Goal: Contribute content: Contribute content

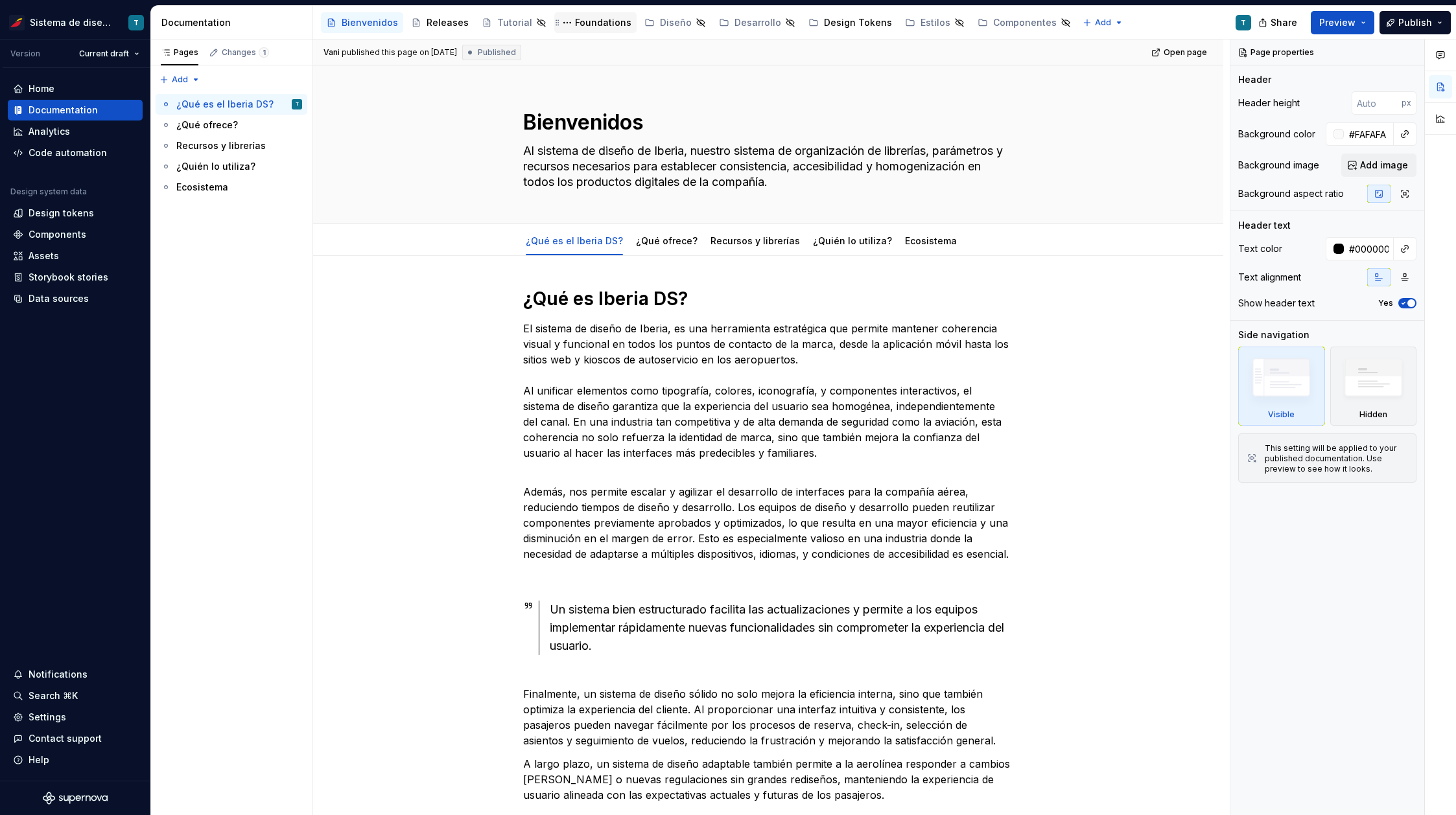
click at [591, 23] on div "Foundations" at bounding box center [604, 23] width 57 height 13
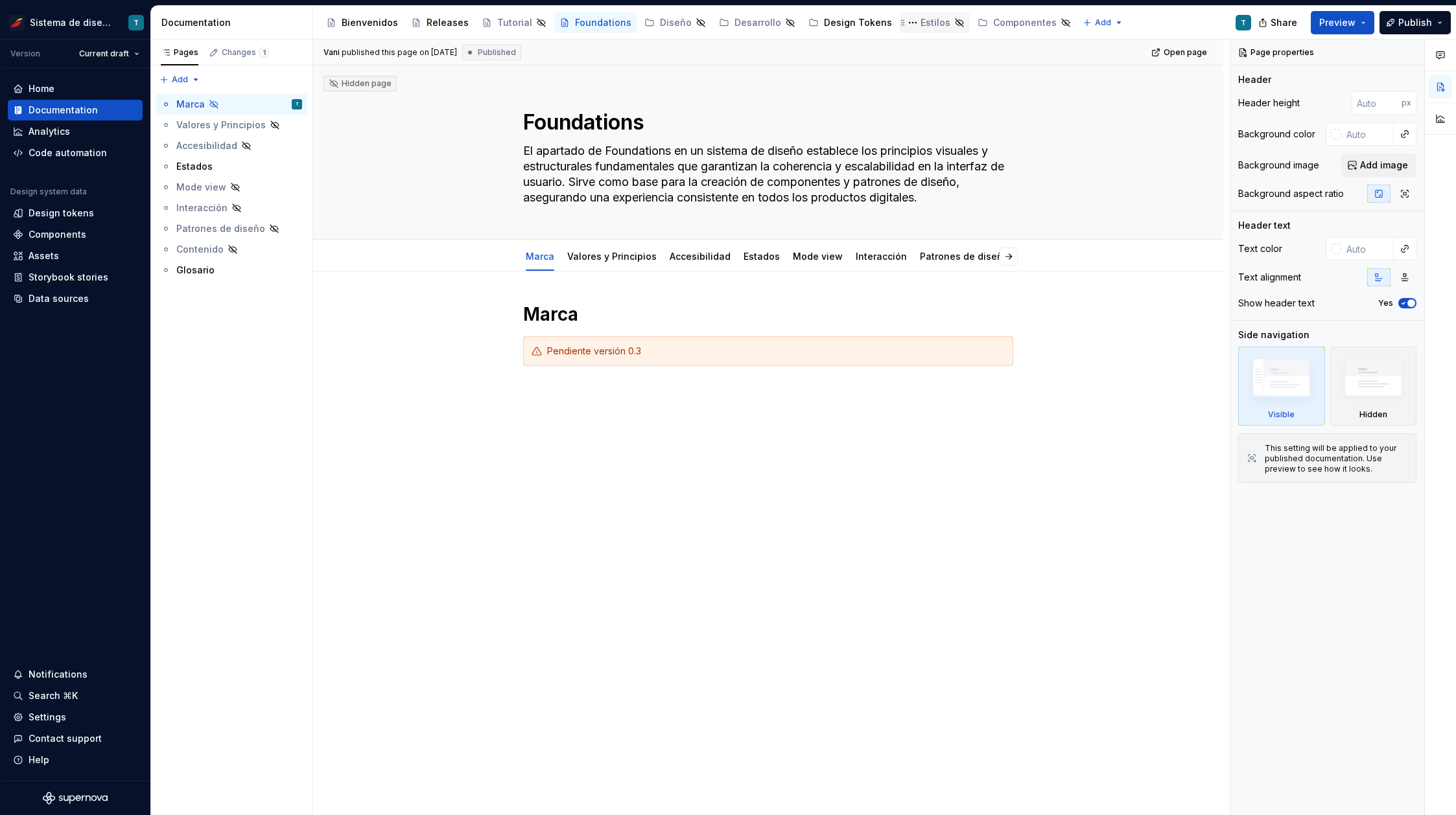
click at [920, 24] on div "Estilos" at bounding box center [935, 23] width 30 height 13
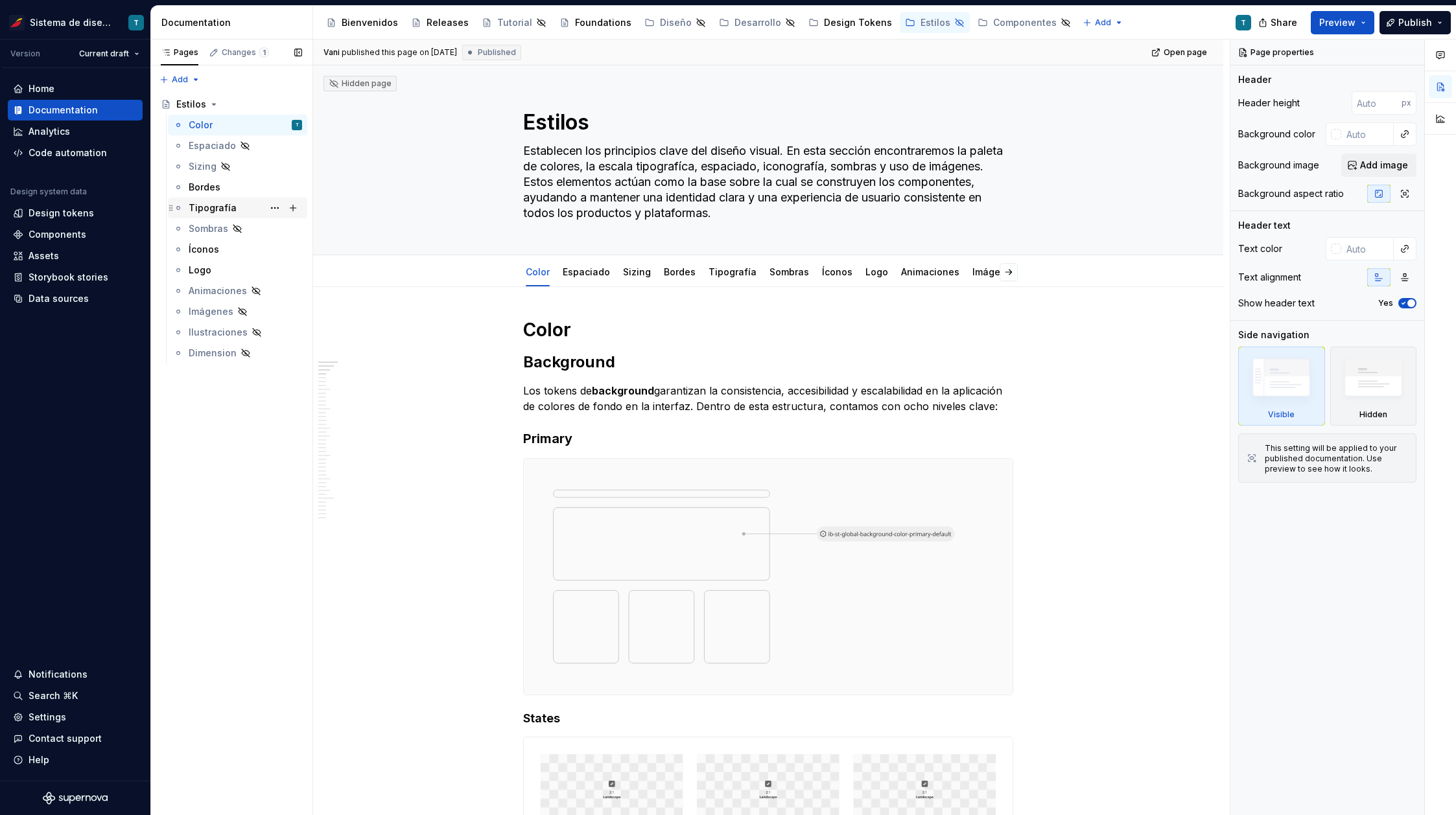
click at [238, 205] on div "Tipografía" at bounding box center [245, 208] width 113 height 18
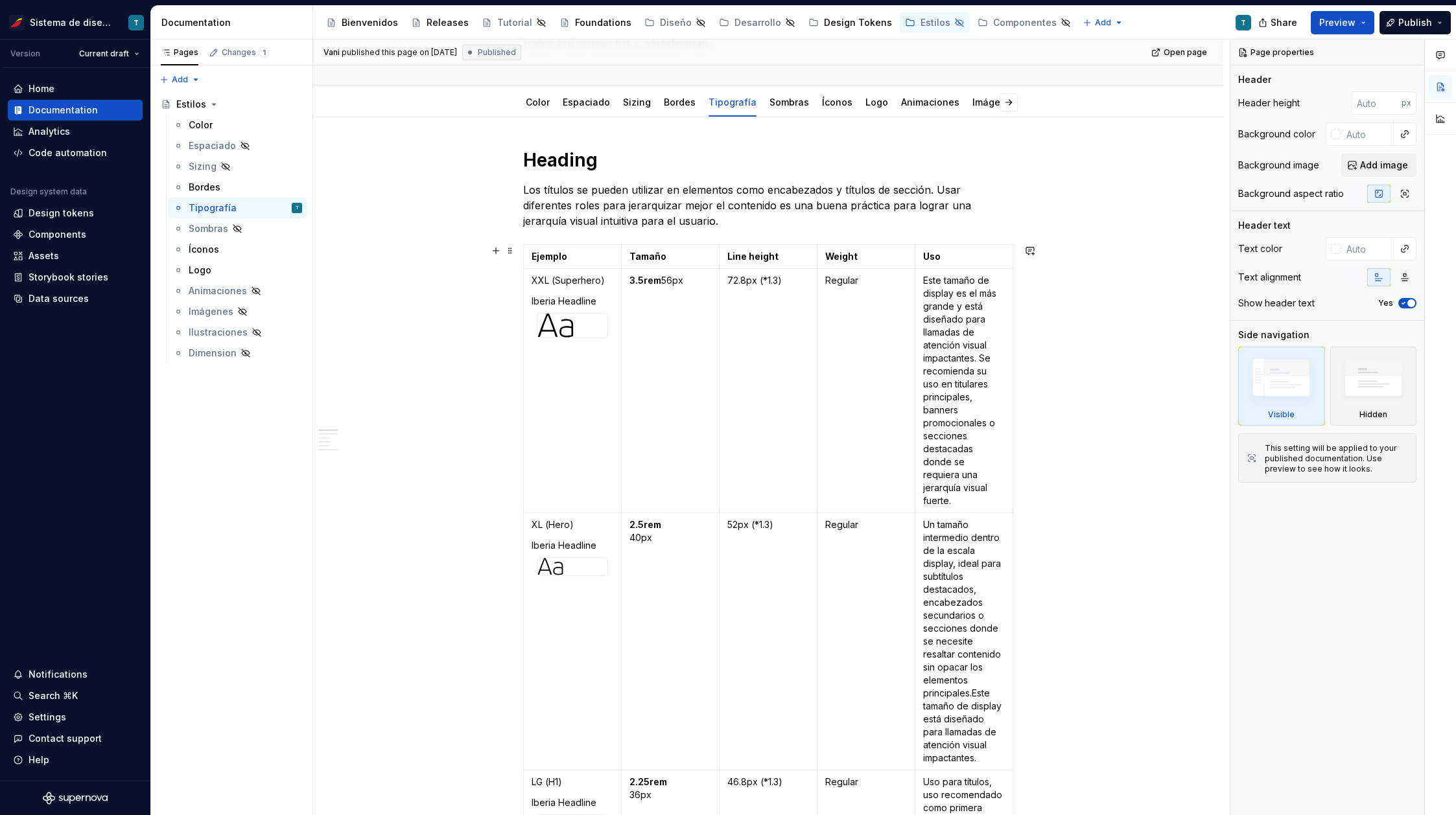
scroll to position [162, 0]
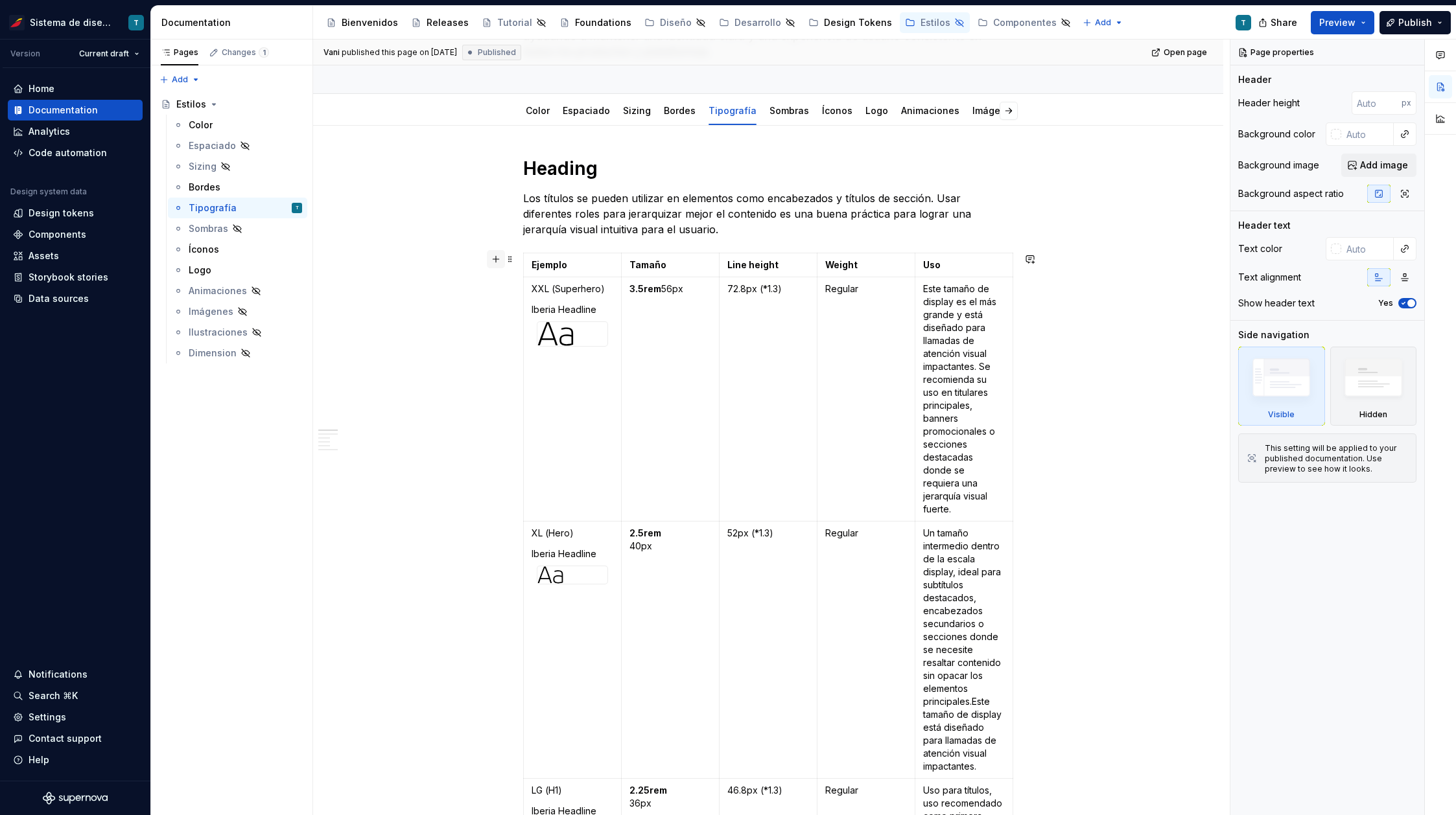
click at [499, 258] on button "button" at bounding box center [495, 259] width 18 height 18
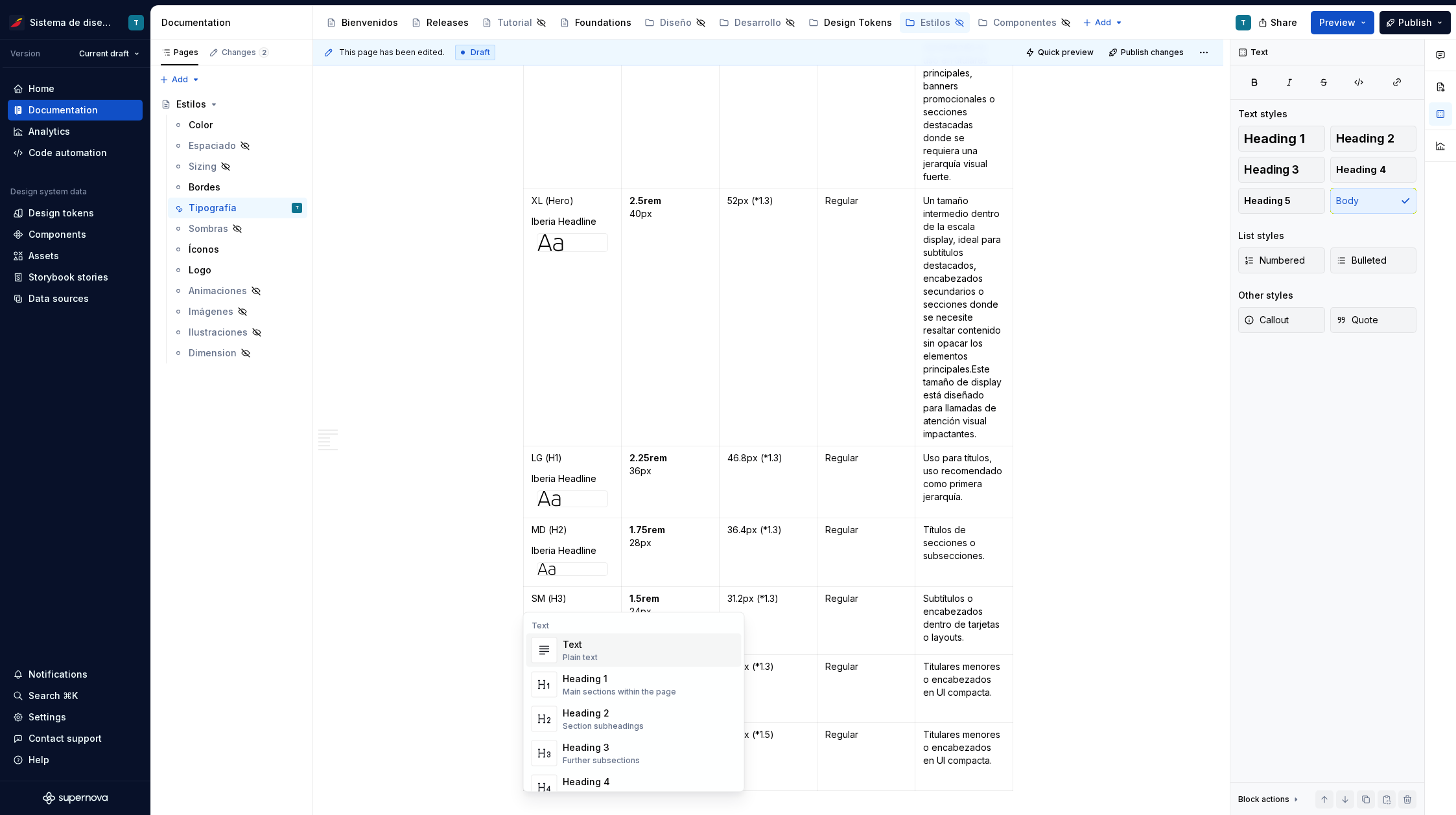
type textarea "*"
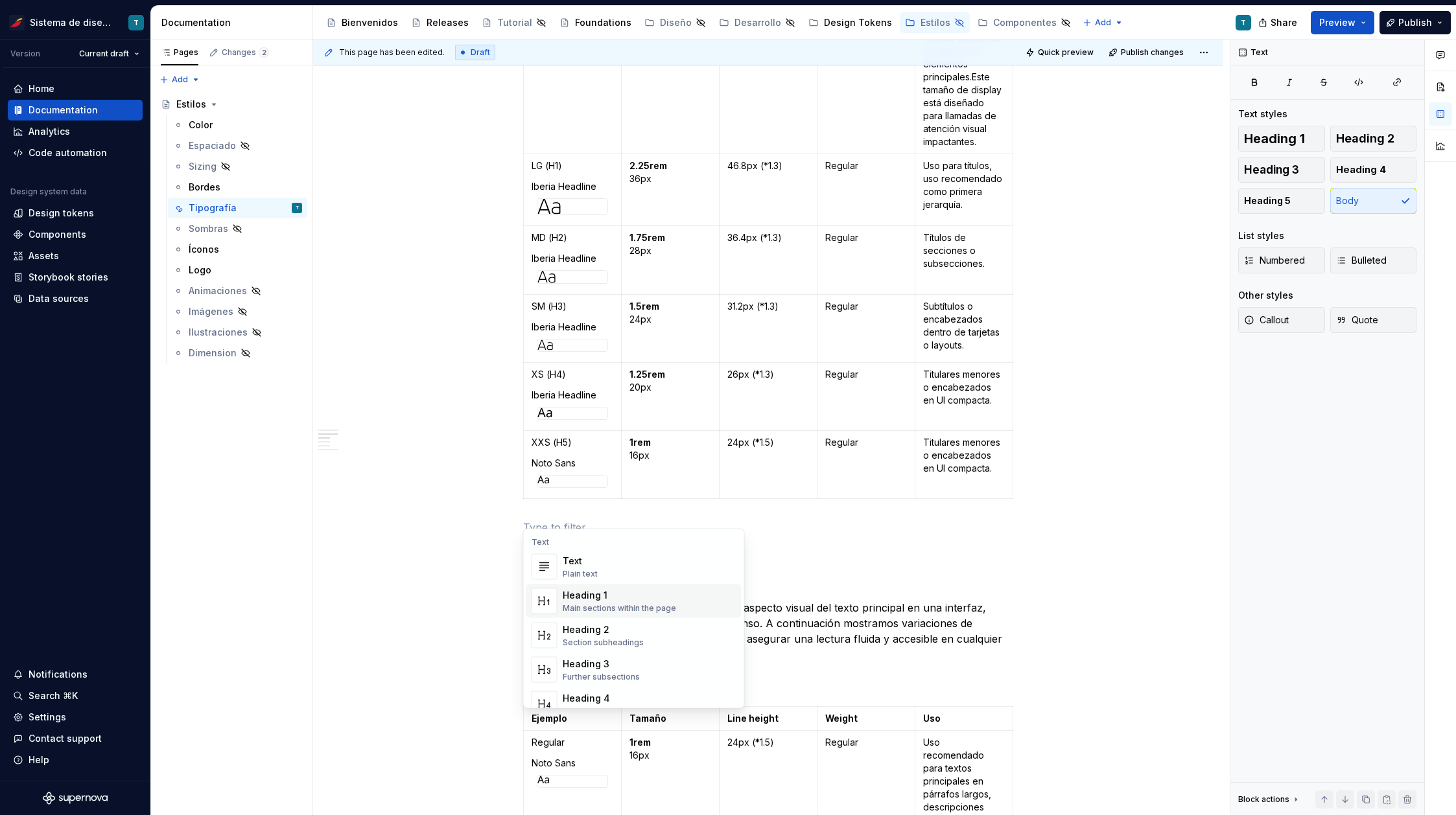
scroll to position [852, 0]
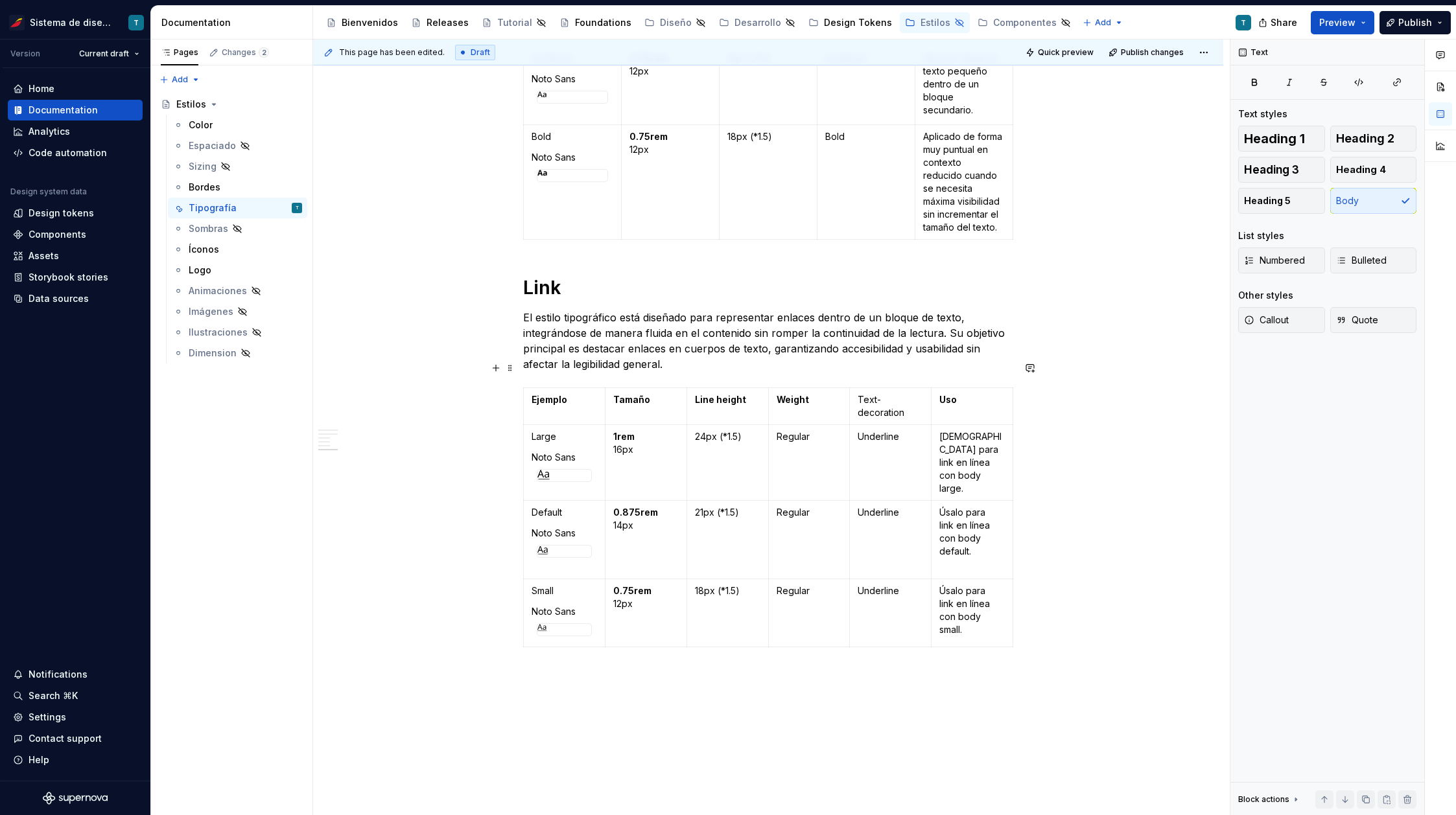
scroll to position [2606, 0]
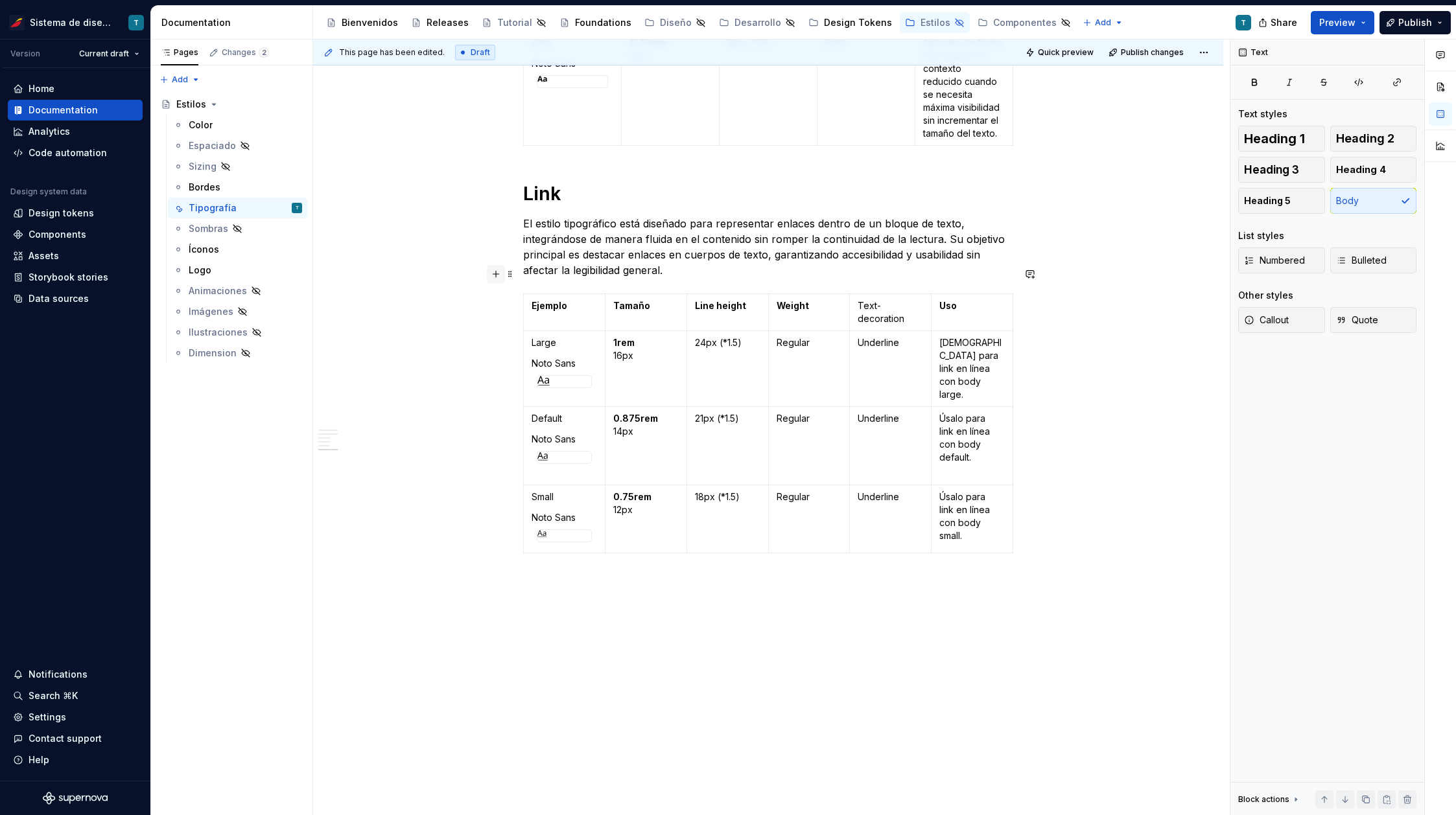
click at [494, 271] on button "button" at bounding box center [495, 274] width 18 height 18
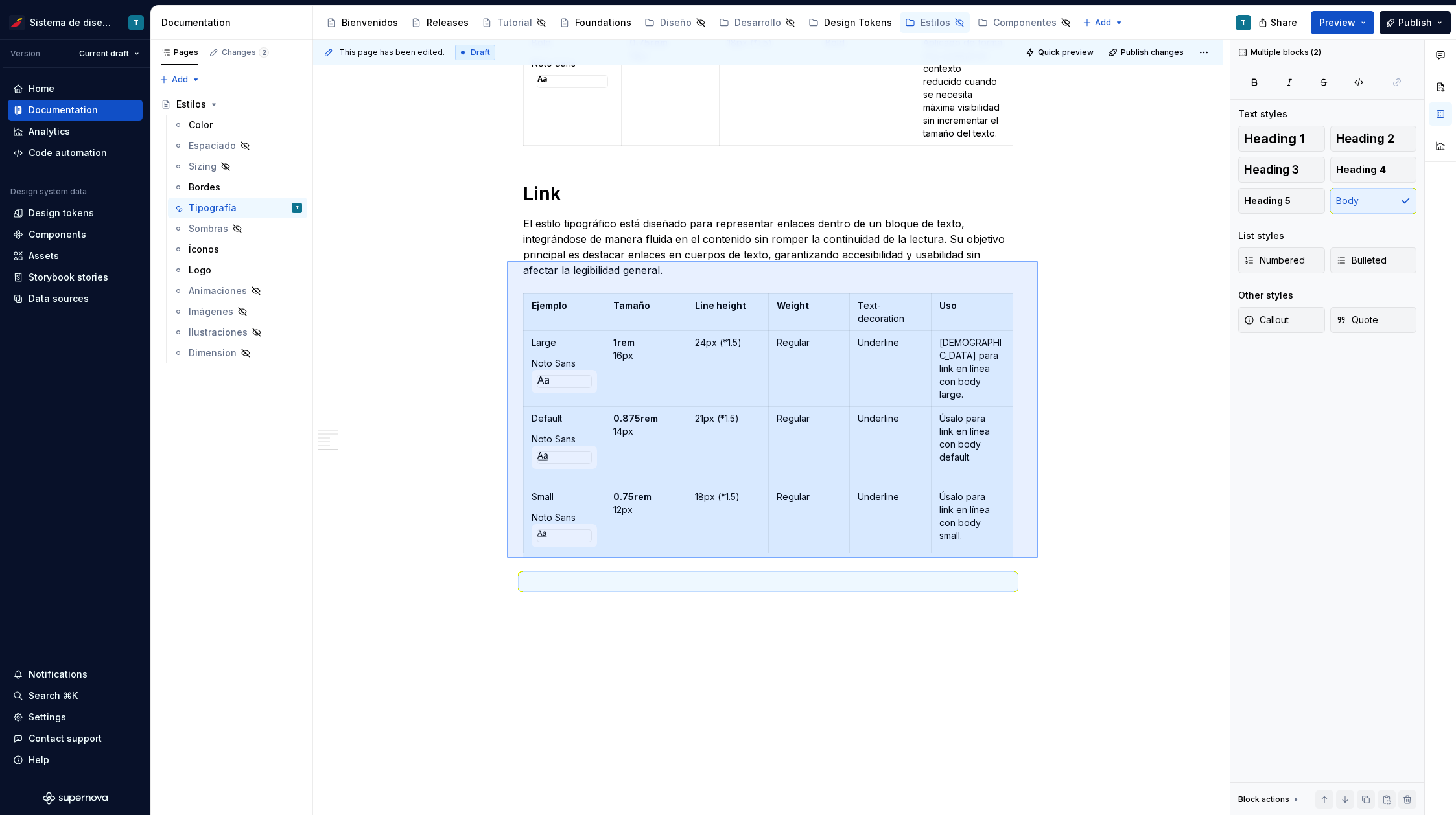
drag, startPoint x: 507, startPoint y: 261, endPoint x: 1037, endPoint y: 558, distance: 607.5
click at [1037, 558] on div "This page has been edited. Draft Quick preview Publish changes Hidden page Esti…" at bounding box center [771, 427] width 916 height 776
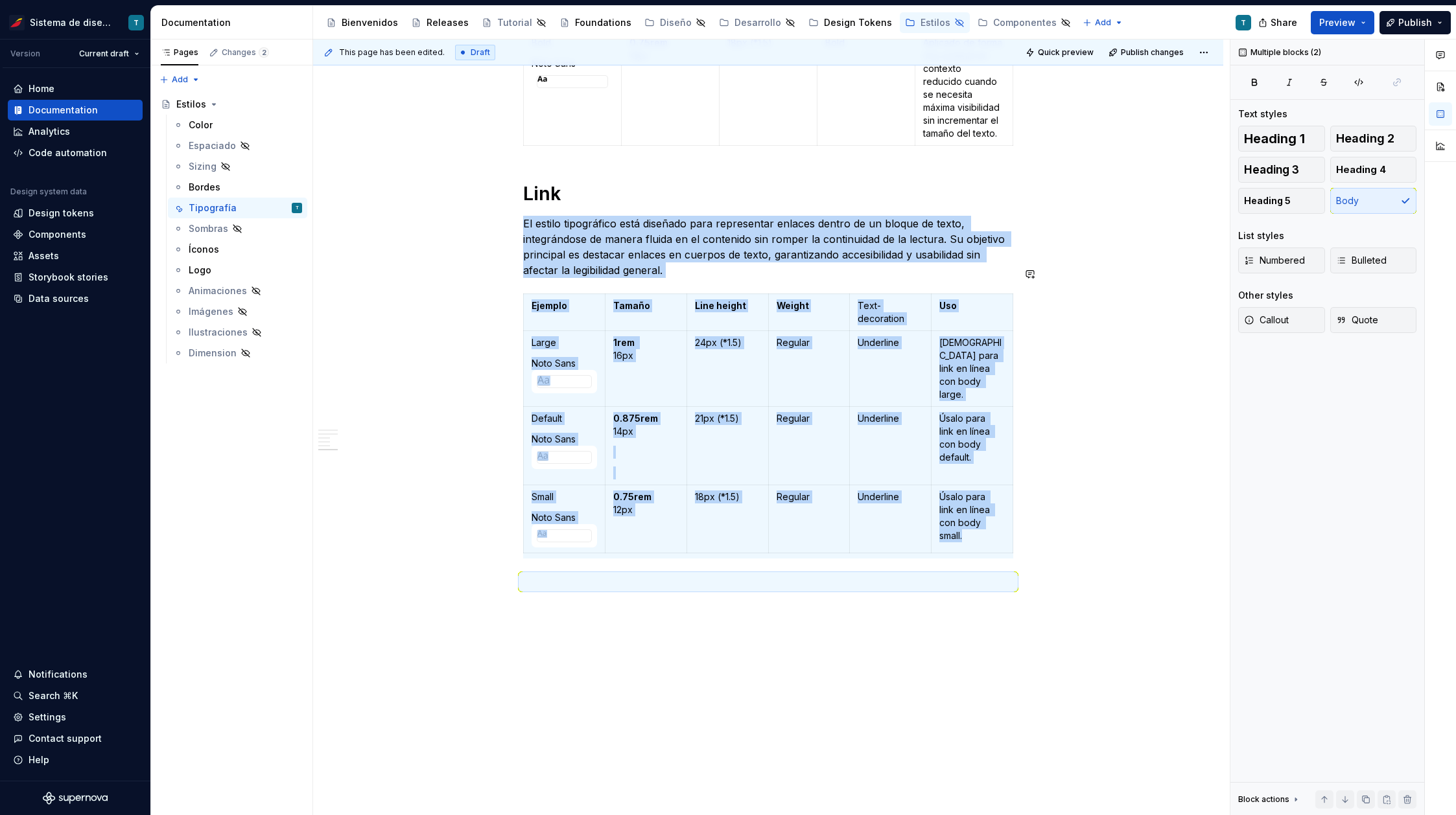
copy div "El estilo tipográfico está diseñado para representar enlaces dentro de un bloqu…"
click at [565, 574] on p at bounding box center [768, 582] width 490 height 15
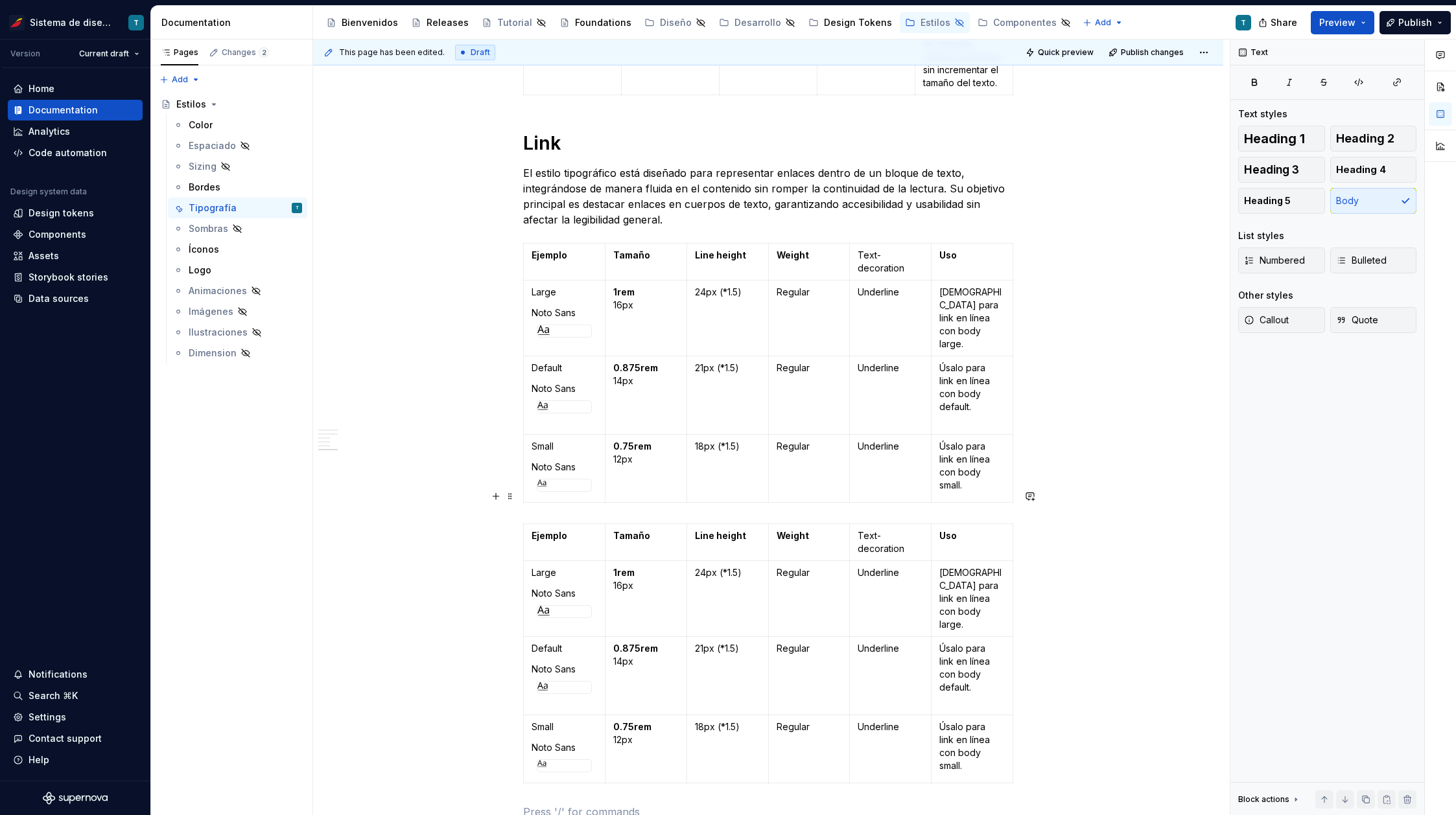
scroll to position [2664, 0]
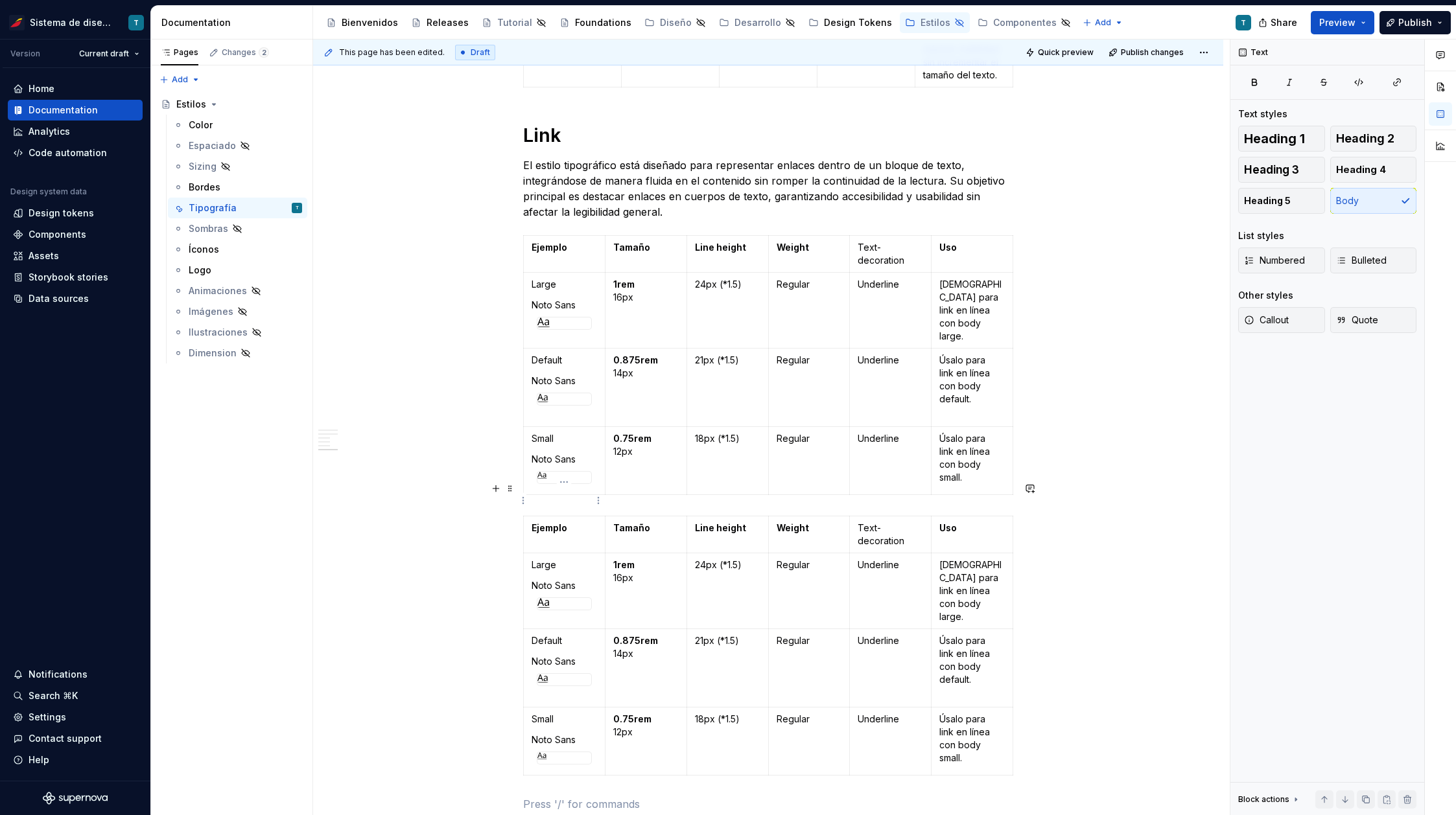
click at [552, 523] on strong "Ejemplo" at bounding box center [549, 528] width 36 height 11
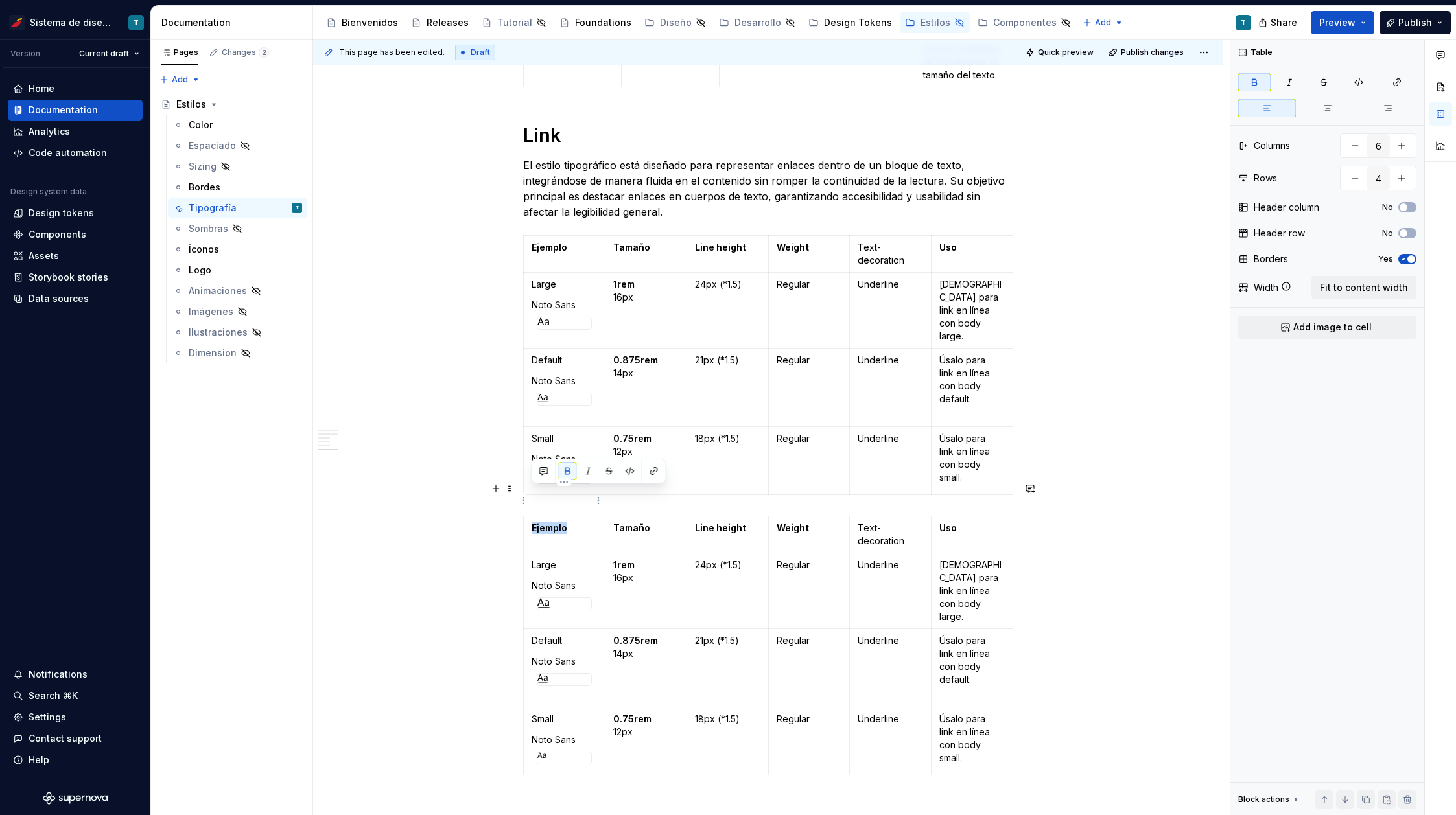
click at [552, 523] on strong "Ejemplo" at bounding box center [549, 528] width 36 height 11
click at [542, 522] on p "Link" at bounding box center [564, 528] width 65 height 13
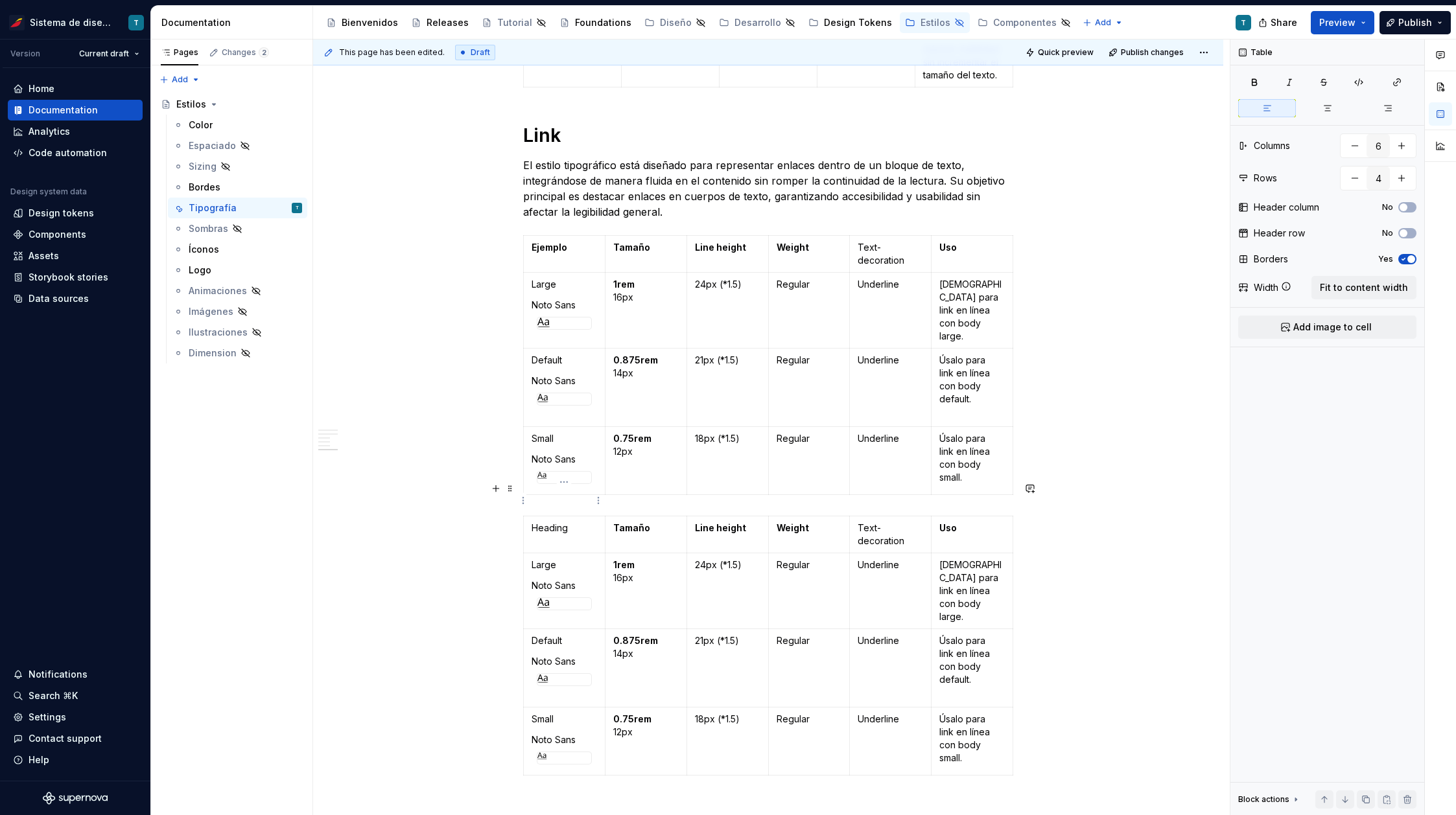
click at [568, 516] on td "Heading" at bounding box center [564, 535] width 82 height 37
click at [566, 516] on td "Heading" at bounding box center [564, 535] width 82 height 37
click at [1258, 82] on icon "button" at bounding box center [1254, 82] width 11 height 11
click at [568, 579] on p "Noto Sans" at bounding box center [564, 586] width 65 height 13
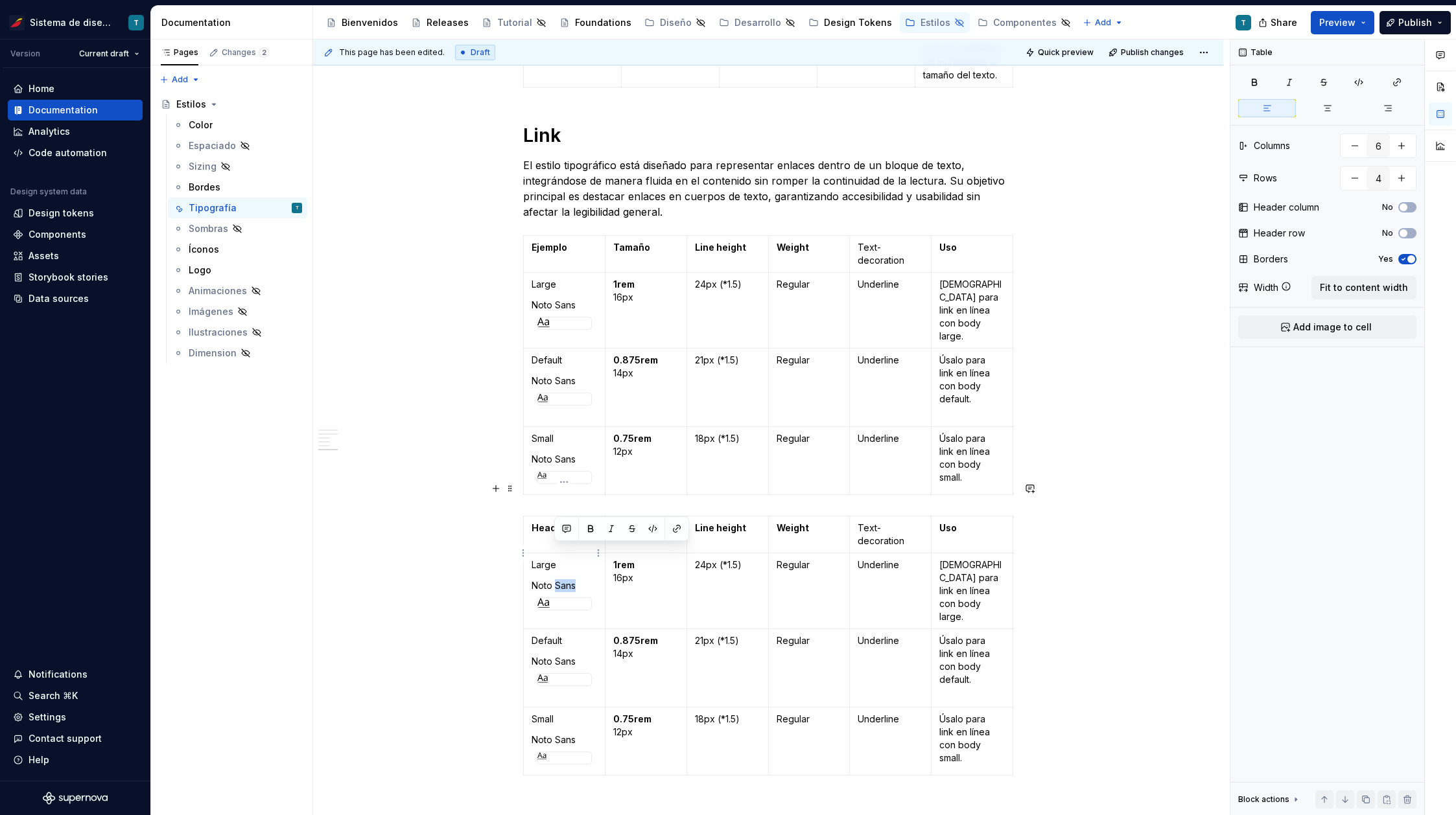
click at [568, 579] on p "Noto Sans" at bounding box center [564, 586] width 65 height 13
click at [567, 579] on p "Noto Sans" at bounding box center [564, 586] width 65 height 13
click at [560, 558] on p "XXL" at bounding box center [564, 565] width 65 height 13
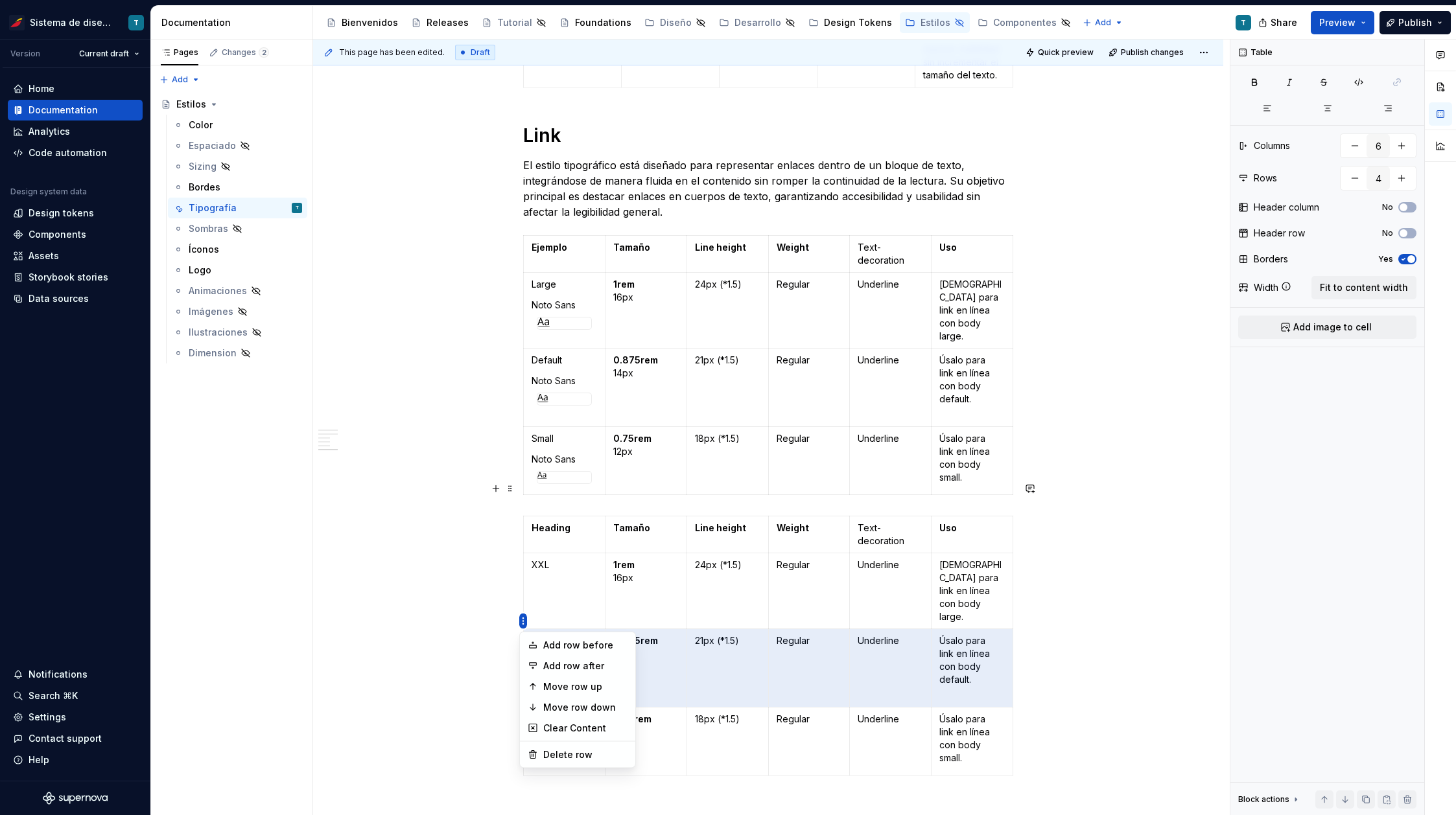
click at [523, 621] on html "Sistema de diseño Iberia T Version Current draft Home Documentation Analytics C…" at bounding box center [728, 407] width 1456 height 815
click at [585, 752] on div "Delete row" at bounding box center [585, 755] width 84 height 13
type input "3"
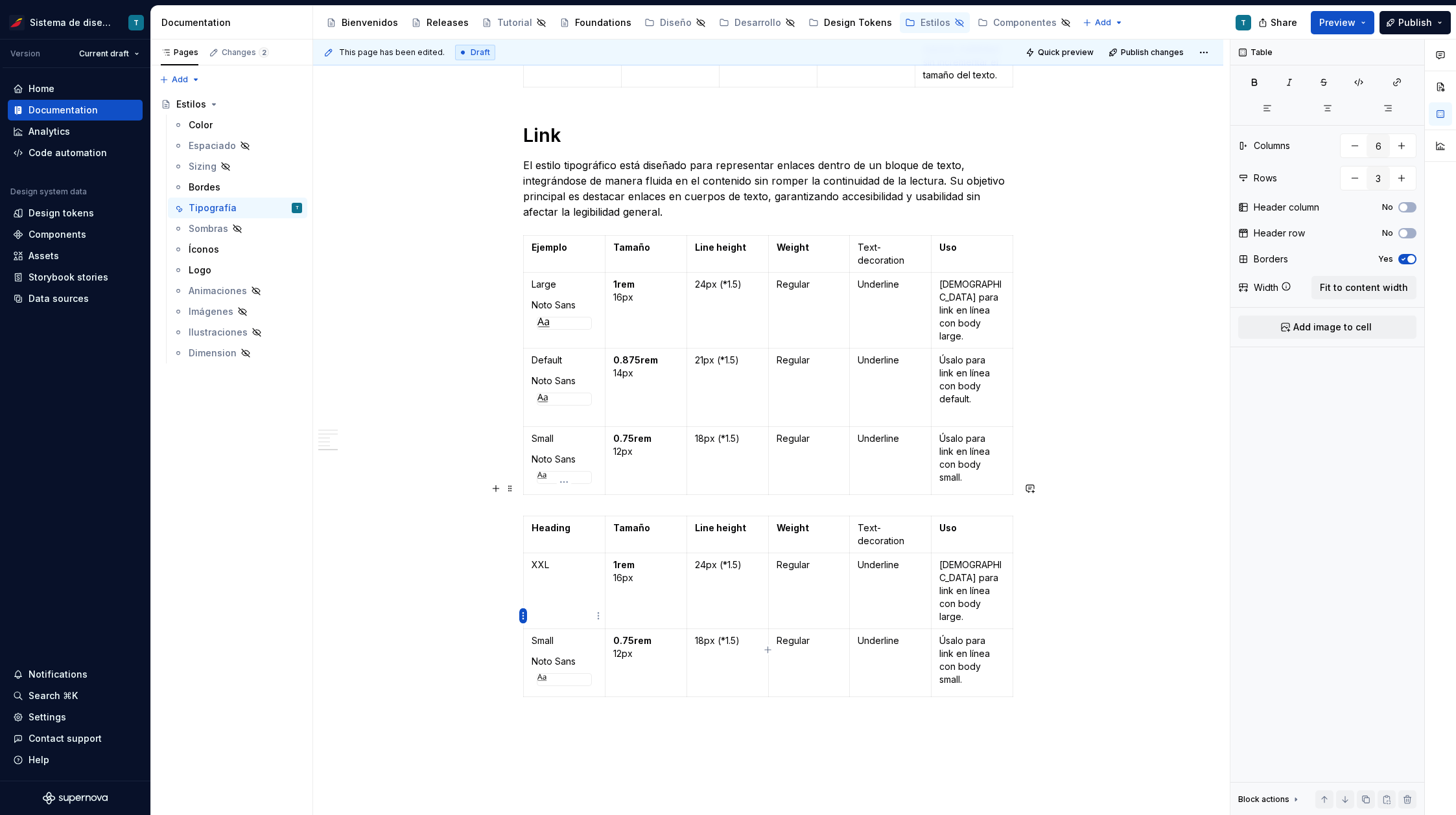
click at [522, 615] on html "Sistema de diseño Iberia T Version Current draft Home Documentation Analytics C…" at bounding box center [728, 407] width 1456 height 815
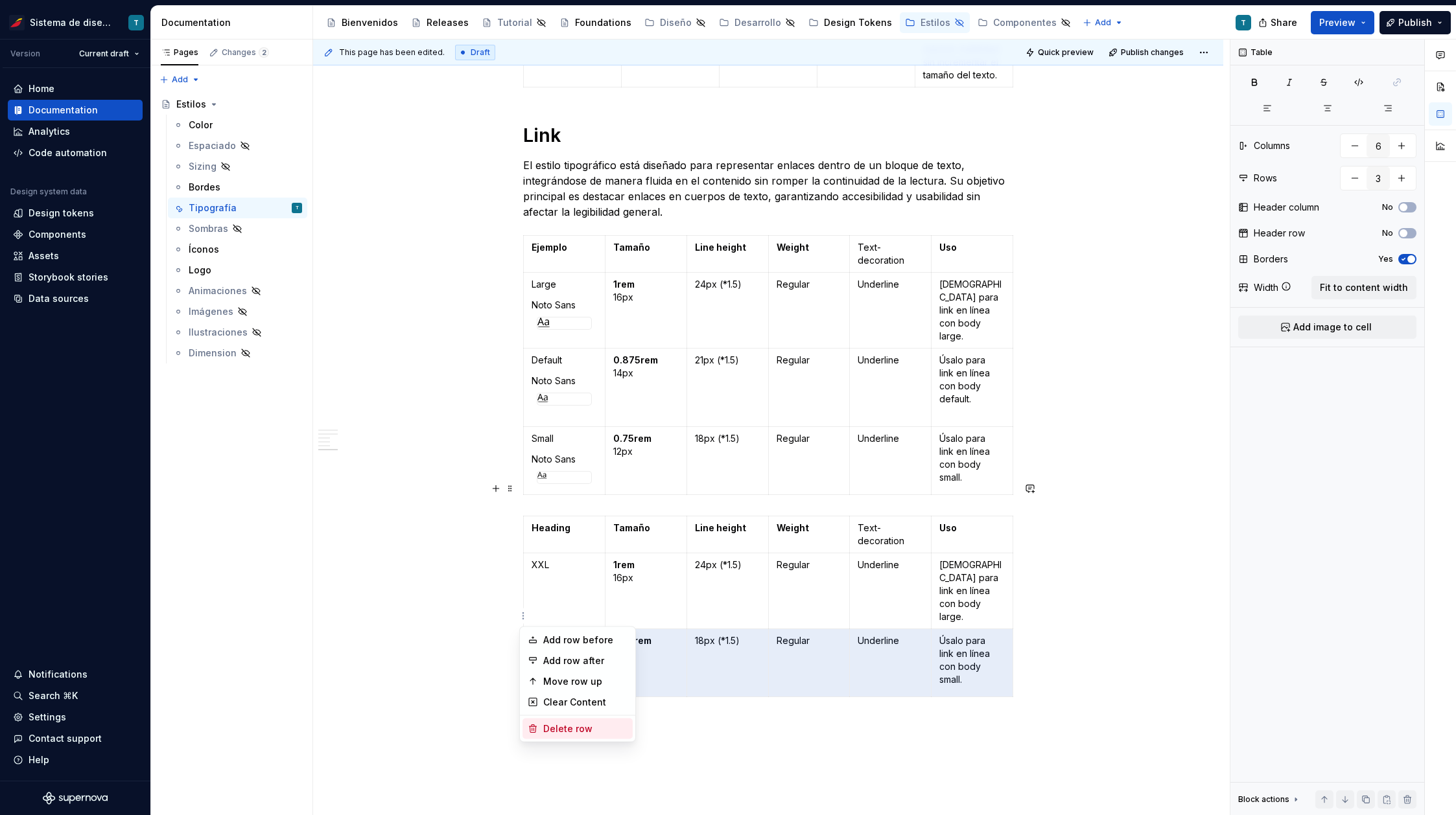
click at [562, 733] on div "Delete row" at bounding box center [585, 729] width 84 height 13
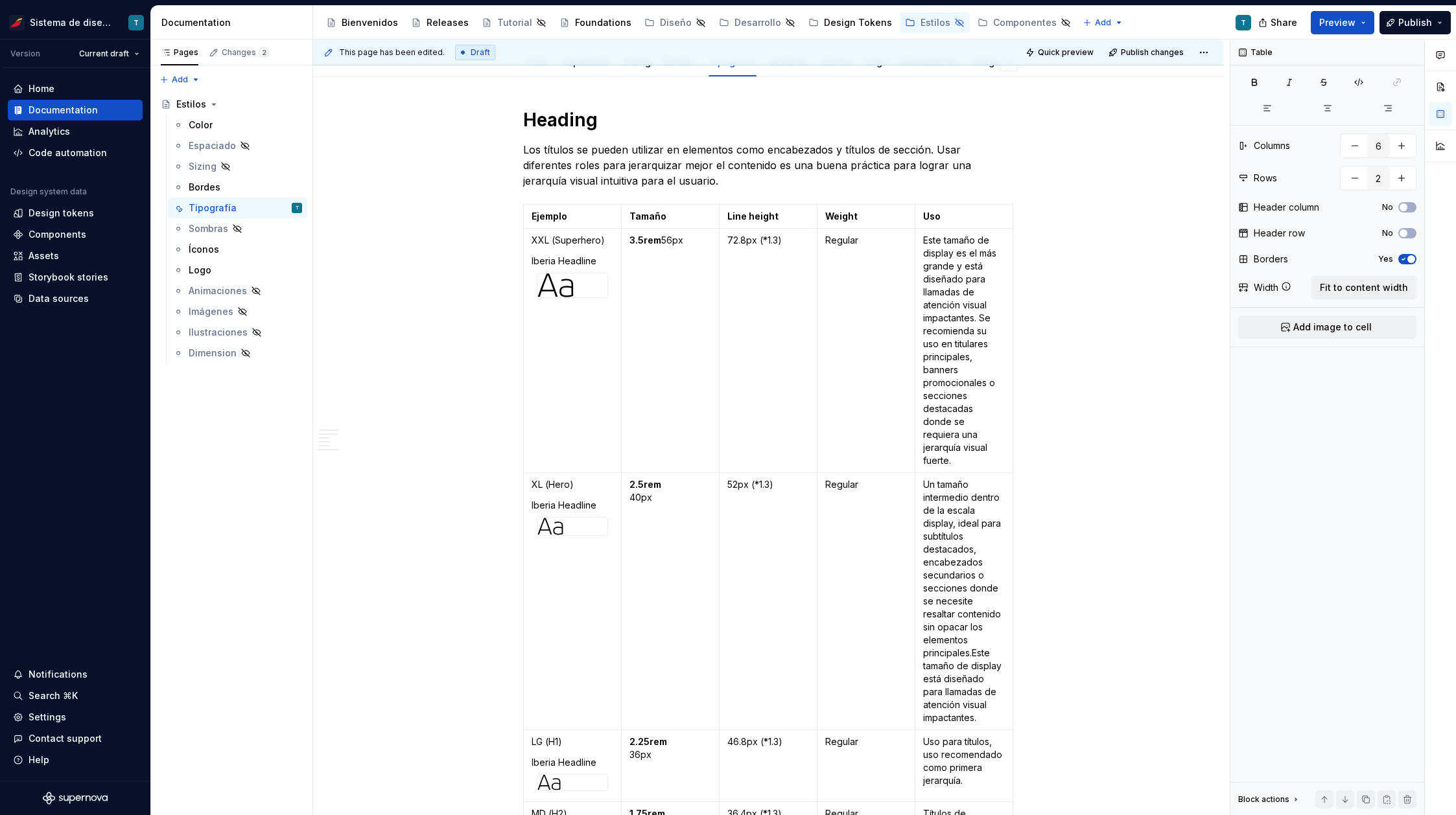
scroll to position [0, 0]
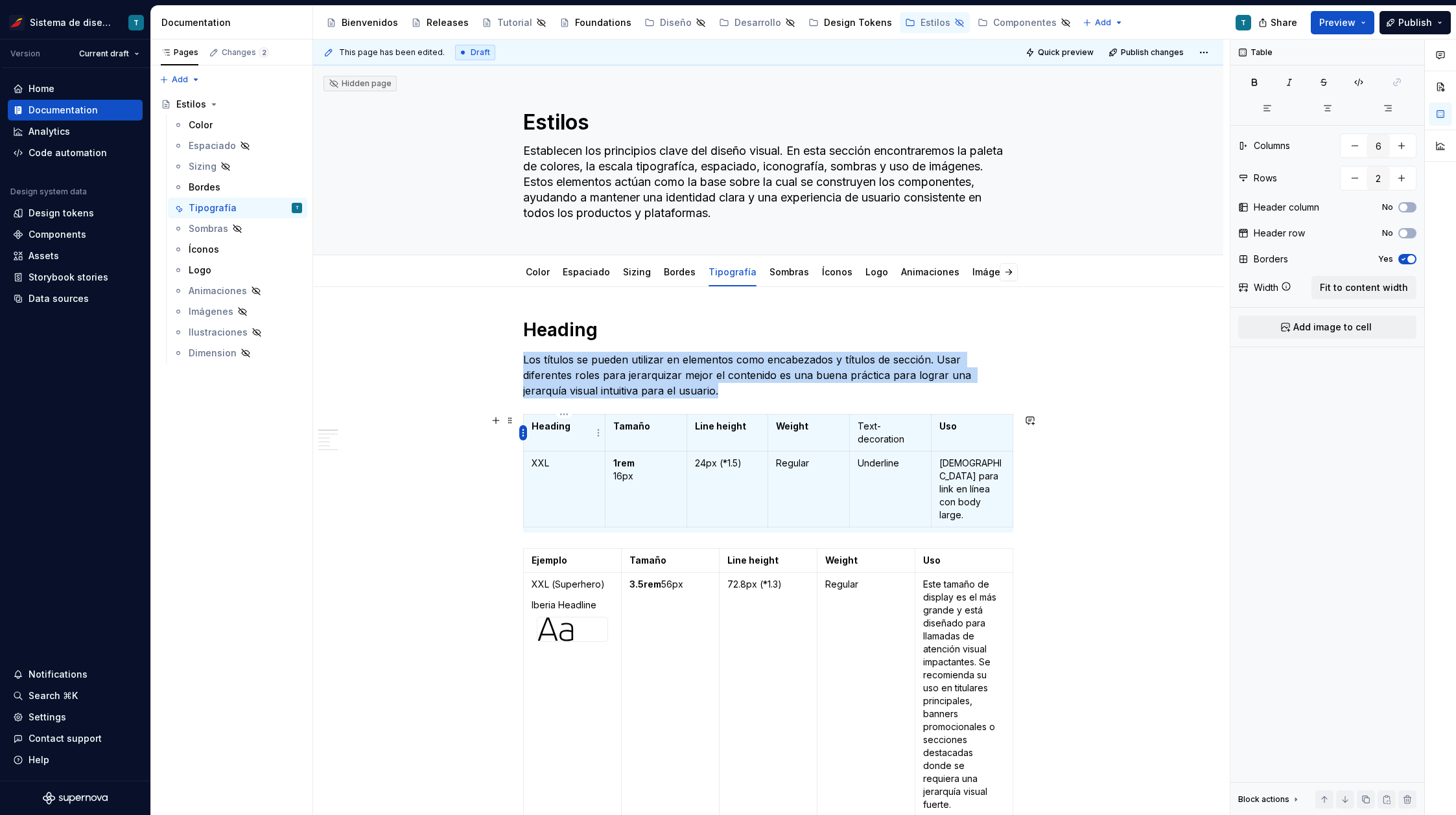
click at [524, 432] on html "Sistema de diseño Iberia T Version Current draft Home Documentation Analytics C…" at bounding box center [728, 407] width 1456 height 815
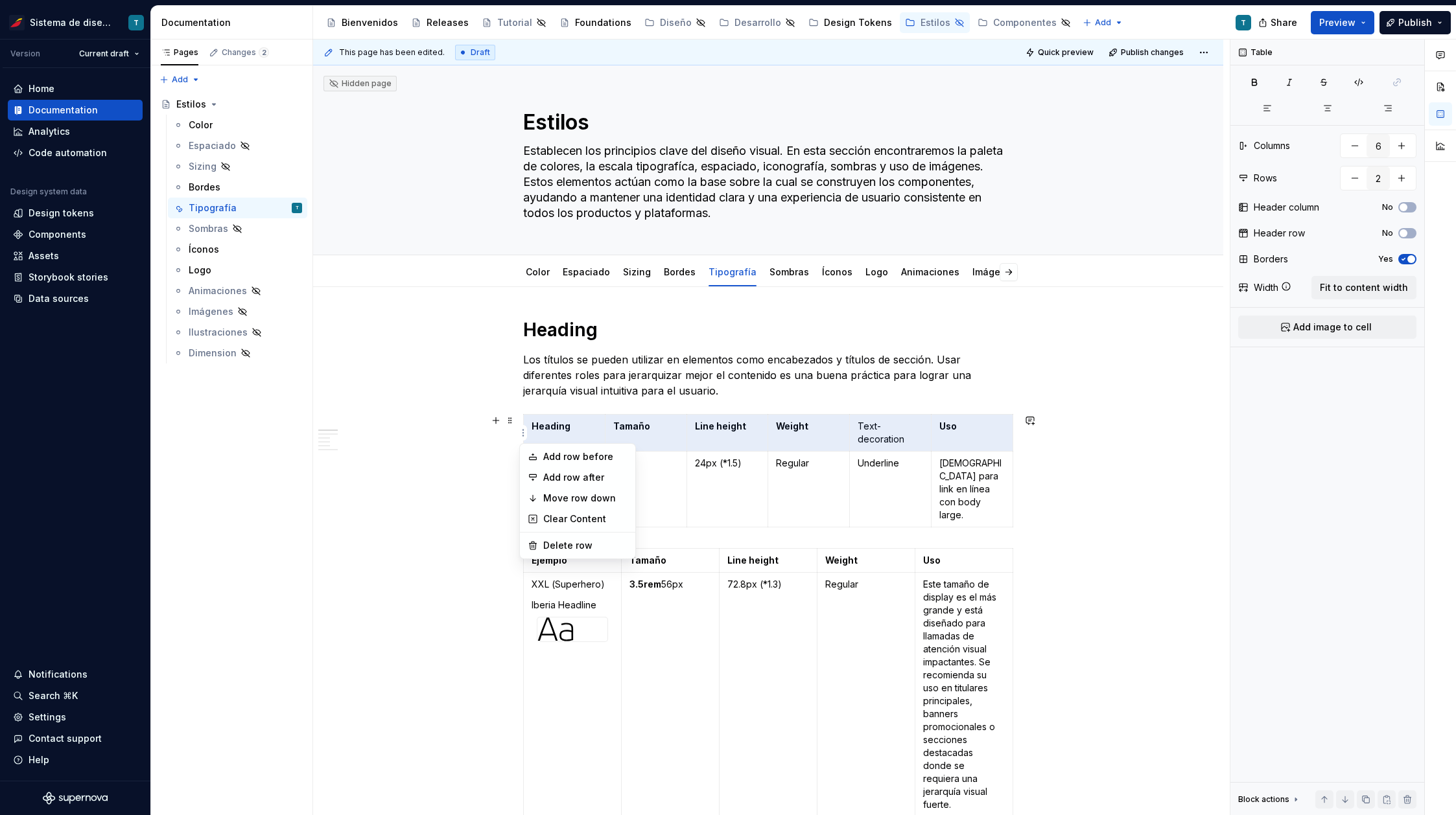
click at [618, 428] on html "Sistema de diseño Iberia T Version Current draft Home Documentation Analytics C…" at bounding box center [728, 407] width 1456 height 815
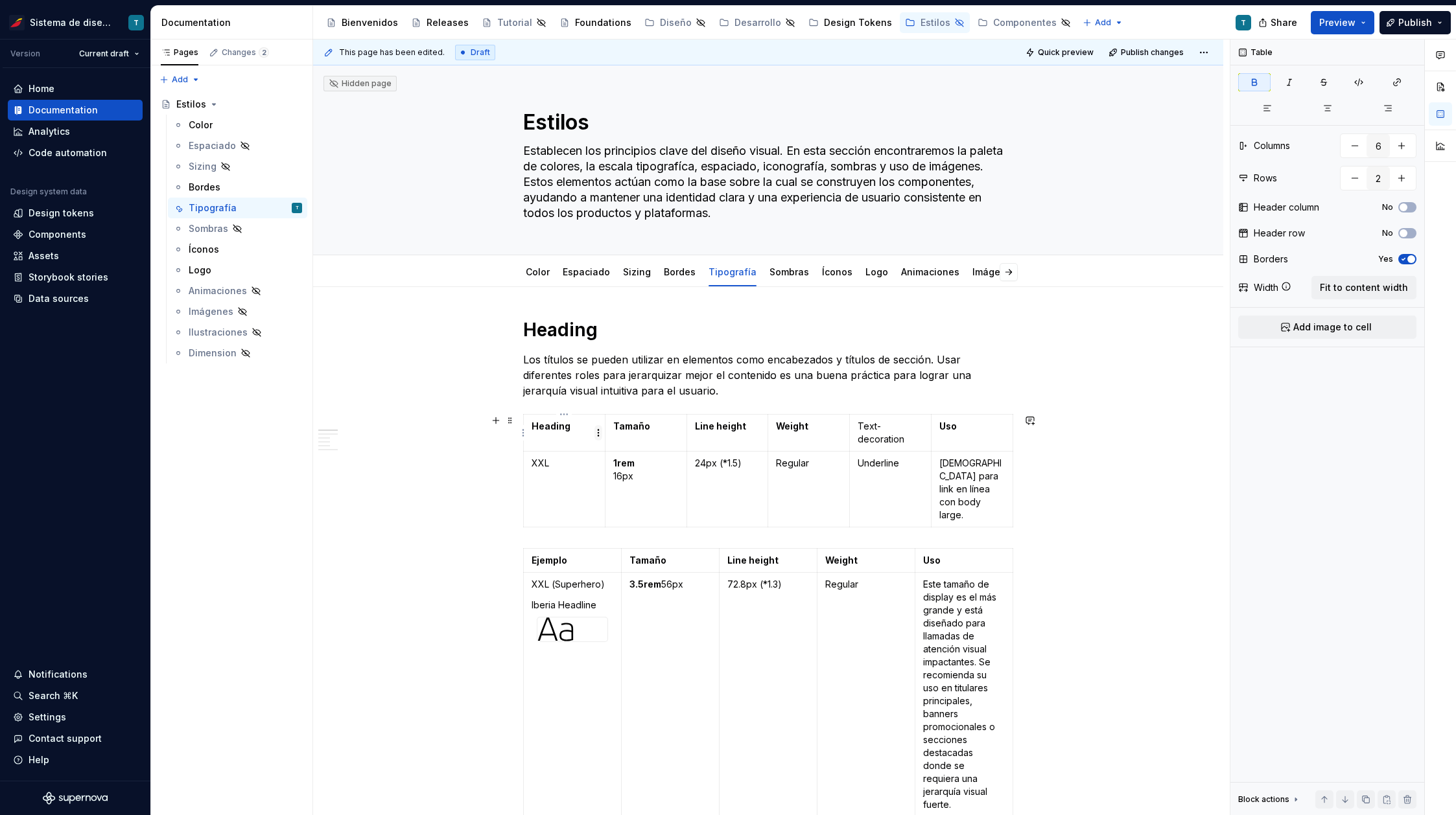
click at [598, 434] on html "Sistema de diseño Iberia T Version Current draft Home Documentation Analytics C…" at bounding box center [728, 407] width 1456 height 815
click at [673, 428] on html "Sistema de diseño Iberia T Version Current draft Home Documentation Analytics C…" at bounding box center [728, 407] width 1456 height 815
click at [898, 434] on p "Text-decoration" at bounding box center [890, 433] width 65 height 26
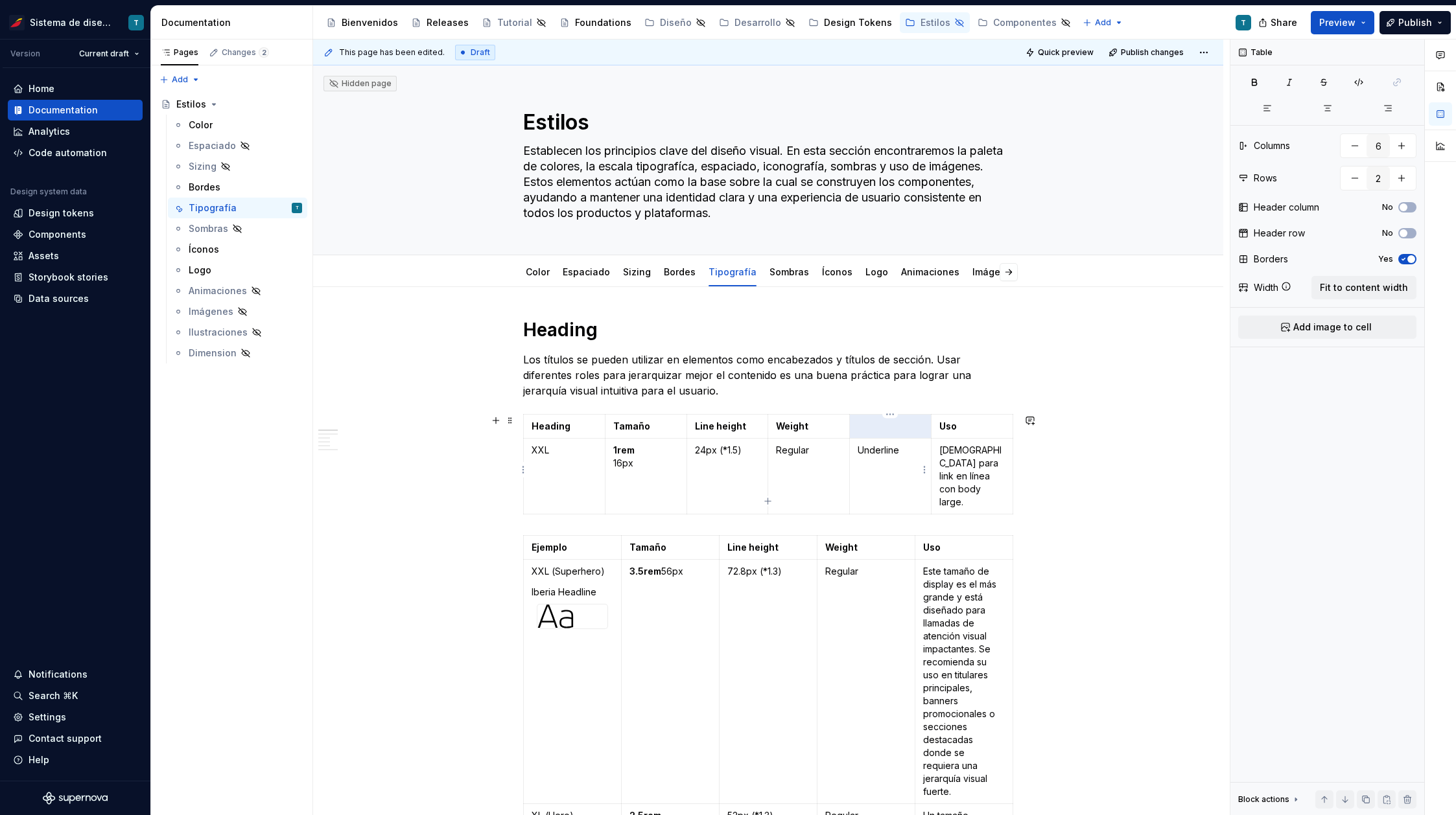
click at [882, 448] on p "Underline" at bounding box center [890, 451] width 65 height 13
click at [947, 427] on strong "Uso" at bounding box center [948, 426] width 18 height 11
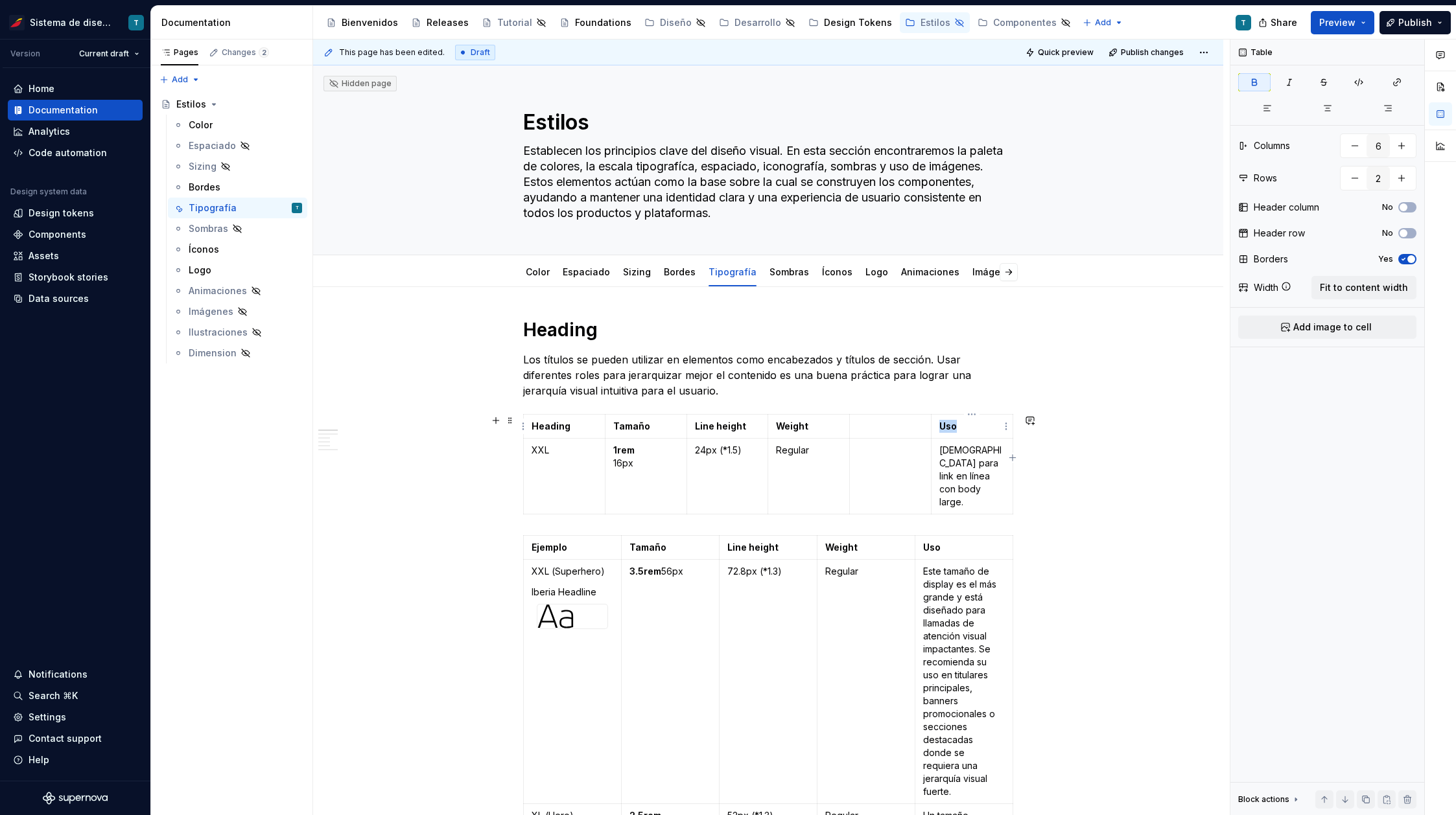
click at [947, 427] on strong "Uso" at bounding box center [948, 426] width 18 height 11
click at [978, 464] on p "[DEMOGRAPHIC_DATA] para link en línea con body large." at bounding box center [971, 477] width 65 height 65
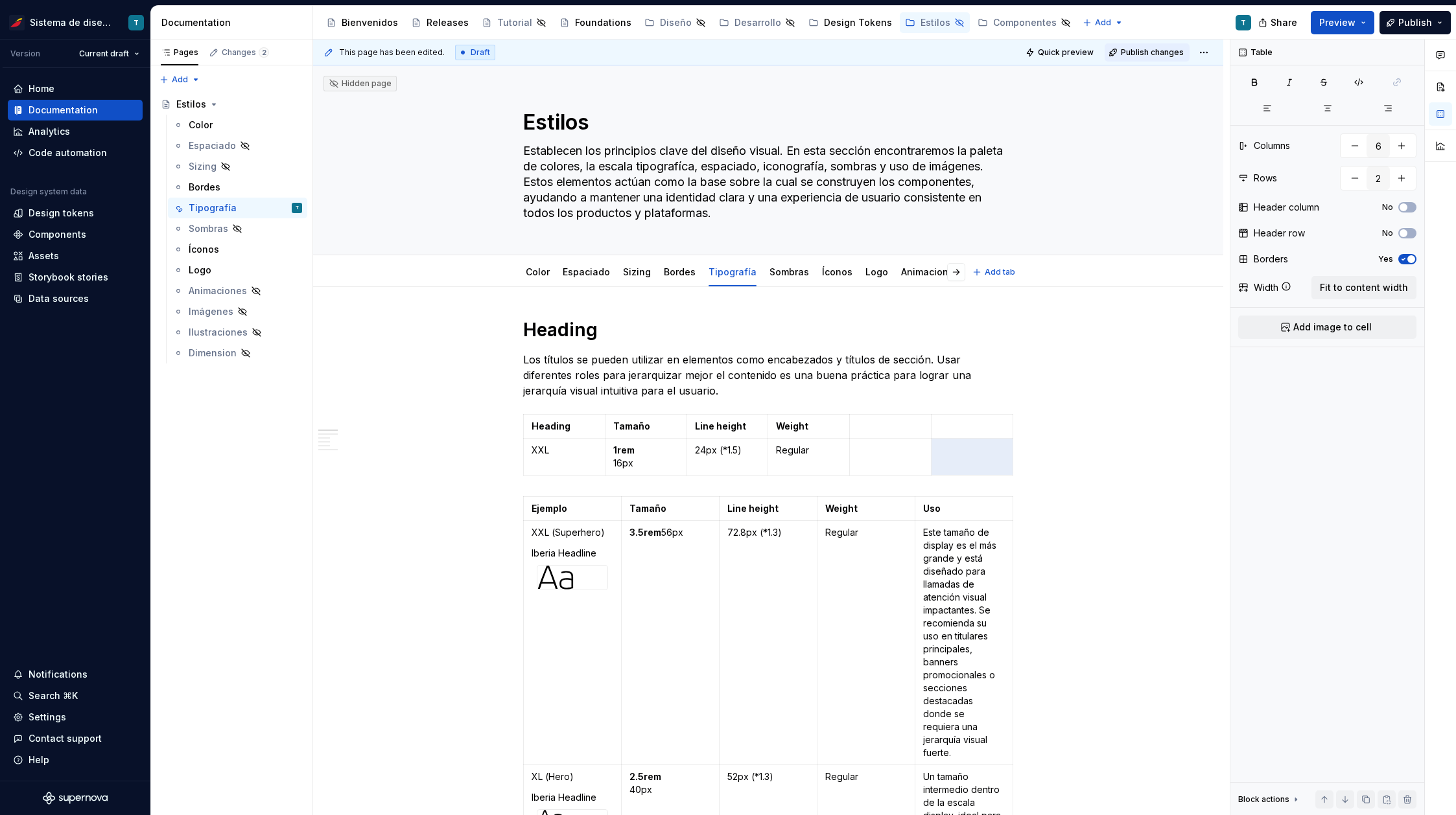
type textarea "*"
click at [794, 452] on p "Regular" at bounding box center [808, 451] width 65 height 13
click at [862, 439] on td at bounding box center [890, 457] width 82 height 37
click at [886, 425] on p at bounding box center [890, 426] width 65 height 13
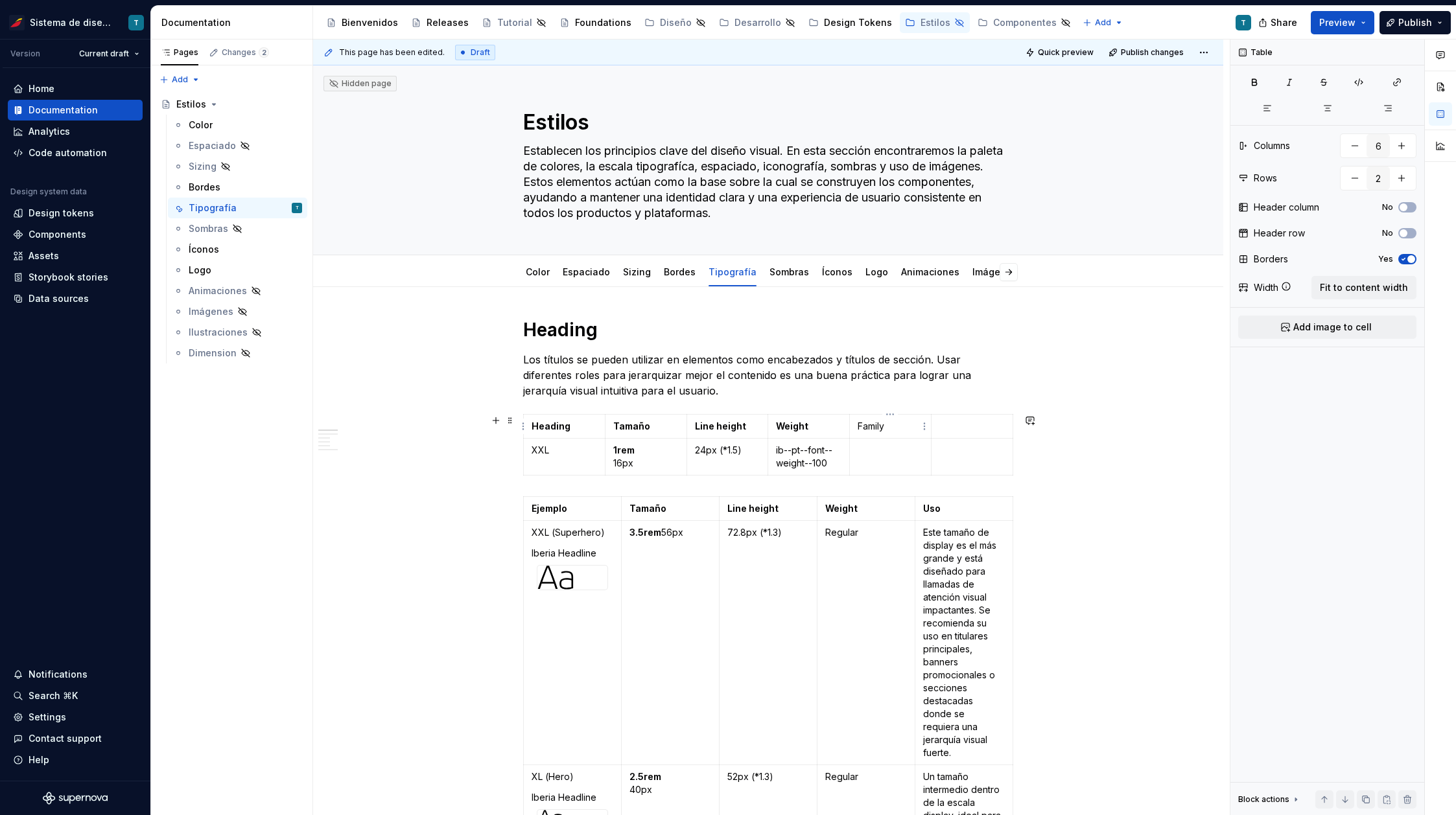
click at [879, 428] on p "Family" at bounding box center [890, 426] width 65 height 13
click at [877, 425] on p "Family" at bounding box center [890, 426] width 65 height 13
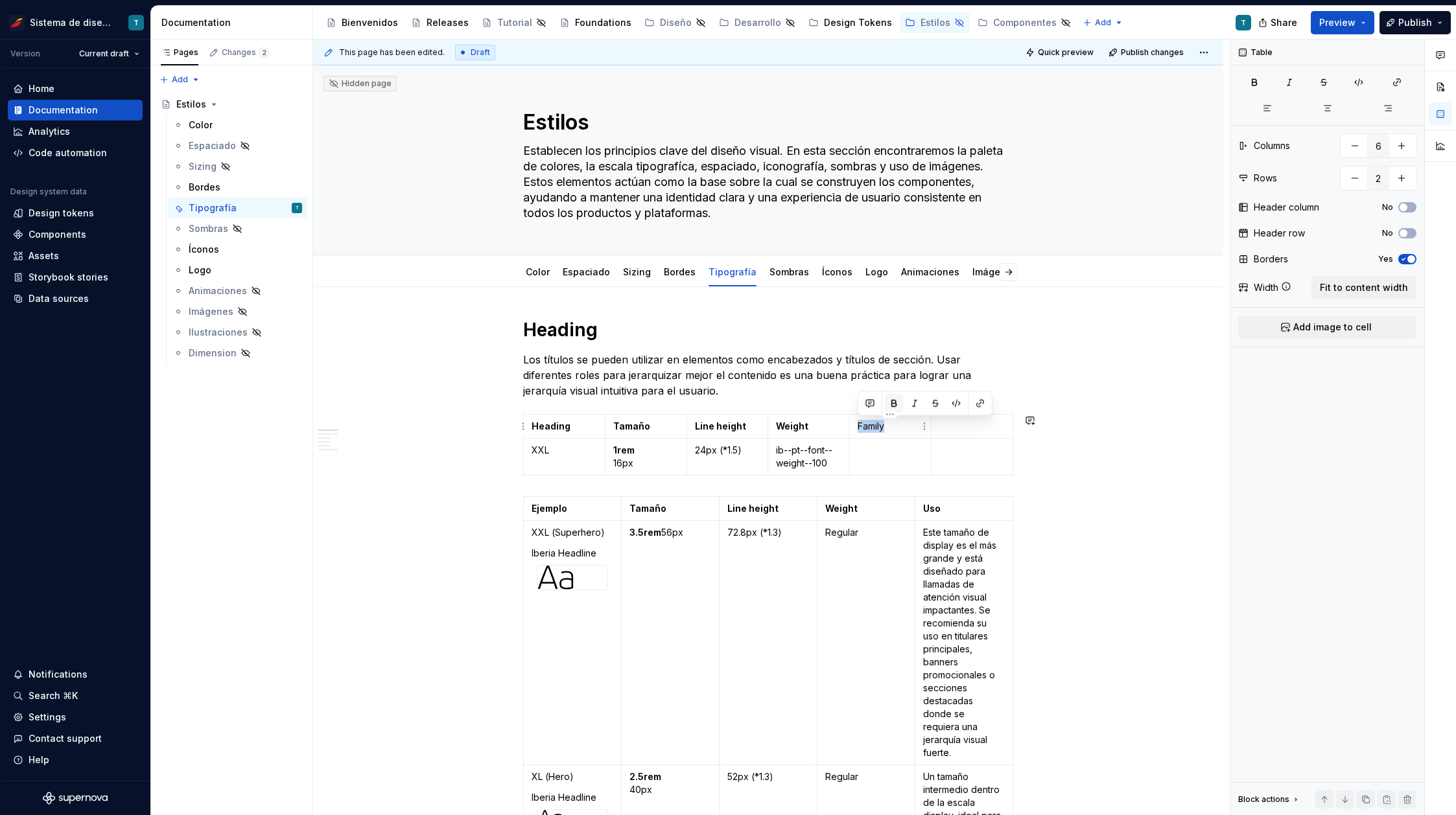
click at [893, 404] on button "button" at bounding box center [894, 404] width 18 height 18
click at [880, 457] on td at bounding box center [890, 457] width 82 height 37
click at [628, 464] on p "1rem 16px" at bounding box center [646, 457] width 65 height 26
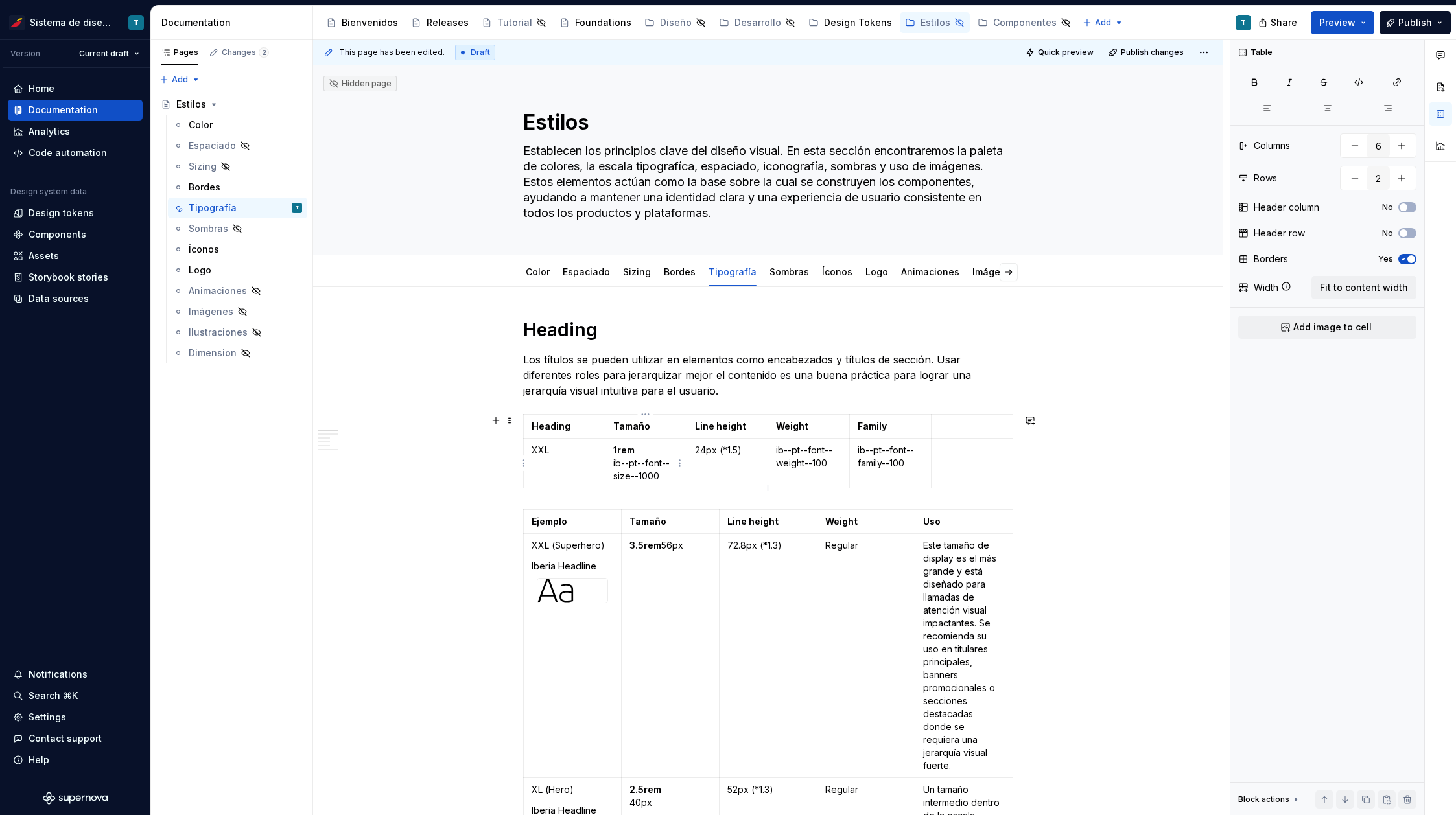
click at [657, 454] on p "1rem ib--pt--font--size--1000" at bounding box center [646, 464] width 65 height 39
type input "5"
type input "8"
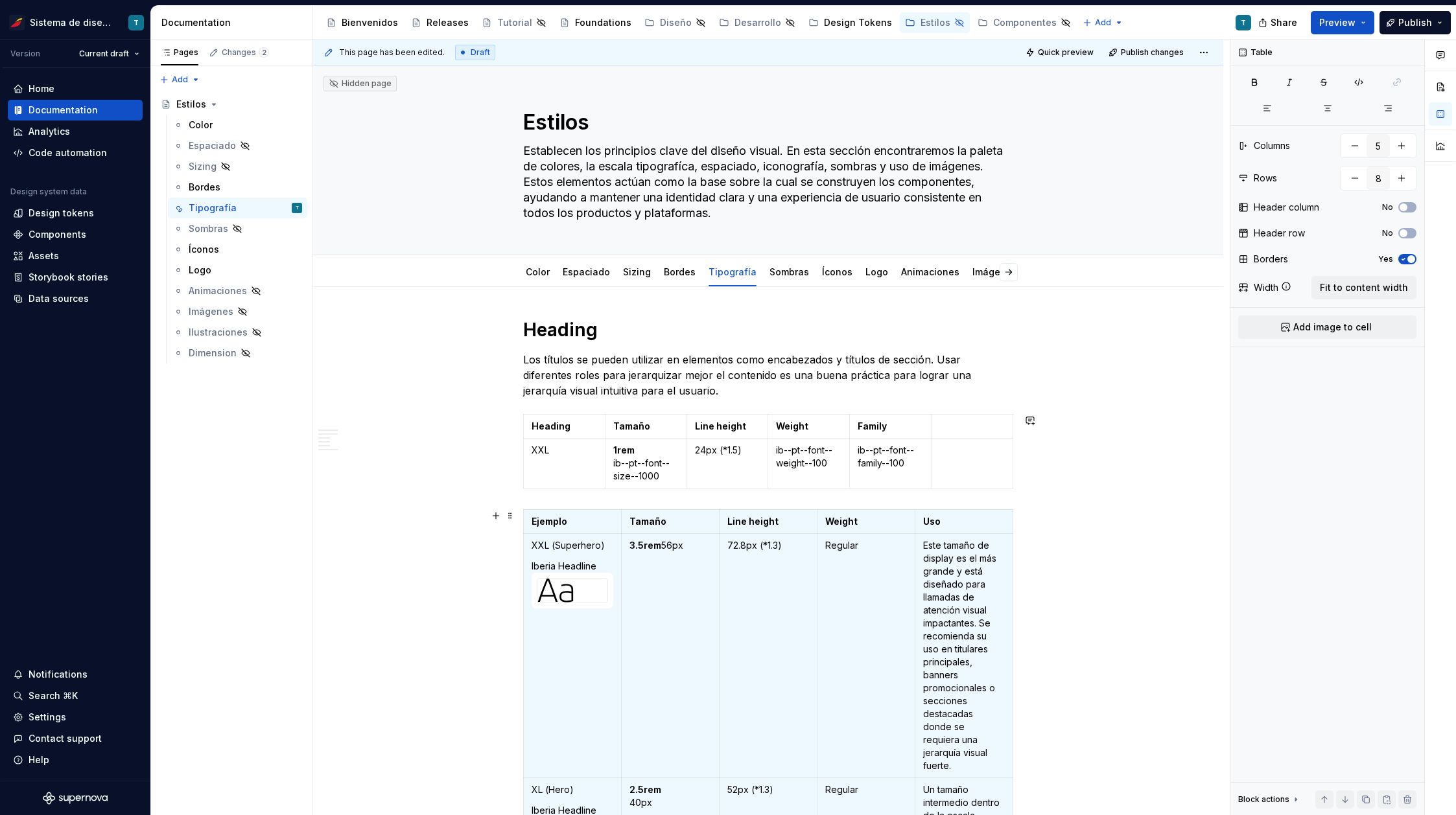
scroll to position [470, 0]
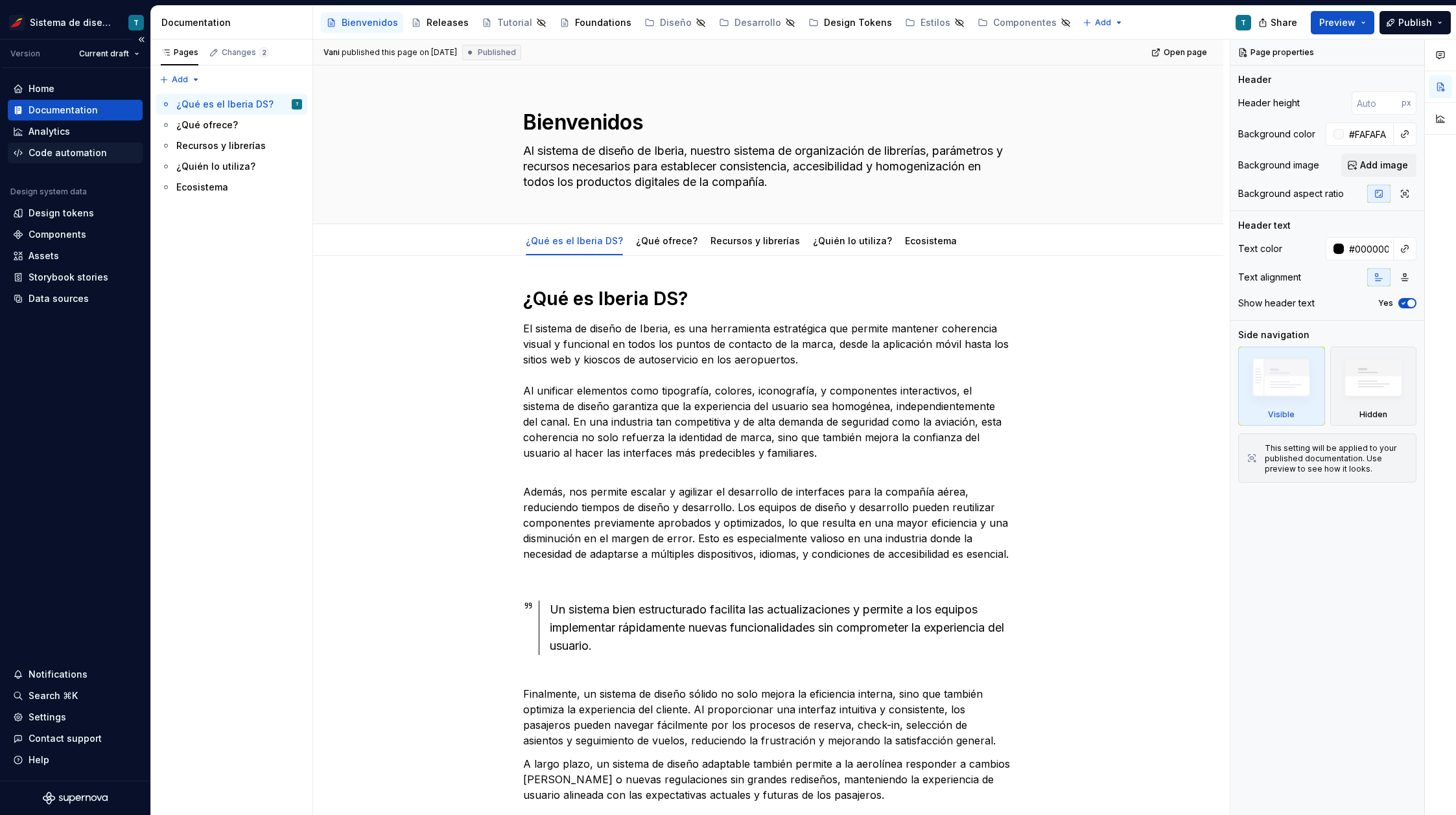
click at [69, 153] on div "Code automation" at bounding box center [67, 153] width 78 height 13
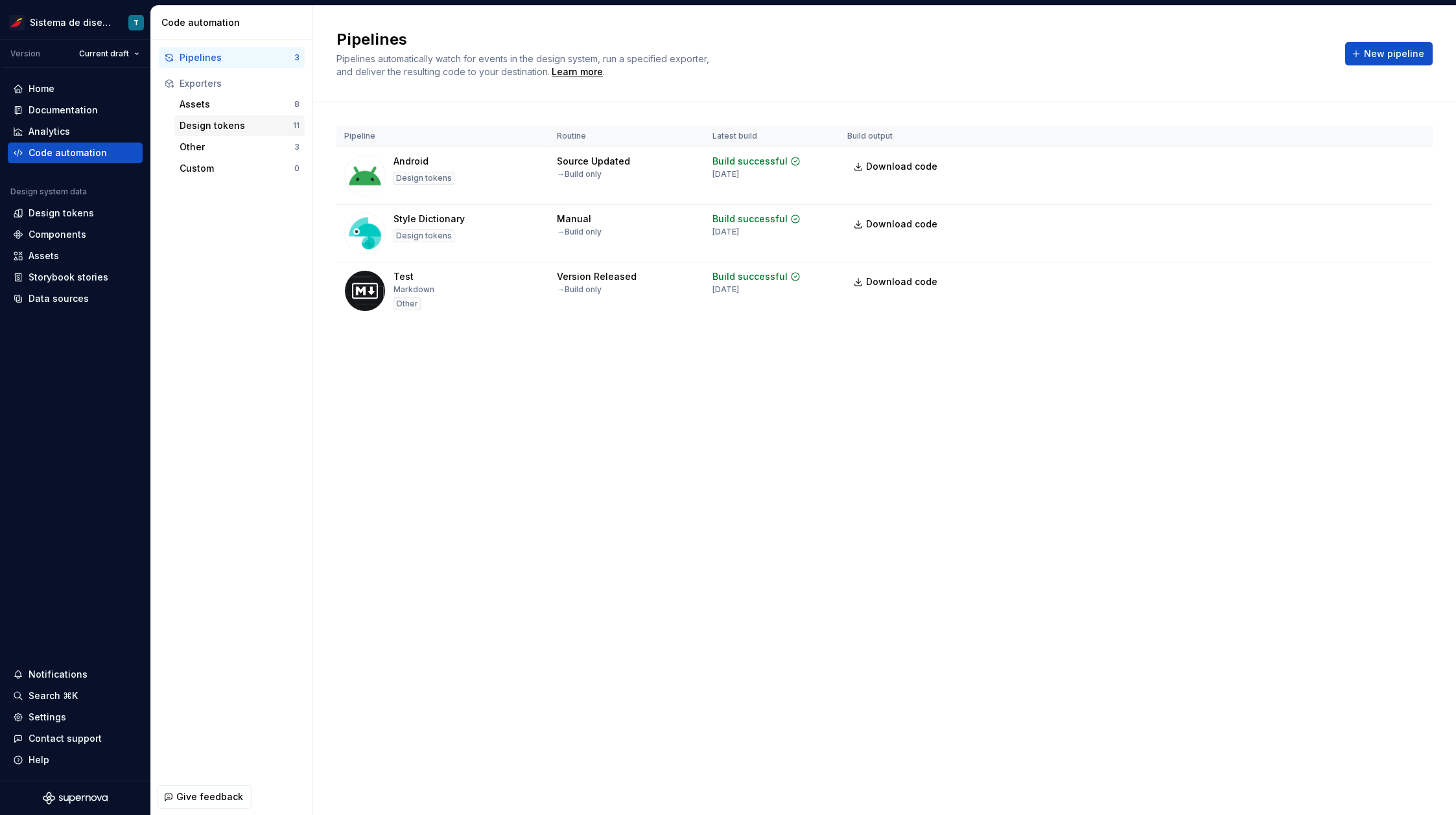
click at [218, 120] on div "Design tokens" at bounding box center [236, 126] width 113 height 13
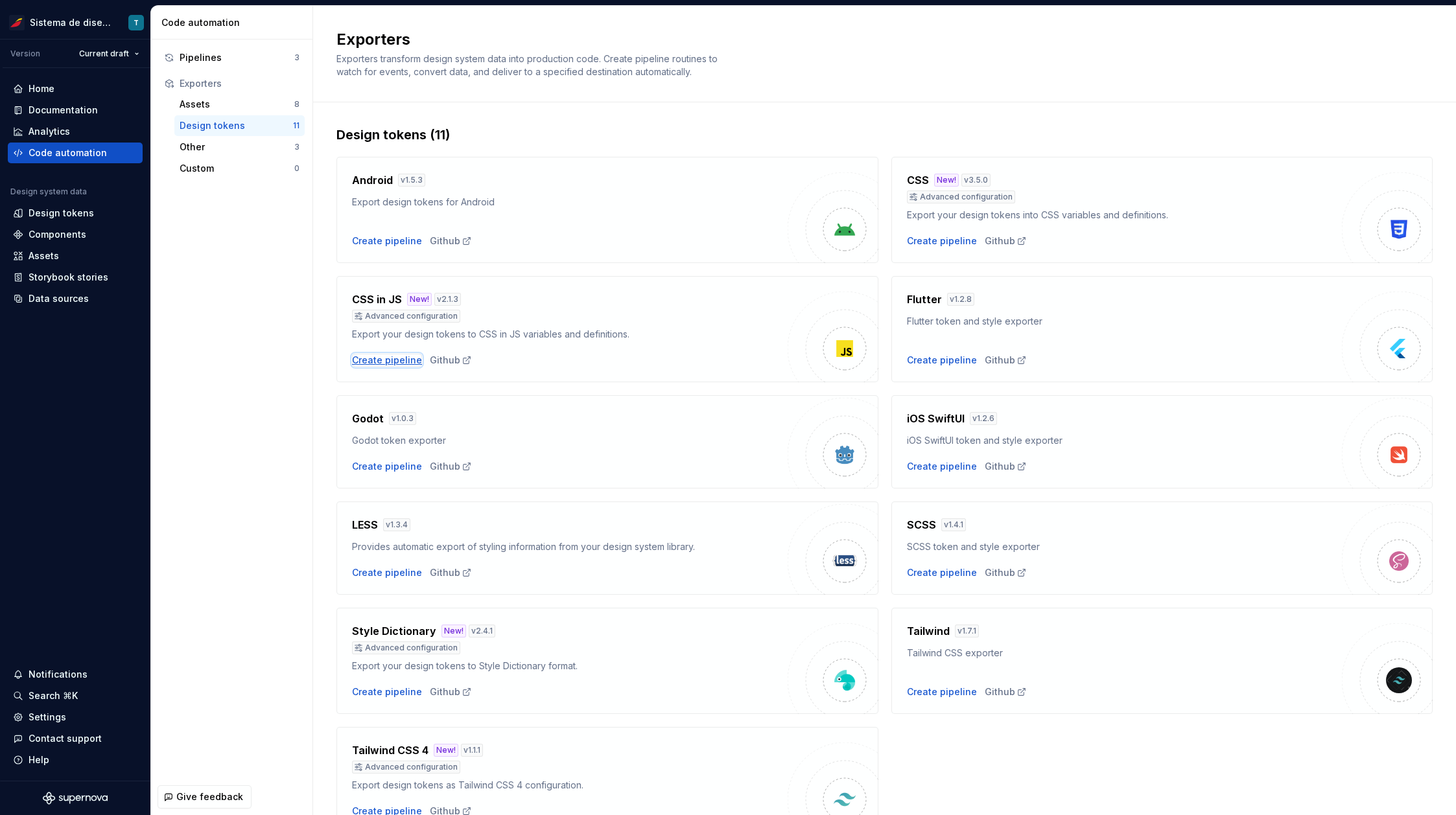
click at [372, 362] on div "Create pipeline" at bounding box center [387, 360] width 70 height 13
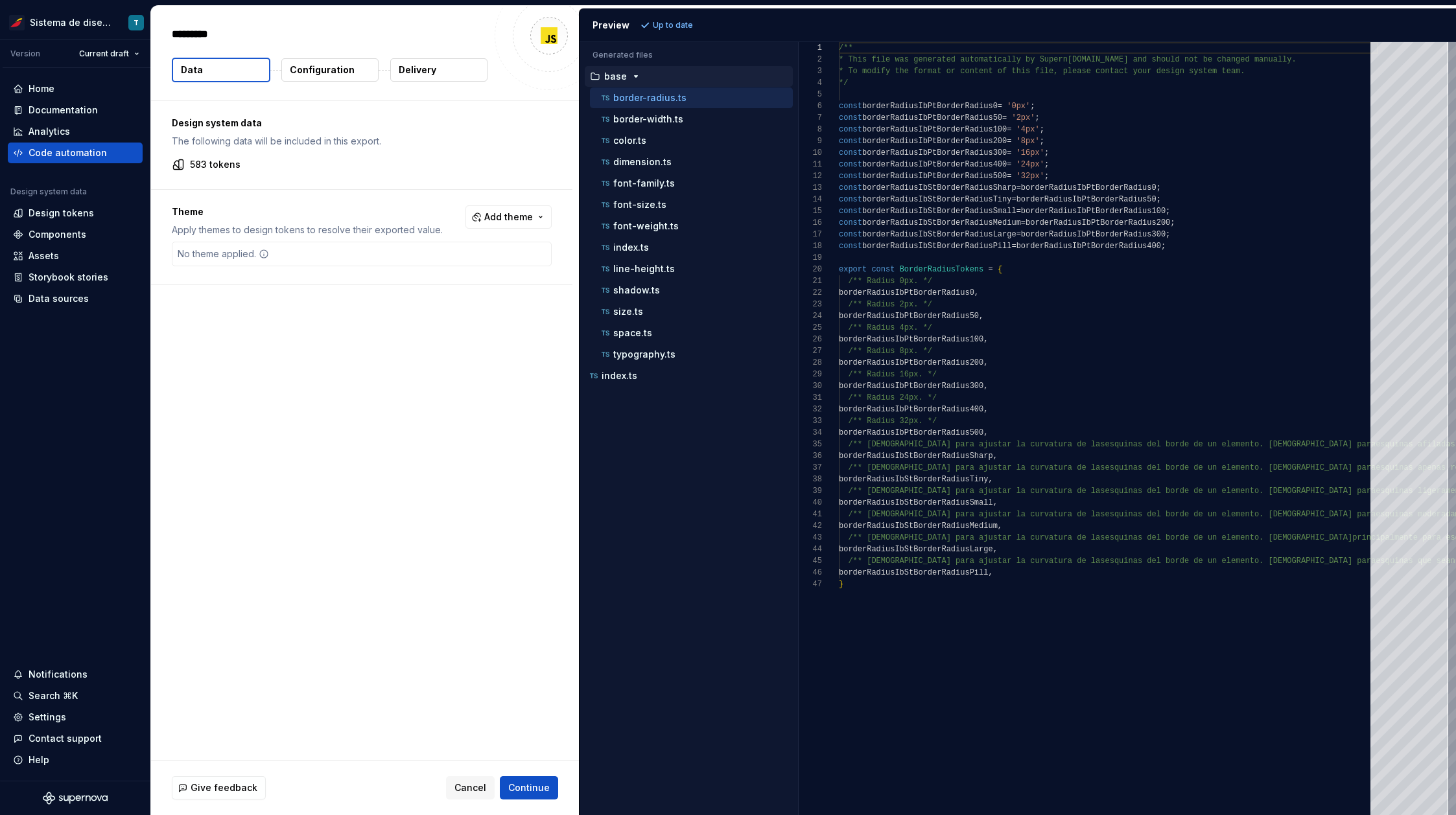
type textarea "*"
click at [650, 352] on p "typography.ts" at bounding box center [644, 354] width 62 height 11
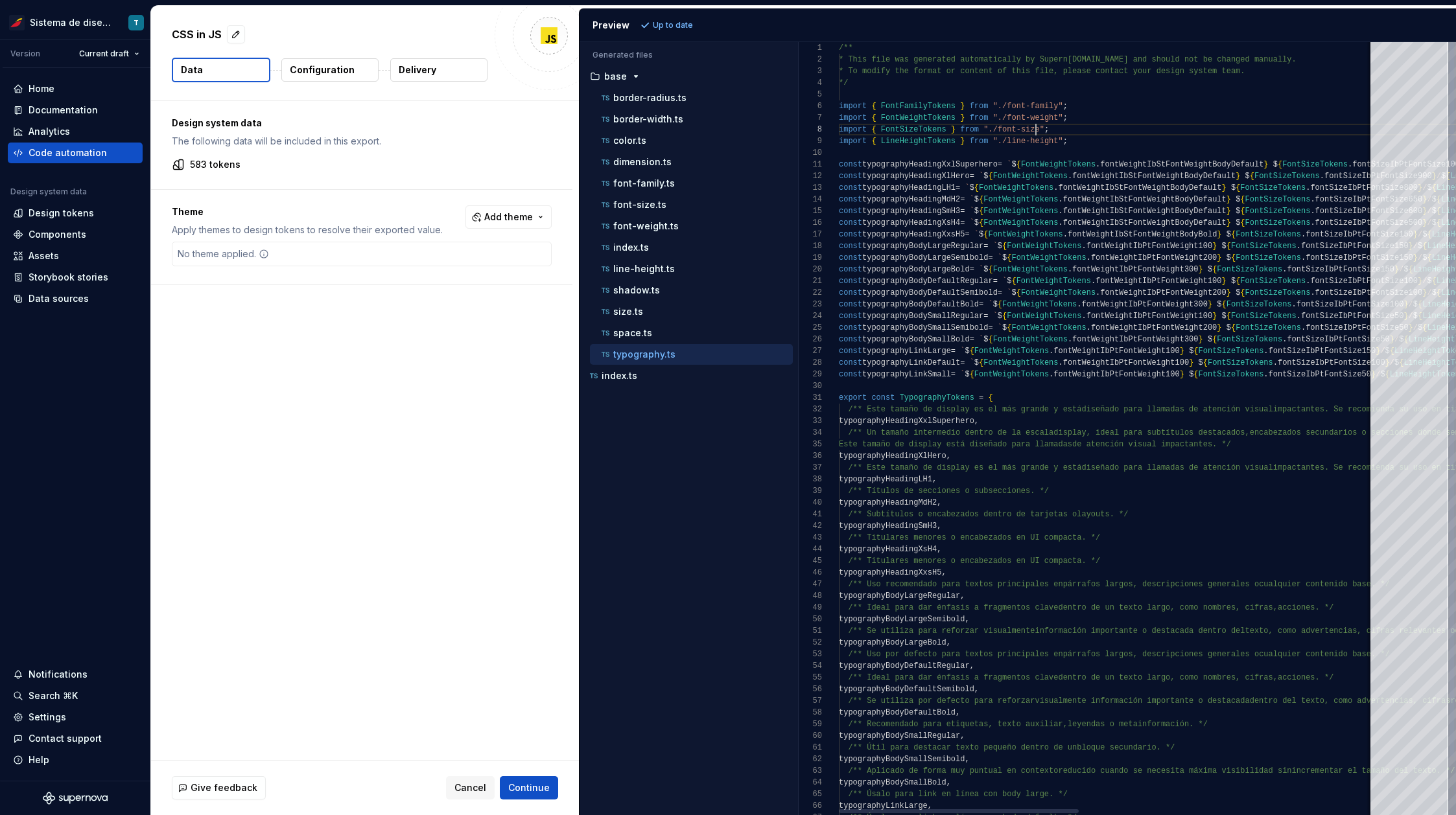
scroll to position [82, 197]
click at [1033, 131] on div "import { FontFamilyTokens } from "./font-family" ; import { FontWeightTokens } …" at bounding box center [1434, 460] width 1192 height 836
click at [659, 279] on ul "border-radius.ts border-width.ts color.ts dimension.ts font-family.ts font-size…" at bounding box center [689, 225] width 208 height 277
click at [659, 288] on div "shadow.ts" at bounding box center [696, 290] width 194 height 13
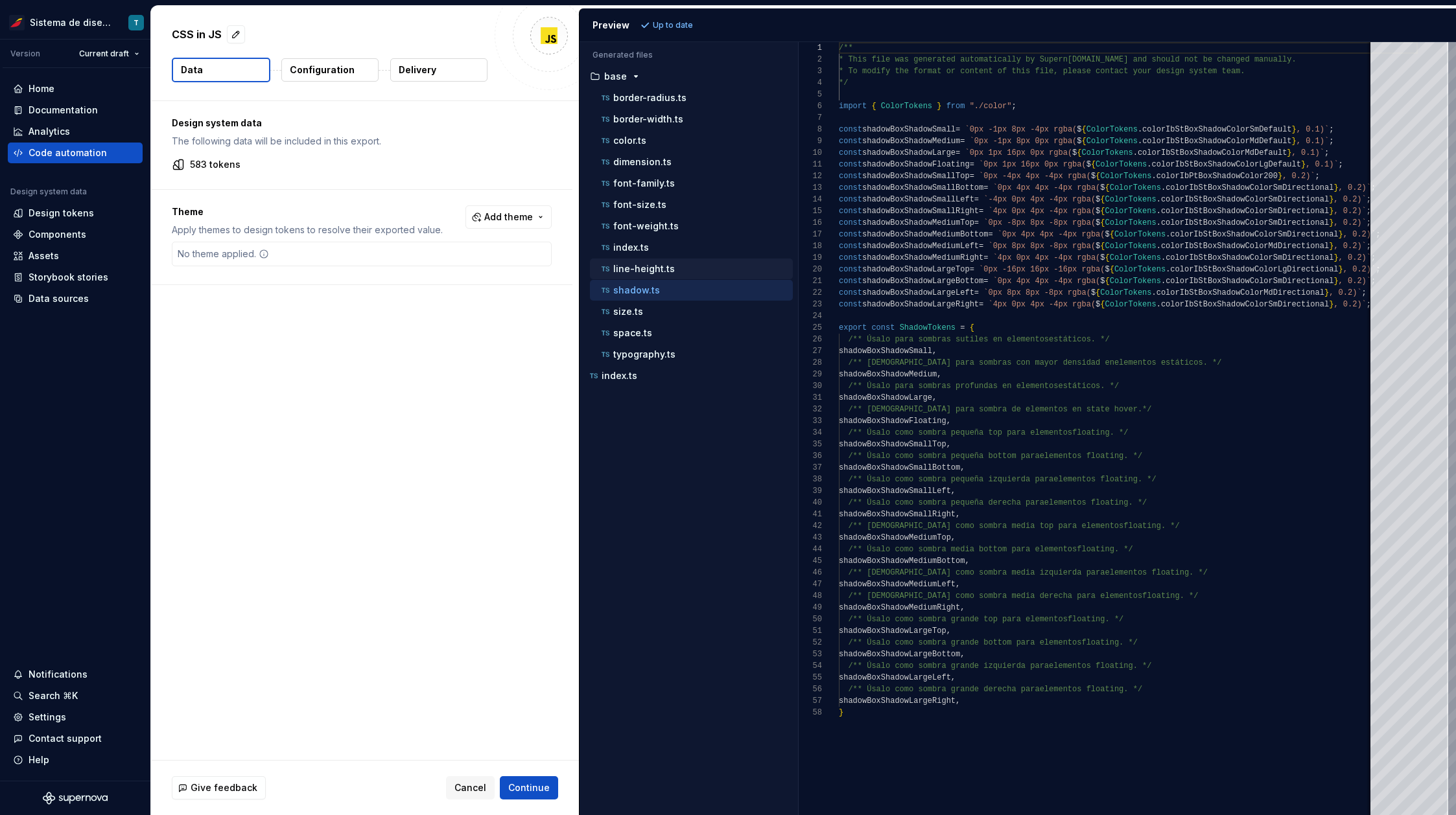
click at [650, 263] on p "line-height.ts" at bounding box center [644, 268] width 61 height 11
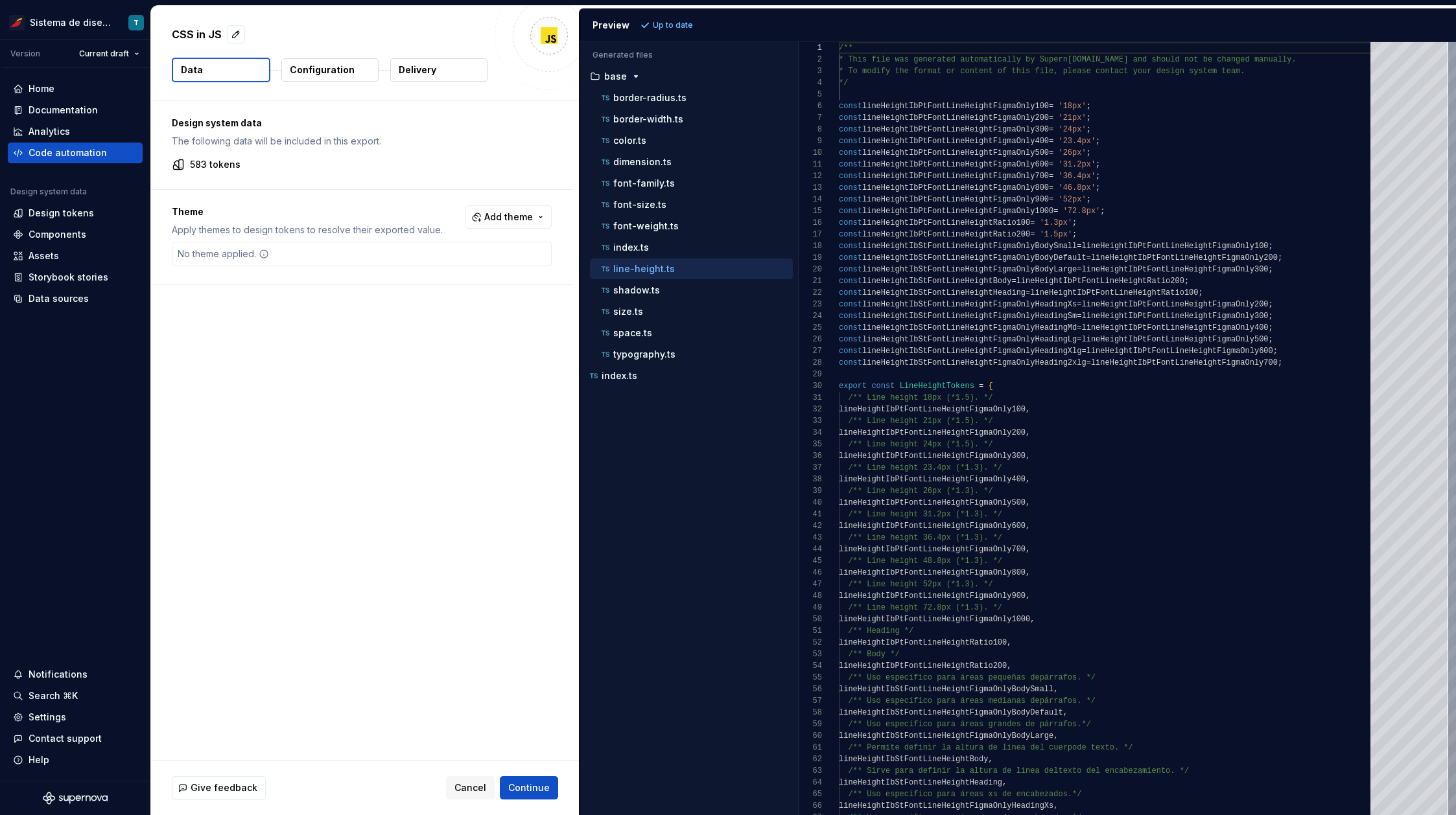
scroll to position [116, 0]
click at [650, 295] on p "shadow.ts" at bounding box center [637, 290] width 47 height 11
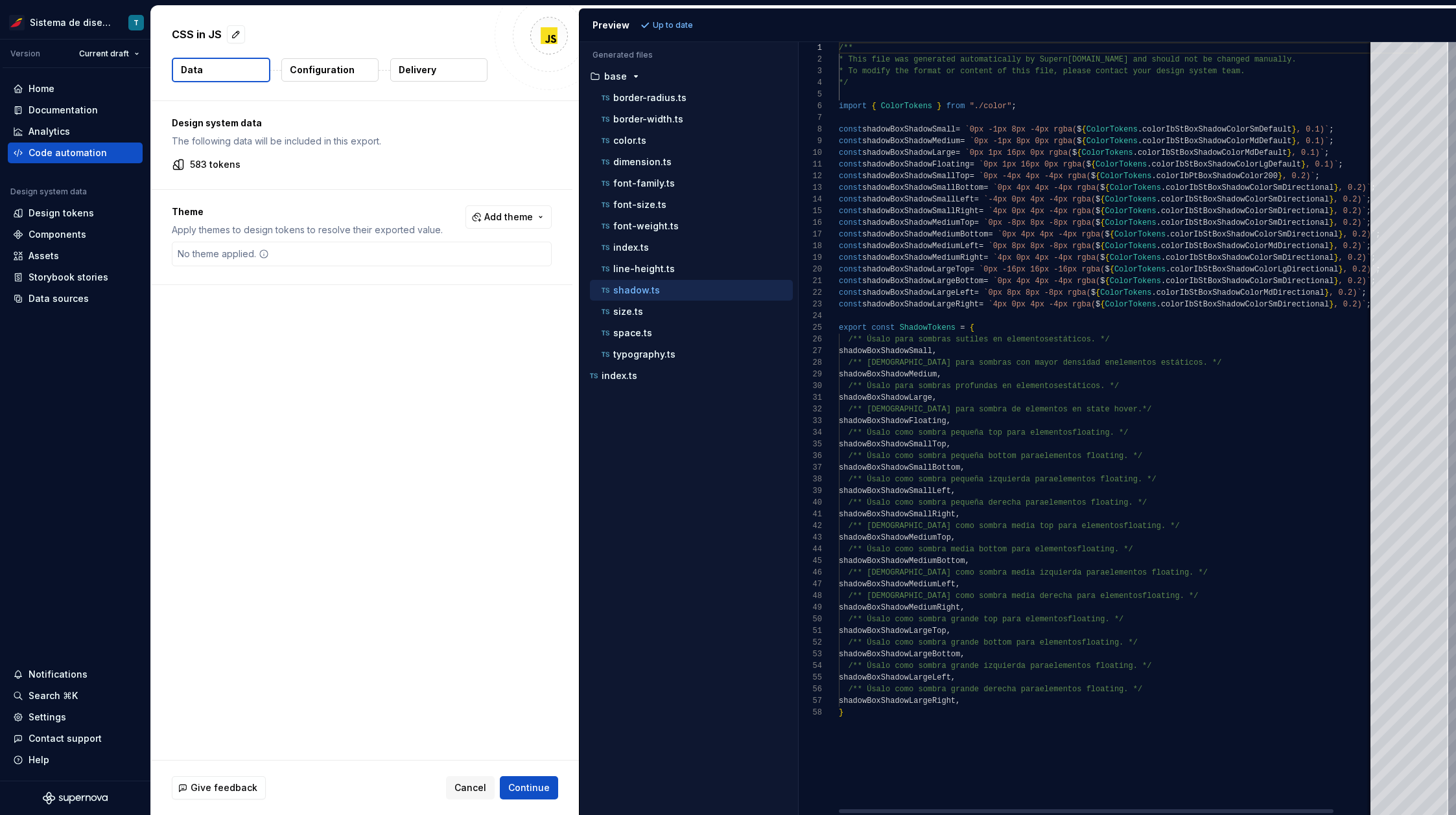
scroll to position [105, 0]
click at [648, 175] on div "font-family.ts" at bounding box center [691, 183] width 203 height 21
click at [650, 198] on button "font-size.ts" at bounding box center [691, 205] width 203 height 15
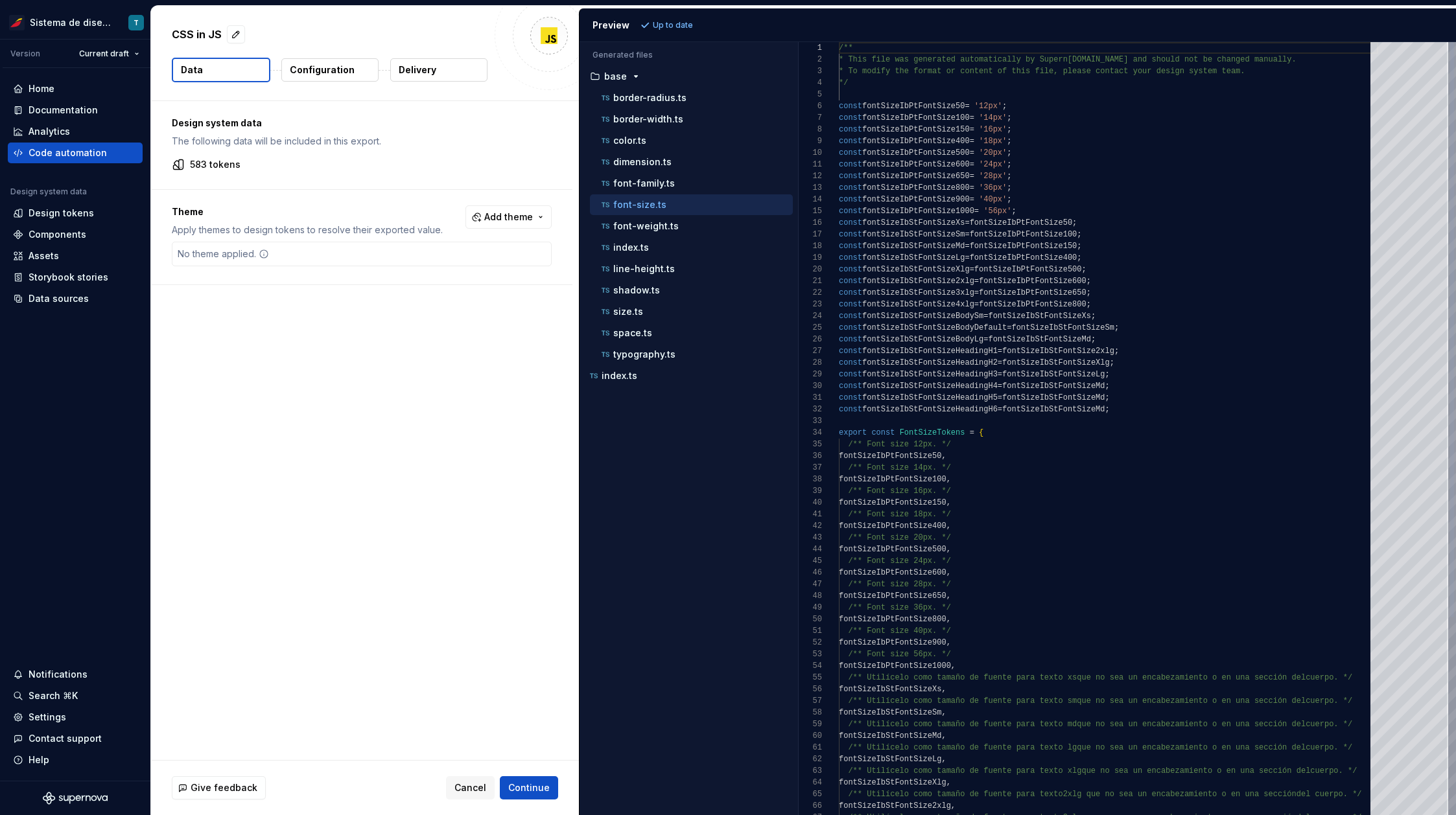
scroll to position [116, 0]
click at [650, 188] on p "font-family.ts" at bounding box center [644, 183] width 61 height 11
type textarea "**********"
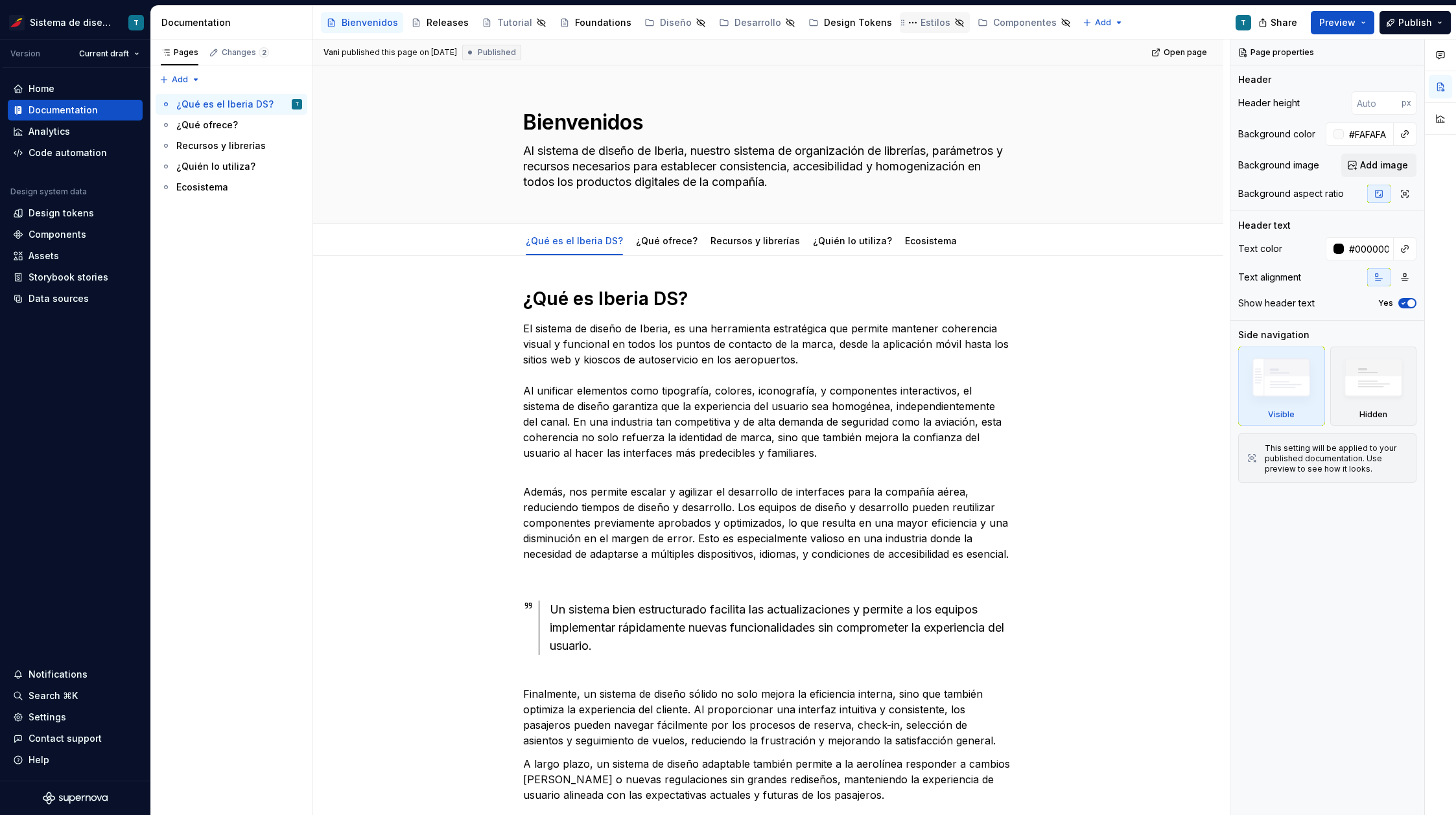
click at [920, 23] on div "Estilos" at bounding box center [935, 23] width 30 height 13
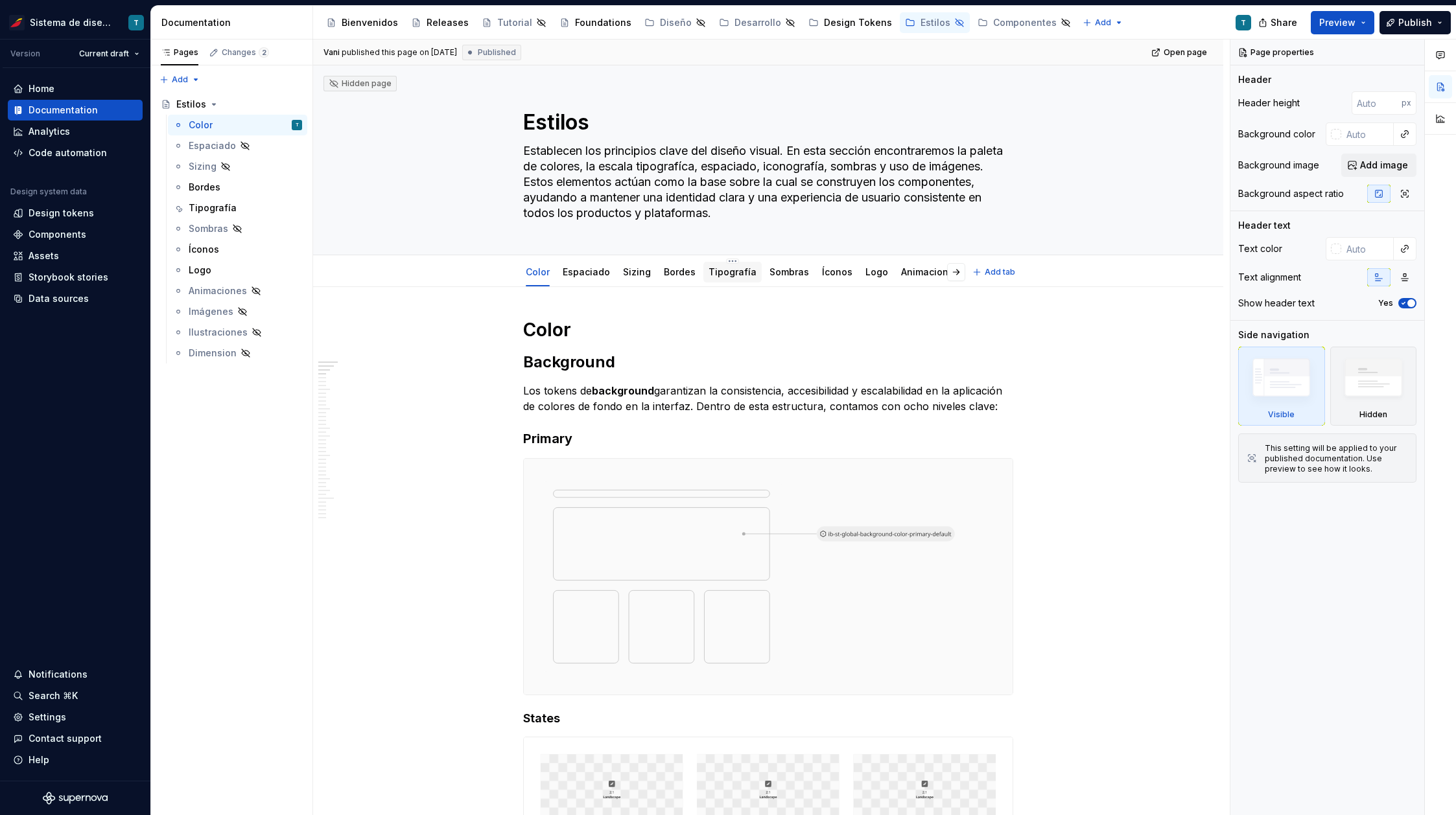
click at [722, 271] on link "Tipografía" at bounding box center [732, 272] width 48 height 11
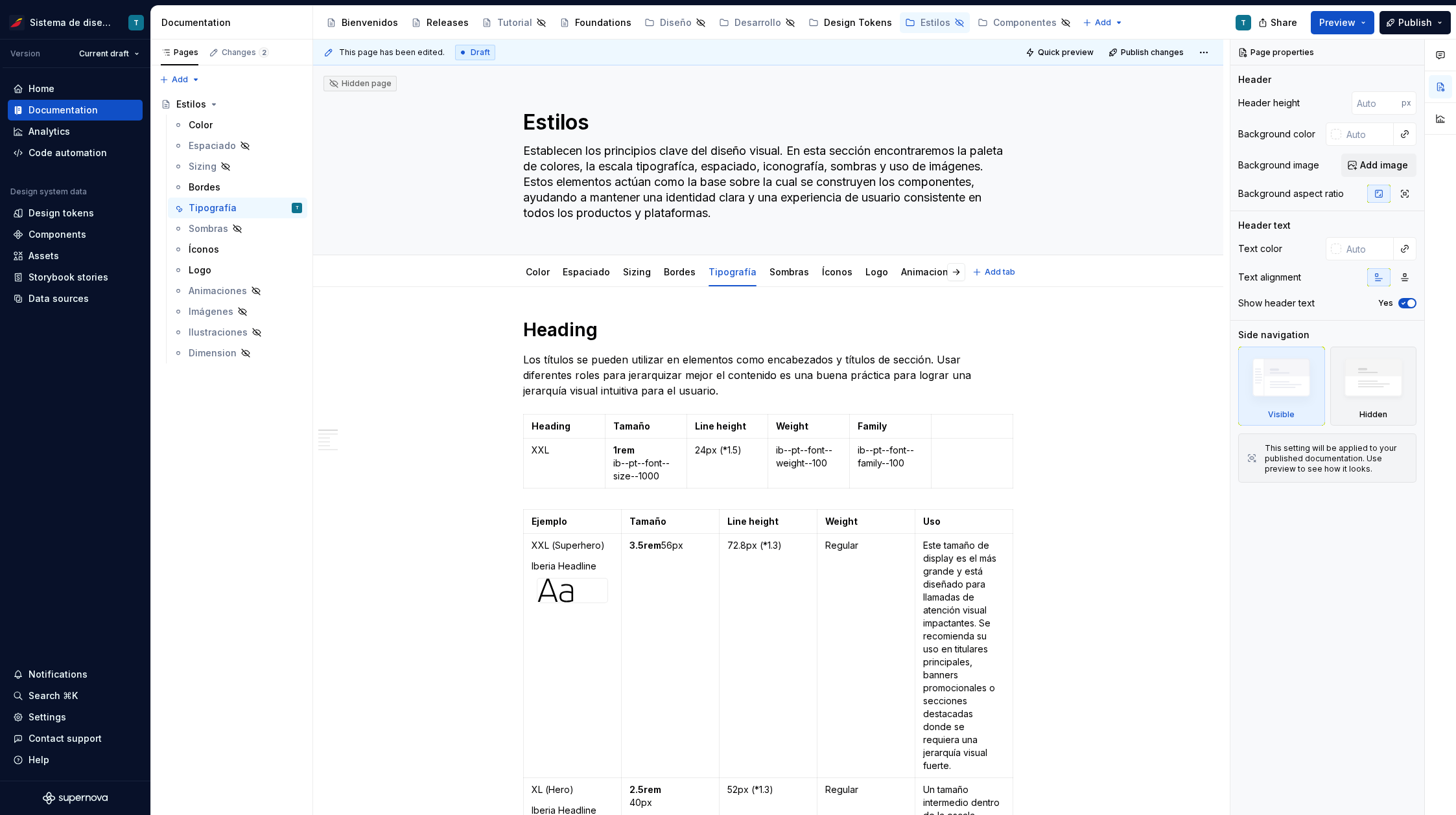
type textarea "*"
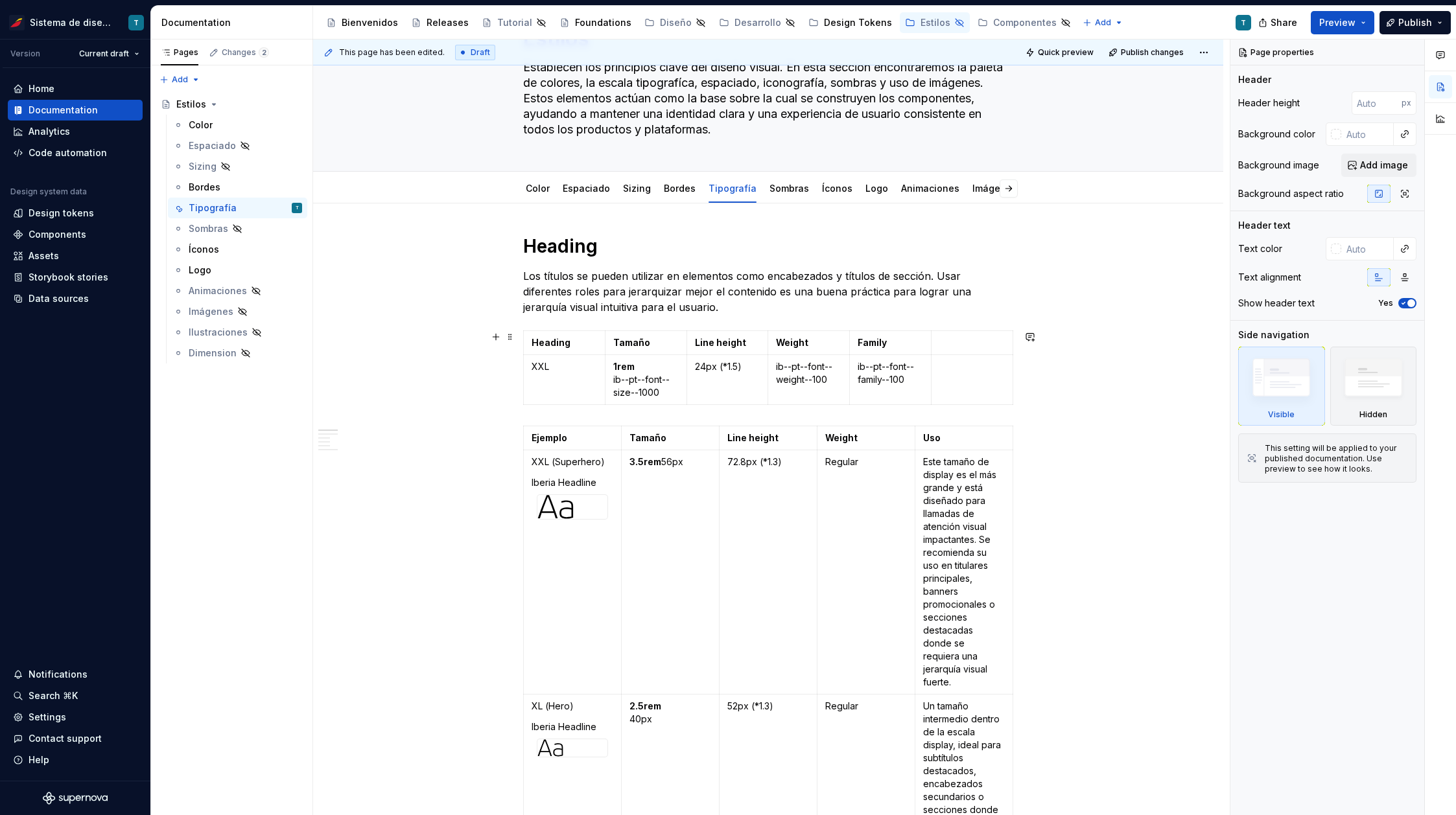
scroll to position [100, 0]
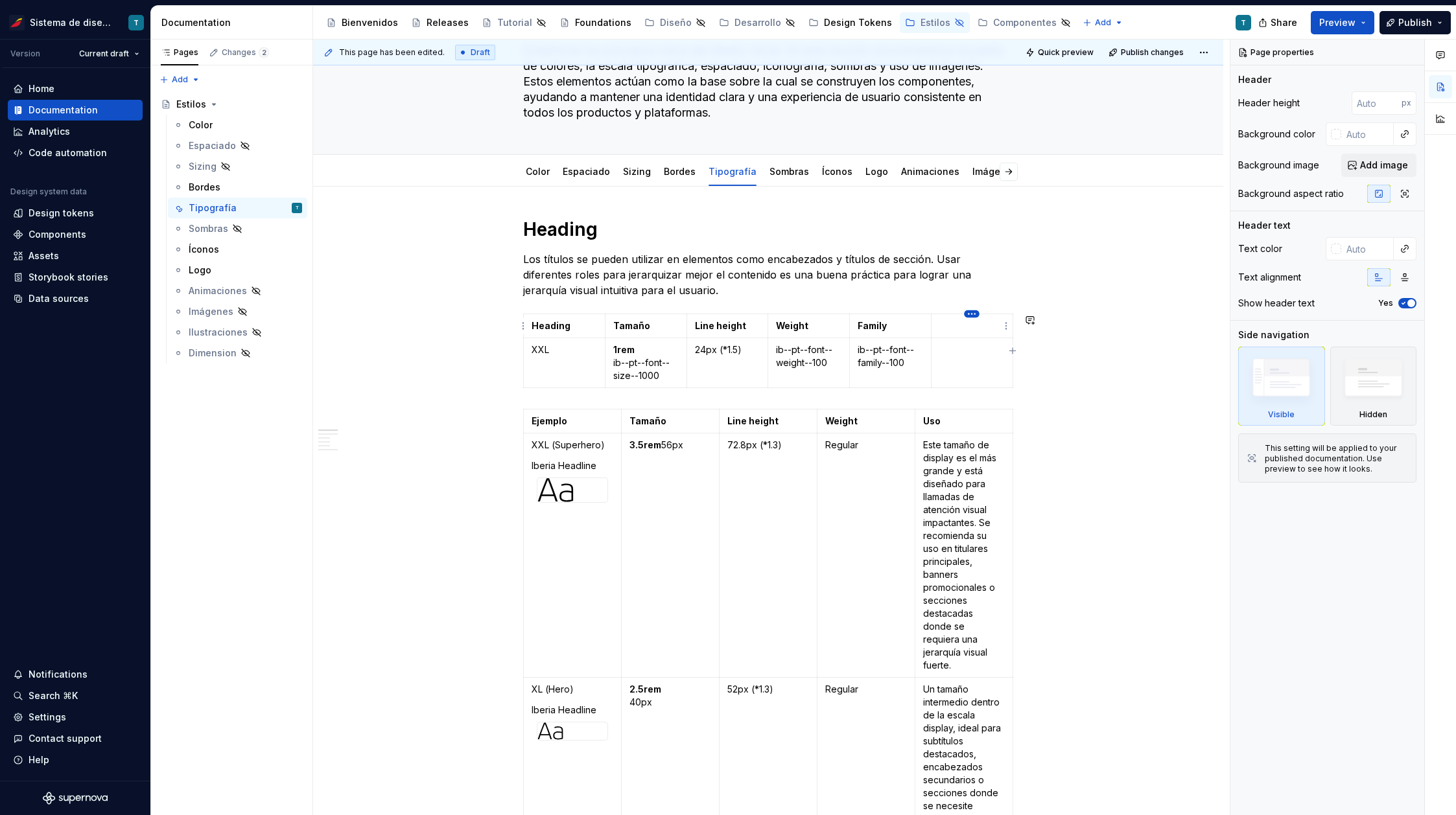
click at [971, 312] on html "Sistema de diseño Iberia T Version Current draft Home Documentation Analytics C…" at bounding box center [728, 407] width 1456 height 815
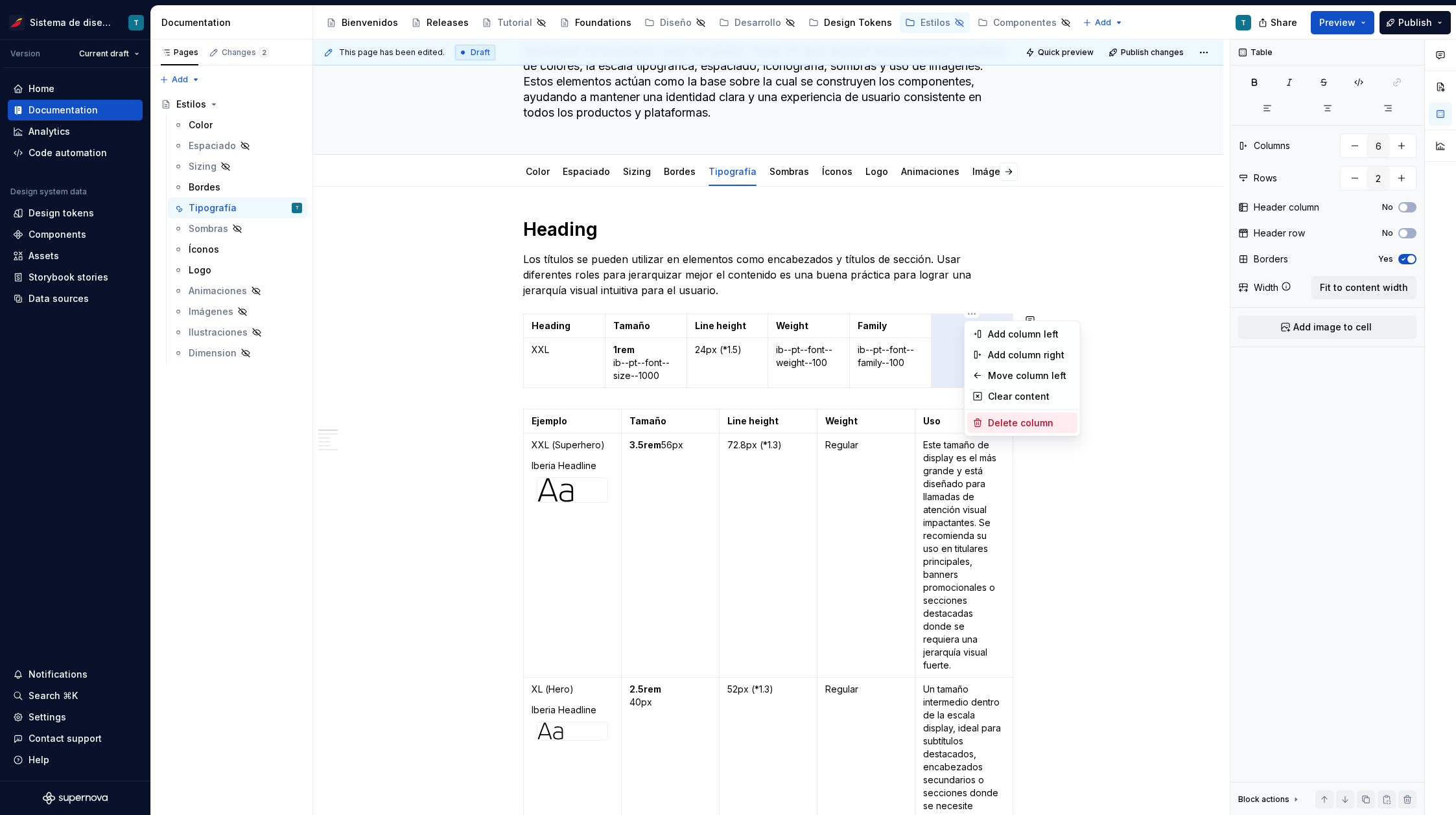
click at [995, 423] on div "Delete column" at bounding box center [1030, 423] width 84 height 13
type input "5"
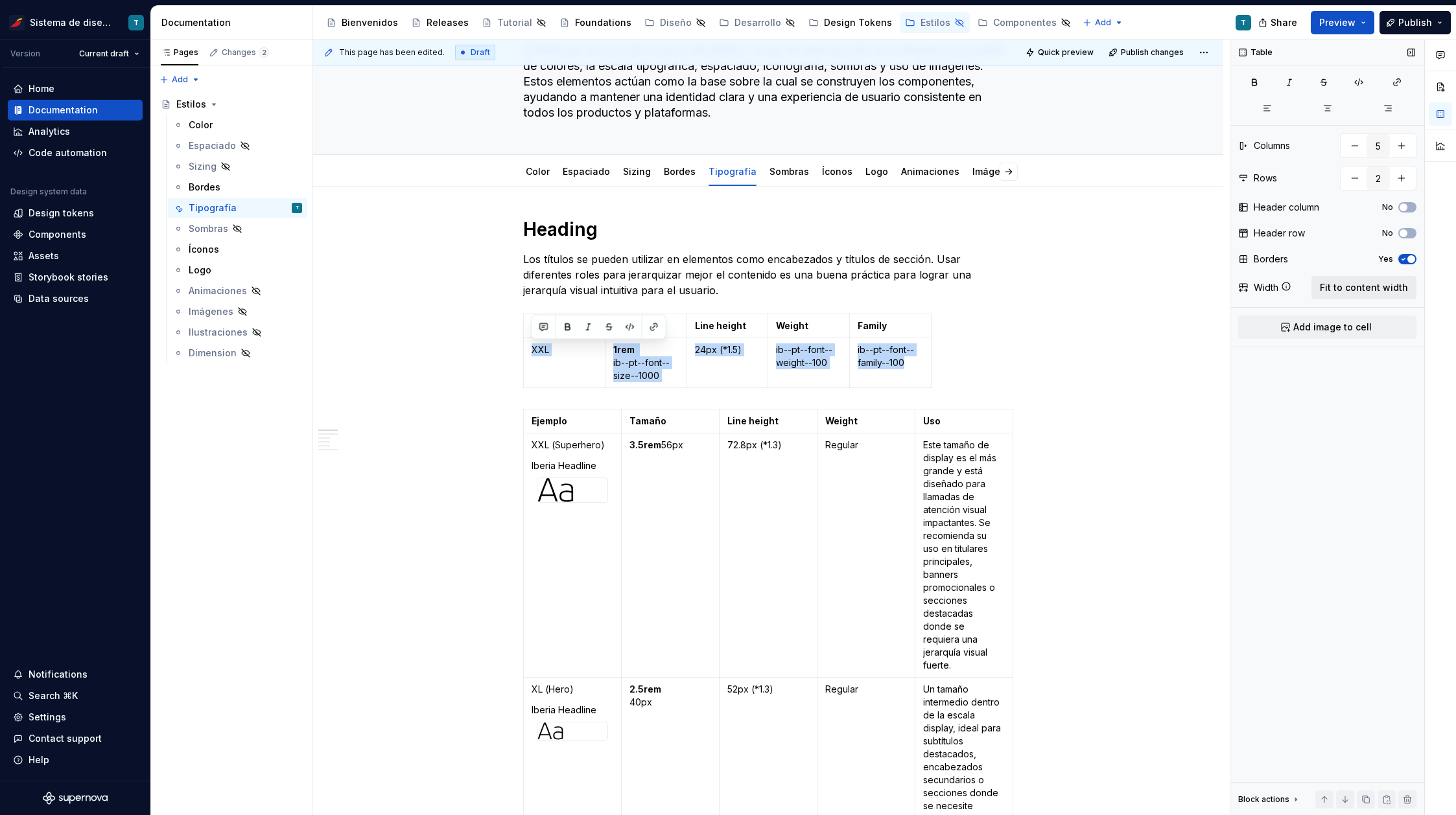
click at [1362, 287] on span "Fit to content width" at bounding box center [1363, 288] width 88 height 13
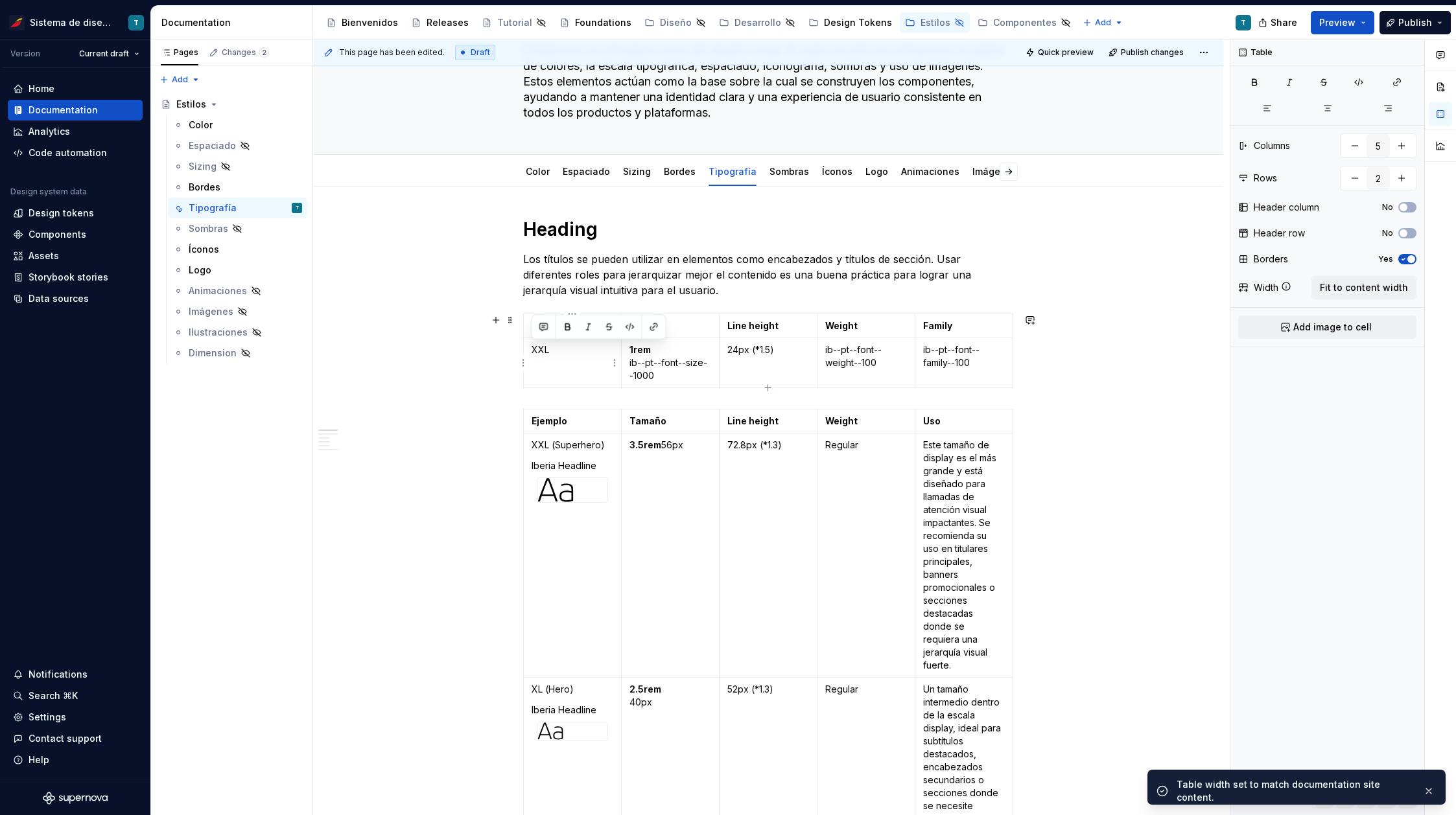
click at [575, 374] on td "XXL" at bounding box center [572, 363] width 98 height 50
drag, startPoint x: 622, startPoint y: 351, endPoint x: 580, endPoint y: 352, distance: 42.0
click at [592, 352] on td "1rem ib--pt--font--size--1000" at bounding box center [641, 363] width 98 height 50
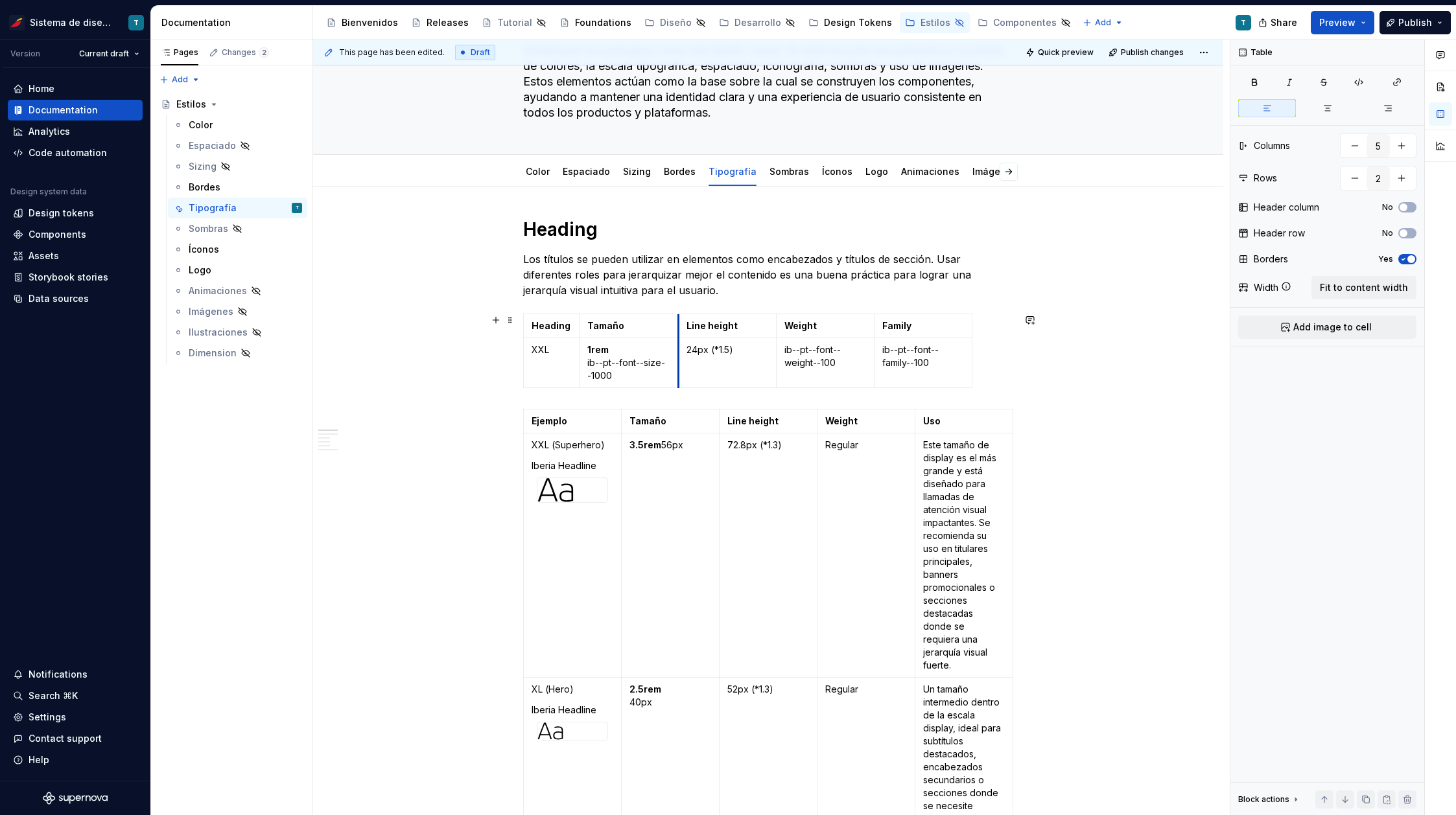
type textarea "*"
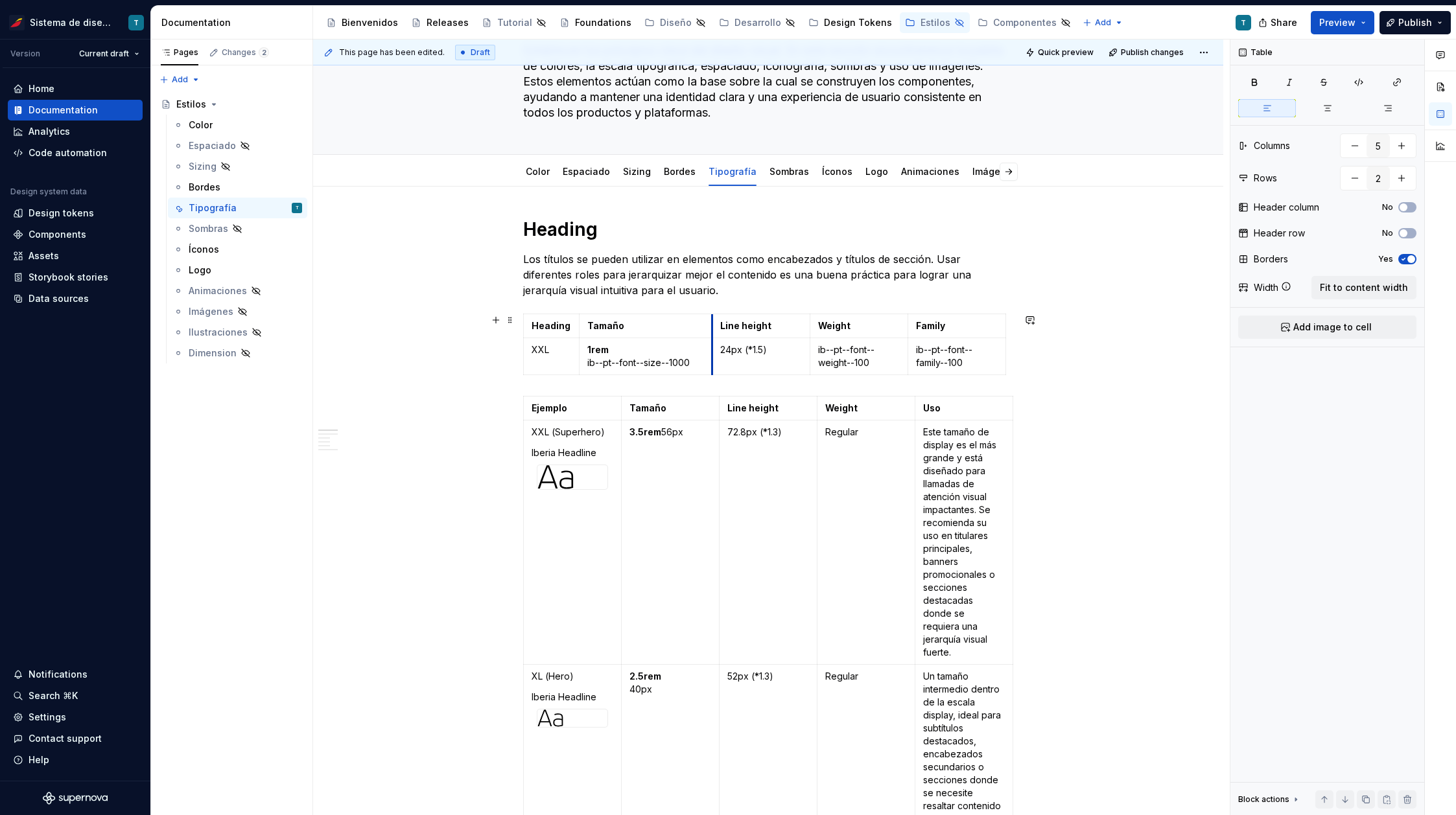
drag, startPoint x: 677, startPoint y: 355, endPoint x: 713, endPoint y: 355, distance: 36.0
click at [713, 355] on td "24px (*1.5)" at bounding box center [761, 357] width 98 height 37
drag, startPoint x: 810, startPoint y: 345, endPoint x: 782, endPoint y: 346, distance: 28.0
click at [785, 346] on td "ib--pt--font--weight--100" at bounding box center [833, 357] width 98 height 37
drag, startPoint x: 881, startPoint y: 341, endPoint x: 904, endPoint y: 338, distance: 23.2
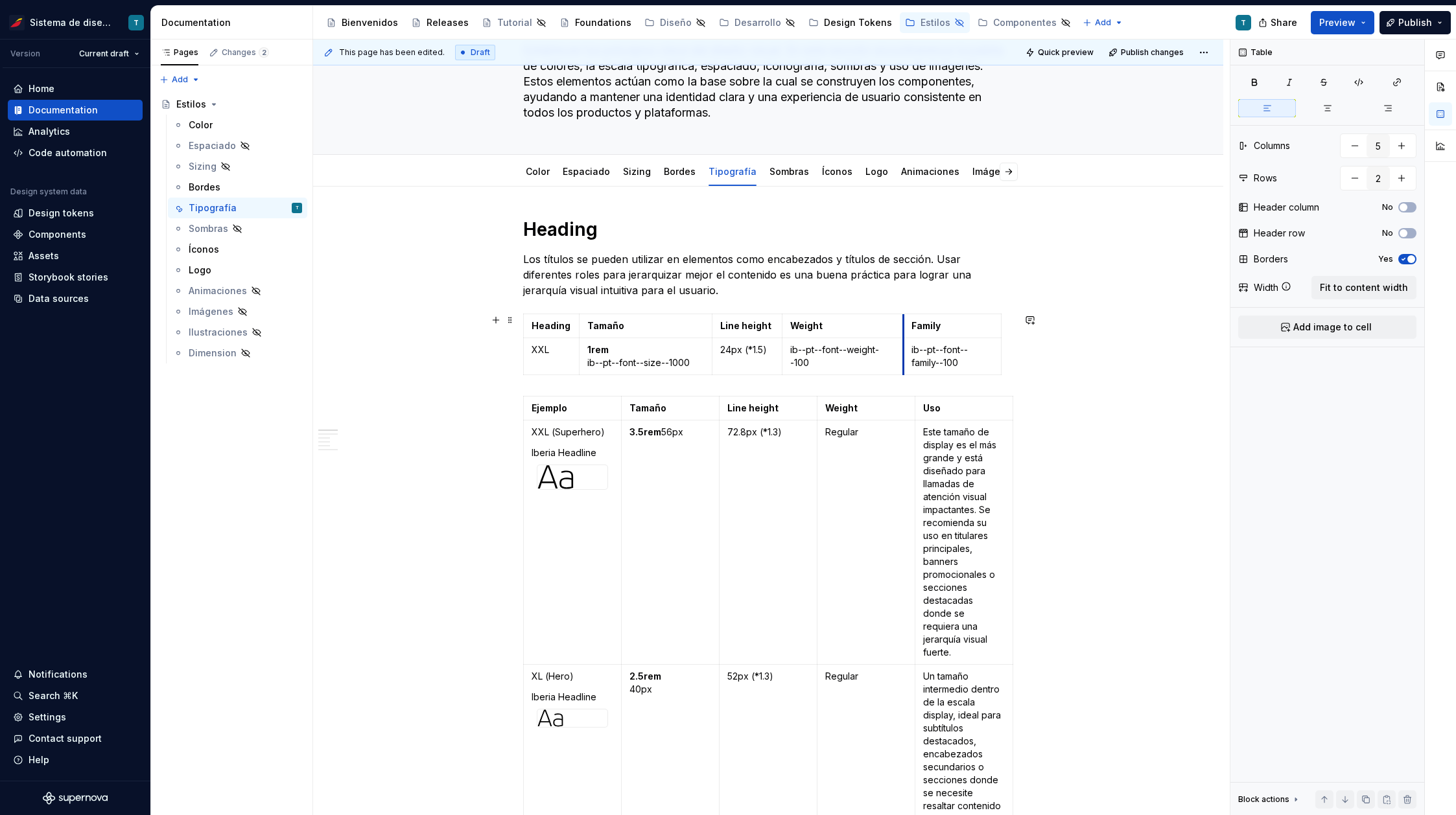
click at [904, 338] on td "ib--pt--font--family--100" at bounding box center [951, 357] width 98 height 37
click at [580, 329] on td "Tamaño" at bounding box center [646, 326] width 133 height 24
drag, startPoint x: 714, startPoint y: 327, endPoint x: 706, endPoint y: 326, distance: 8.1
click at [707, 326] on td "Line height" at bounding box center [741, 326] width 70 height 24
click at [744, 348] on p "24px (*1.5)" at bounding box center [740, 350] width 54 height 13
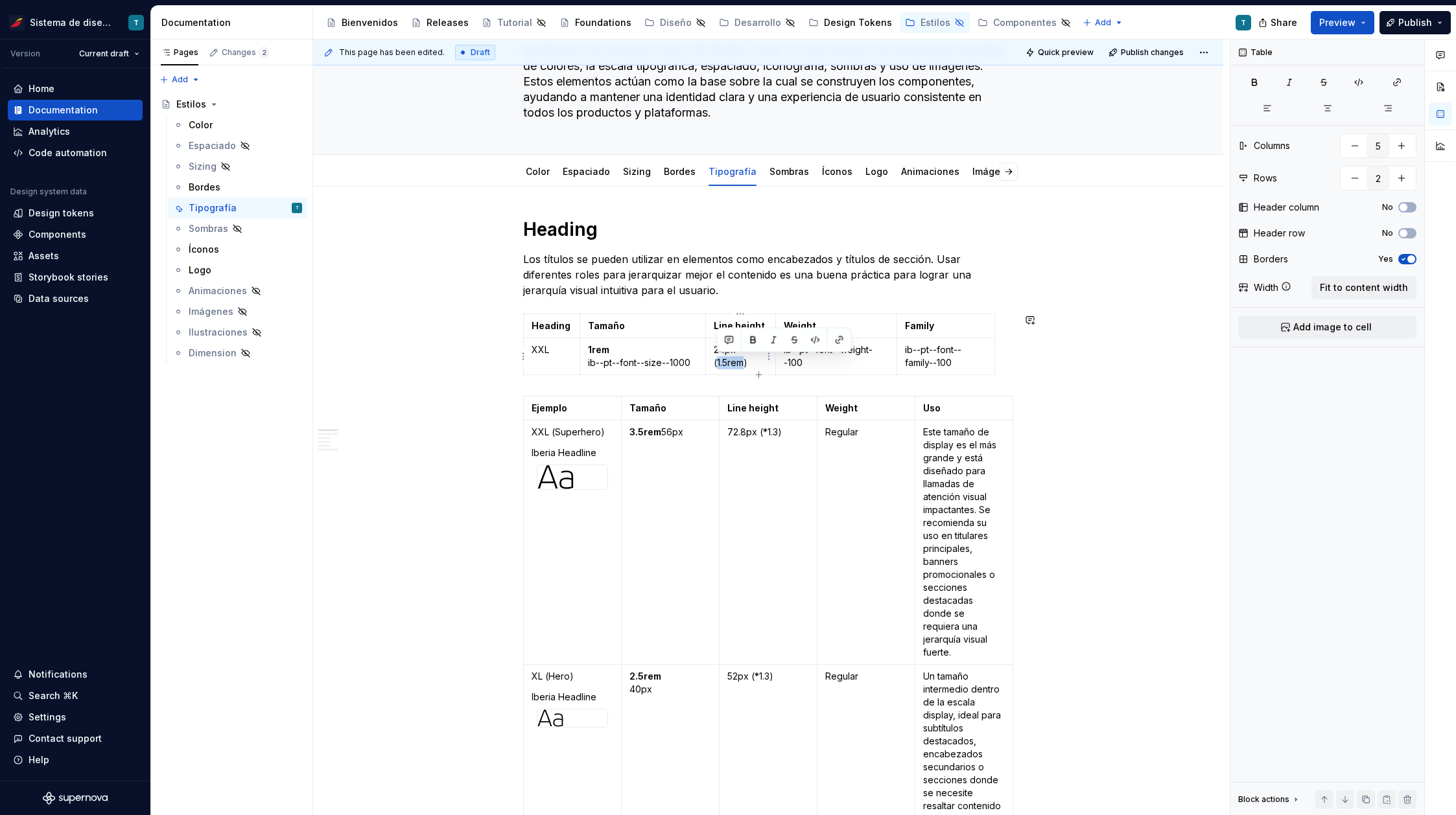
drag, startPoint x: 743, startPoint y: 362, endPoint x: 716, endPoint y: 362, distance: 27.0
click at [716, 362] on p "24px (1.5rem)" at bounding box center [740, 356] width 54 height 26
click at [751, 365] on p "24px ( 1.5rem )" at bounding box center [740, 356] width 54 height 26
click at [717, 360] on strong "1.5rem" at bounding box center [731, 363] width 30 height 11
drag, startPoint x: 732, startPoint y: 362, endPoint x: 763, endPoint y: 359, distance: 31.1
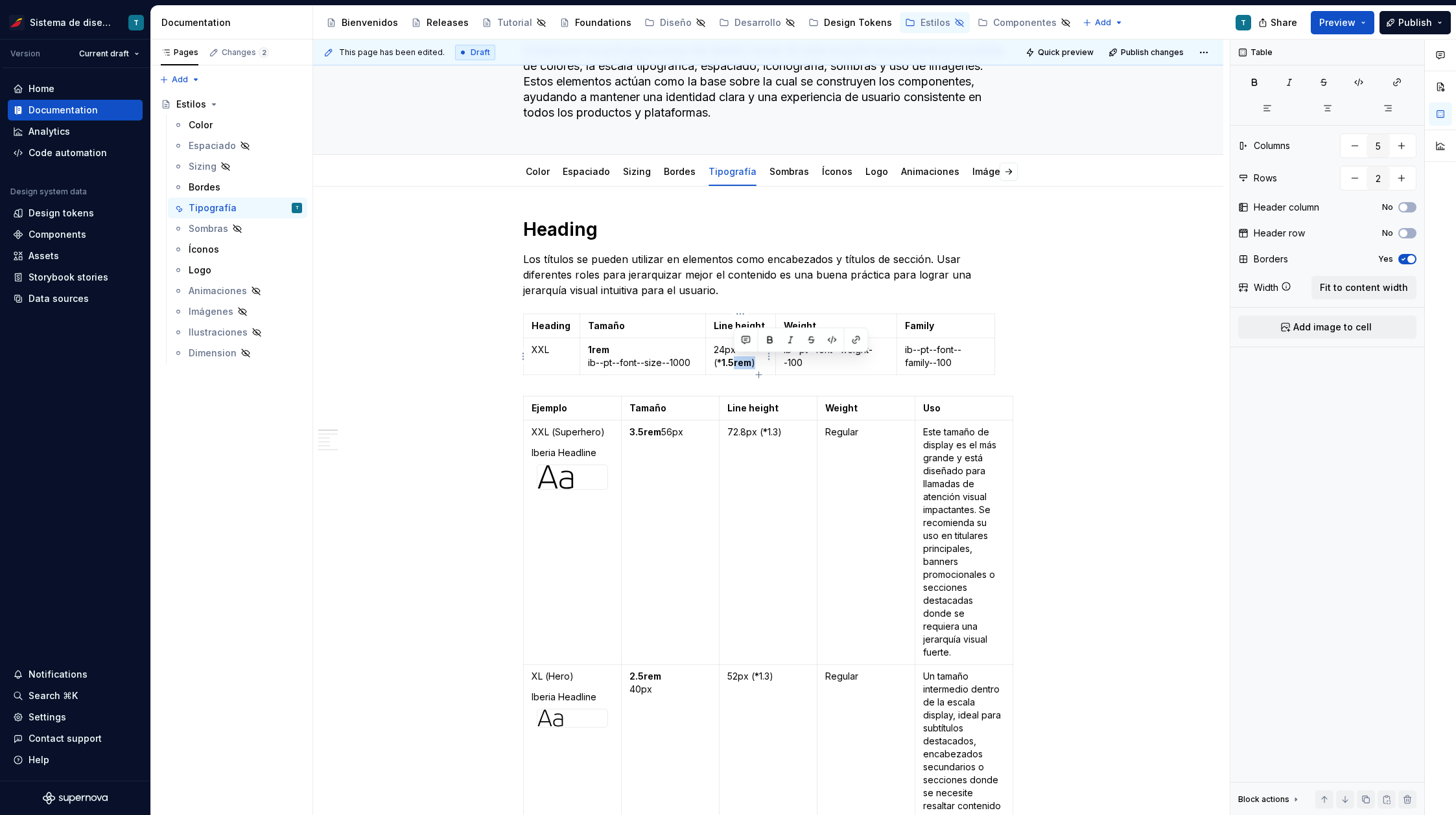
click at [763, 359] on p "24px (* 1.5rem )" at bounding box center [740, 356] width 54 height 26
drag, startPoint x: 743, startPoint y: 349, endPoint x: 713, endPoint y: 349, distance: 30.0
click at [713, 349] on p "24px (* 1.5" at bounding box center [740, 350] width 54 height 13
click at [726, 351] on p "24px (* 1.5" at bounding box center [740, 350] width 54 height 13
drag, startPoint x: 734, startPoint y: 351, endPoint x: 712, endPoint y: 353, distance: 22.1
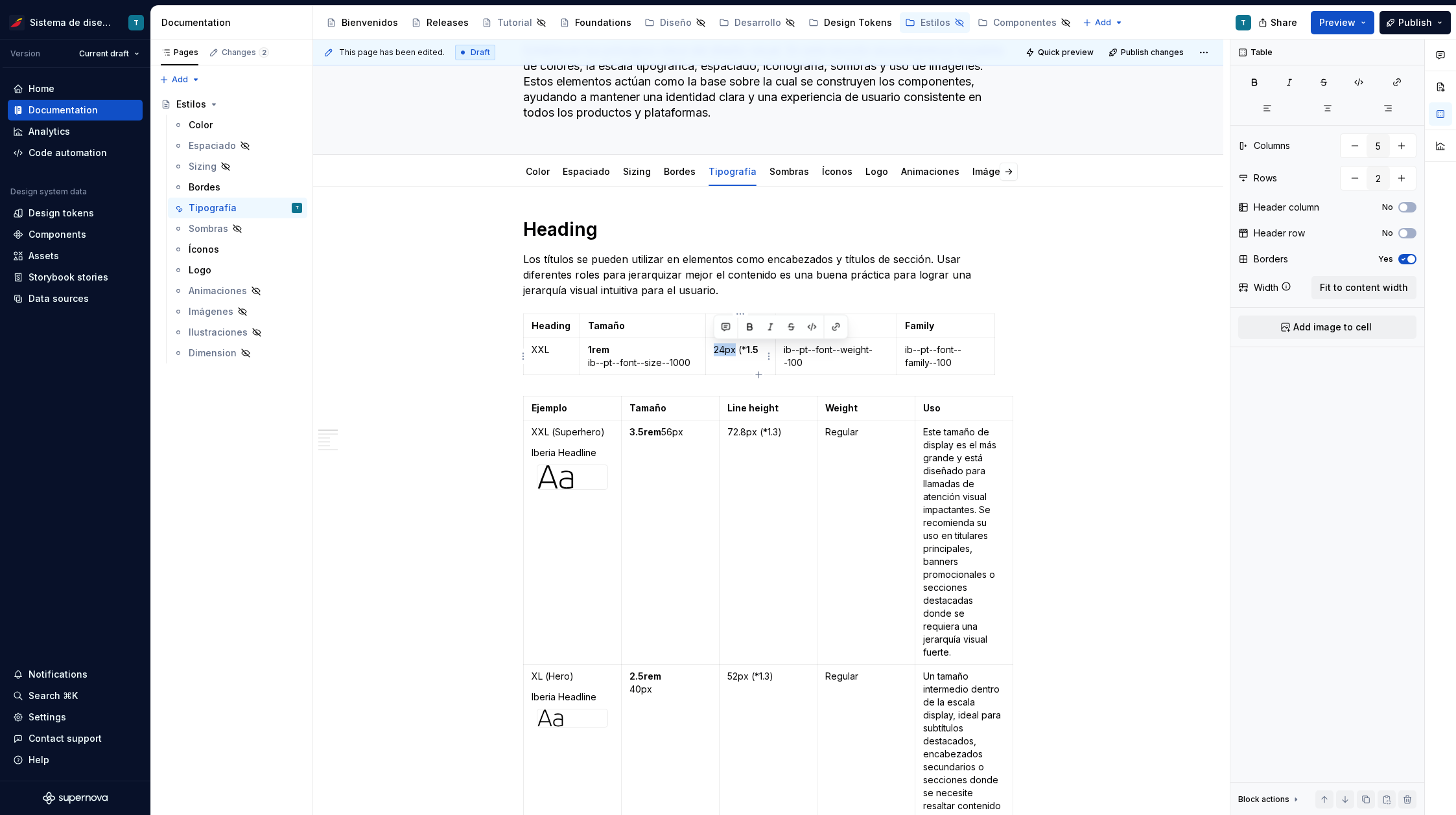
click at [712, 353] on td "24px (* 1.5" at bounding box center [741, 357] width 70 height 37
click at [719, 350] on p "(* 1.5" at bounding box center [740, 350] width 54 height 13
click at [722, 364] on td "* 1.5" at bounding box center [741, 357] width 70 height 37
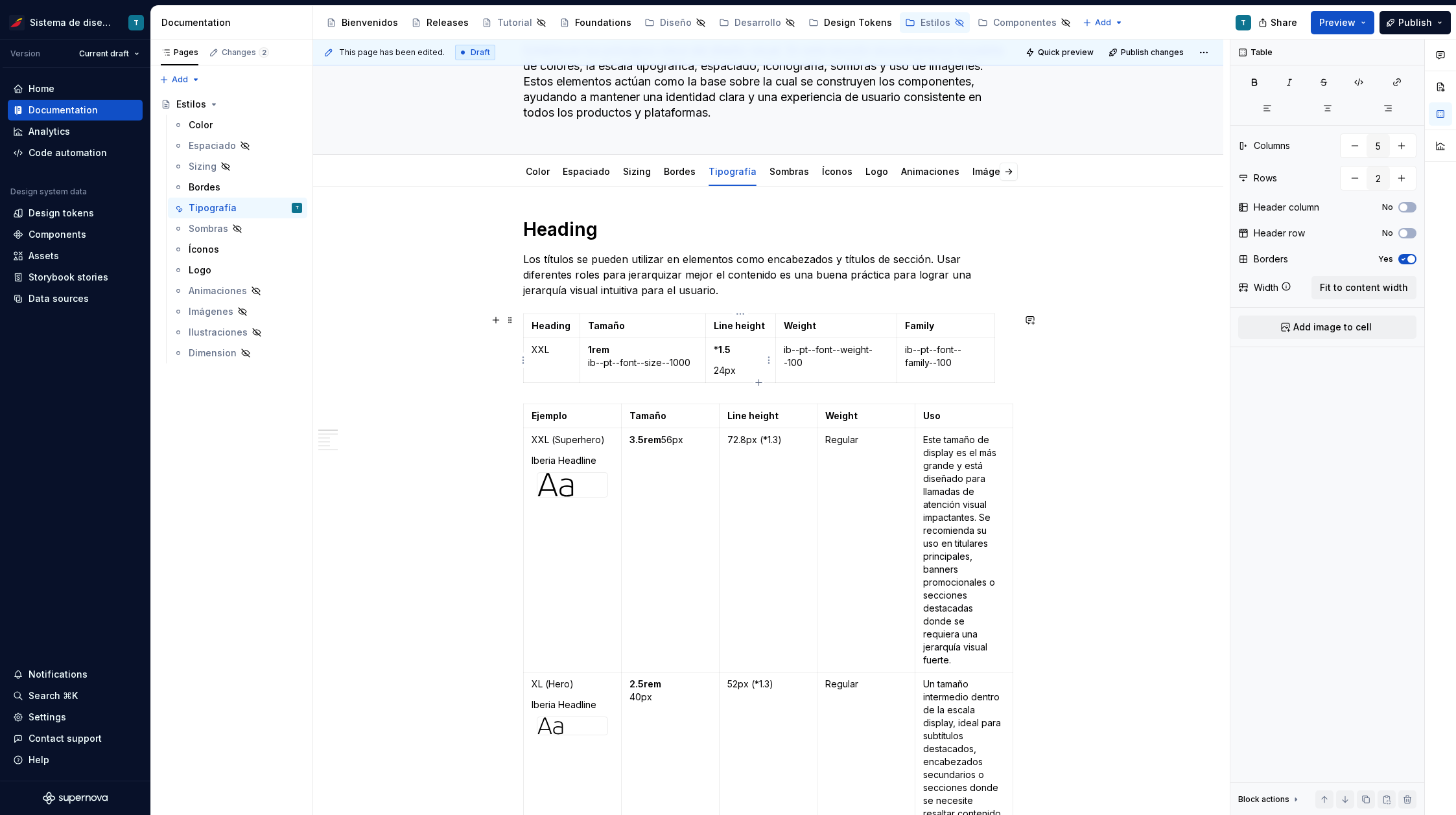
click at [719, 350] on p "* 1.5" at bounding box center [740, 350] width 54 height 13
drag, startPoint x: 992, startPoint y: 362, endPoint x: 1012, endPoint y: 363, distance: 20.0
click at [820, 353] on p "ib--pt--font--weight--100" at bounding box center [836, 356] width 105 height 26
click at [857, 370] on td "ib--pt--font--weight--100" at bounding box center [836, 360] width 121 height 44
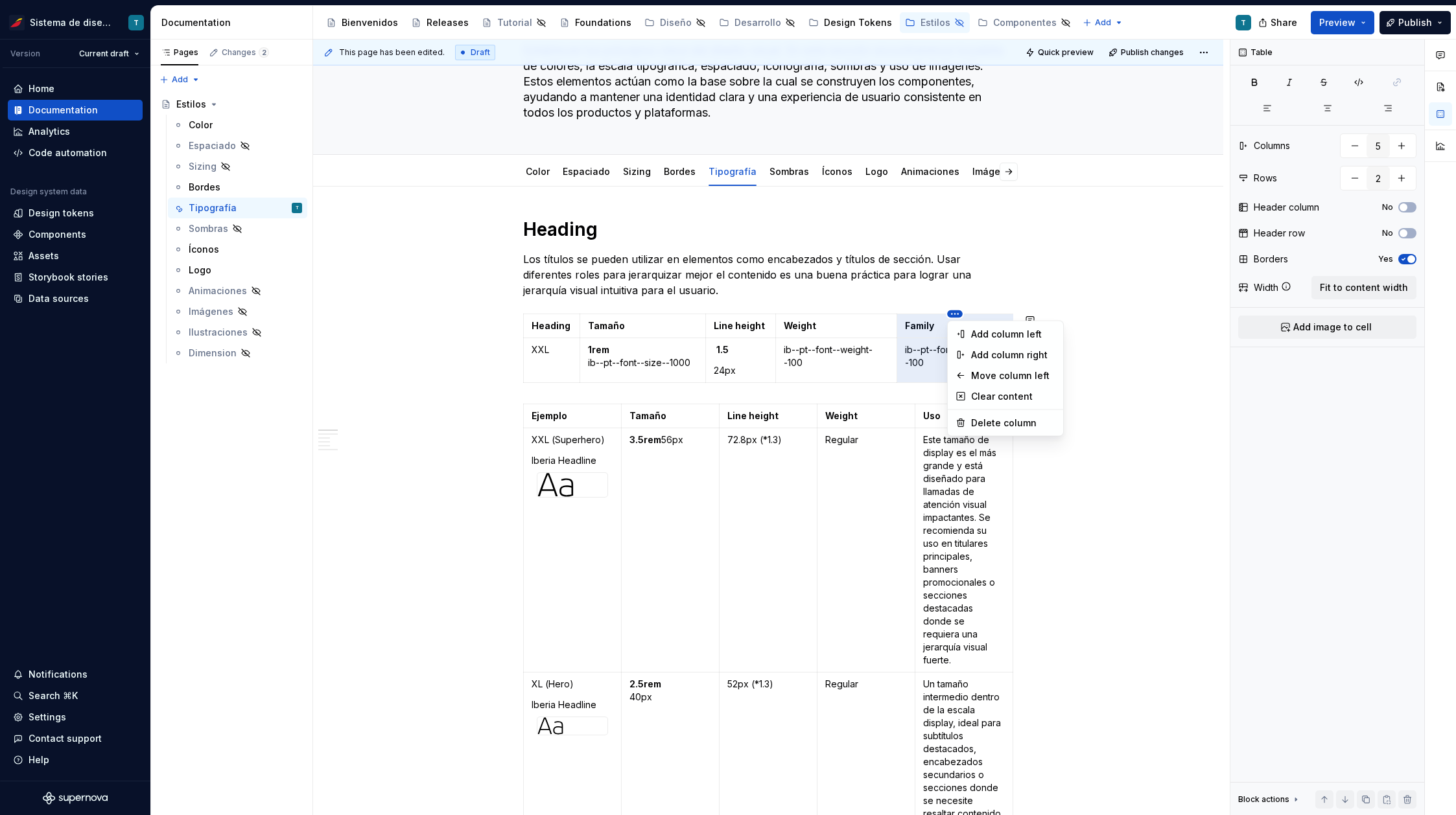
click at [882, 316] on html "Sistema de diseño Iberia T Version Current draft Home Documentation Analytics C…" at bounding box center [728, 407] width 1456 height 815
click at [932, 336] on html "Sistema de diseño Iberia T Version Current draft Home Documentation Analytics C…" at bounding box center [728, 407] width 1456 height 815
click at [967, 359] on p "ib--pt--font--family--100" at bounding box center [955, 356] width 100 height 26
type textarea "*"
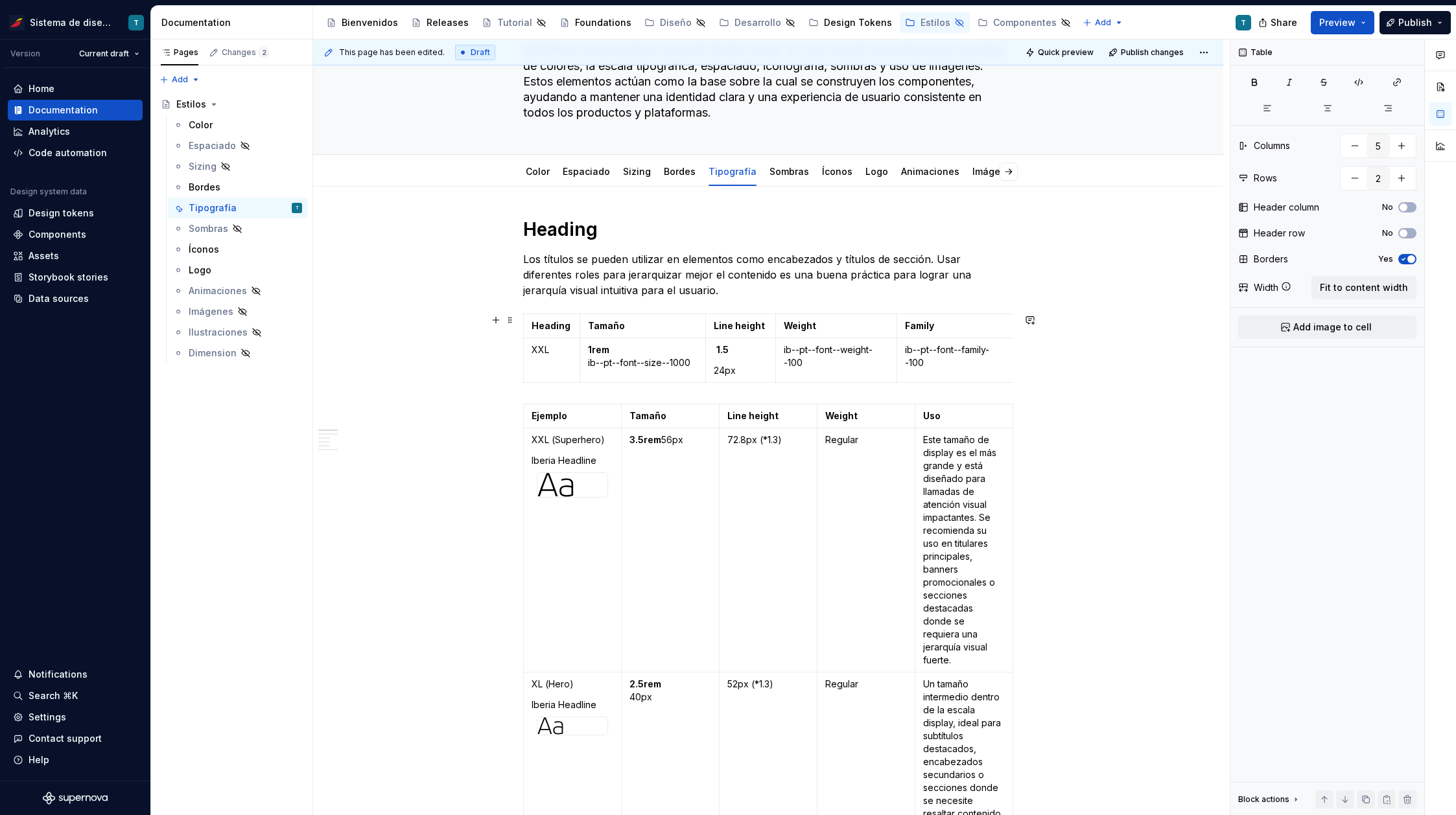
type input "8"
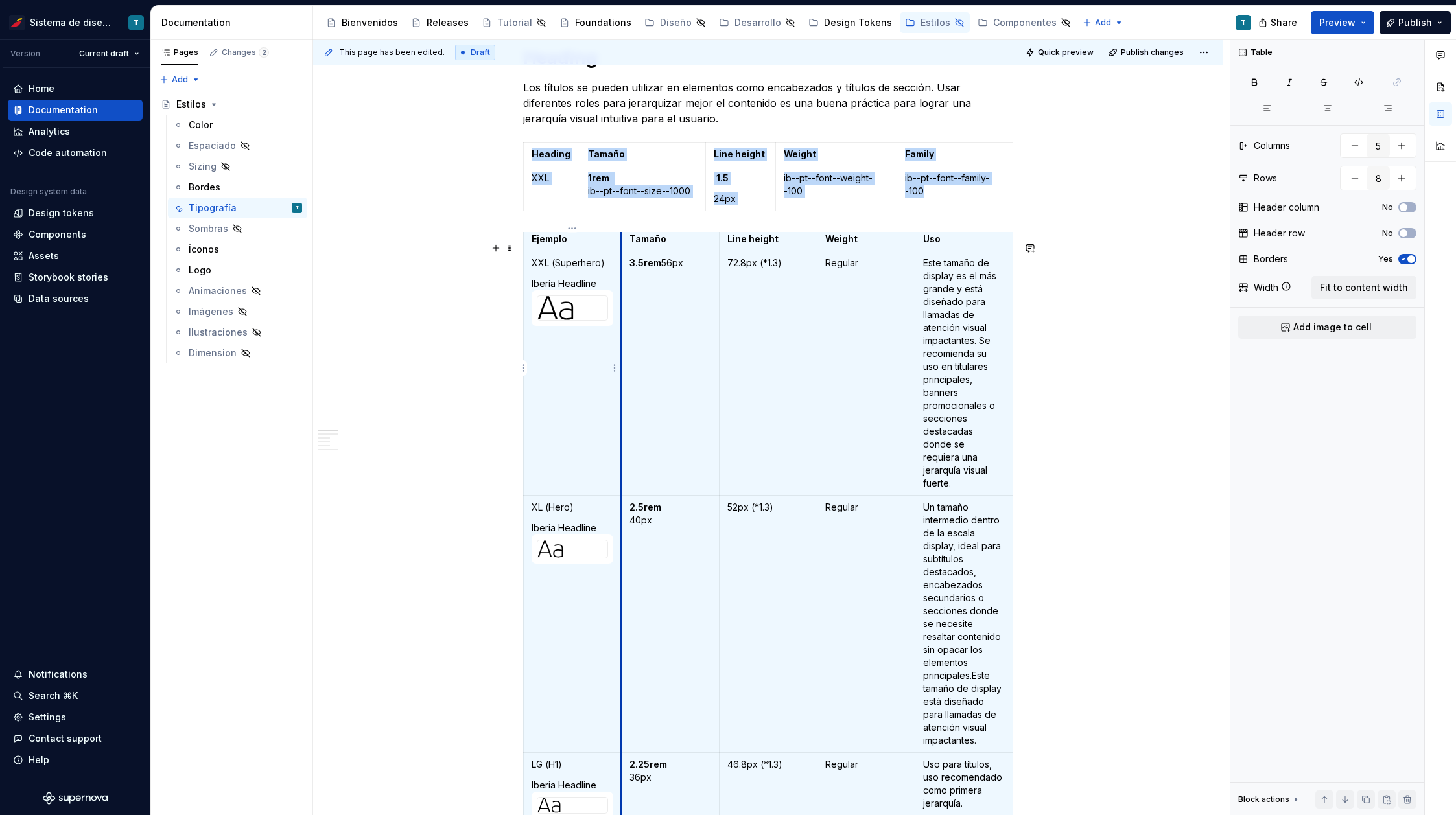
scroll to position [280, 0]
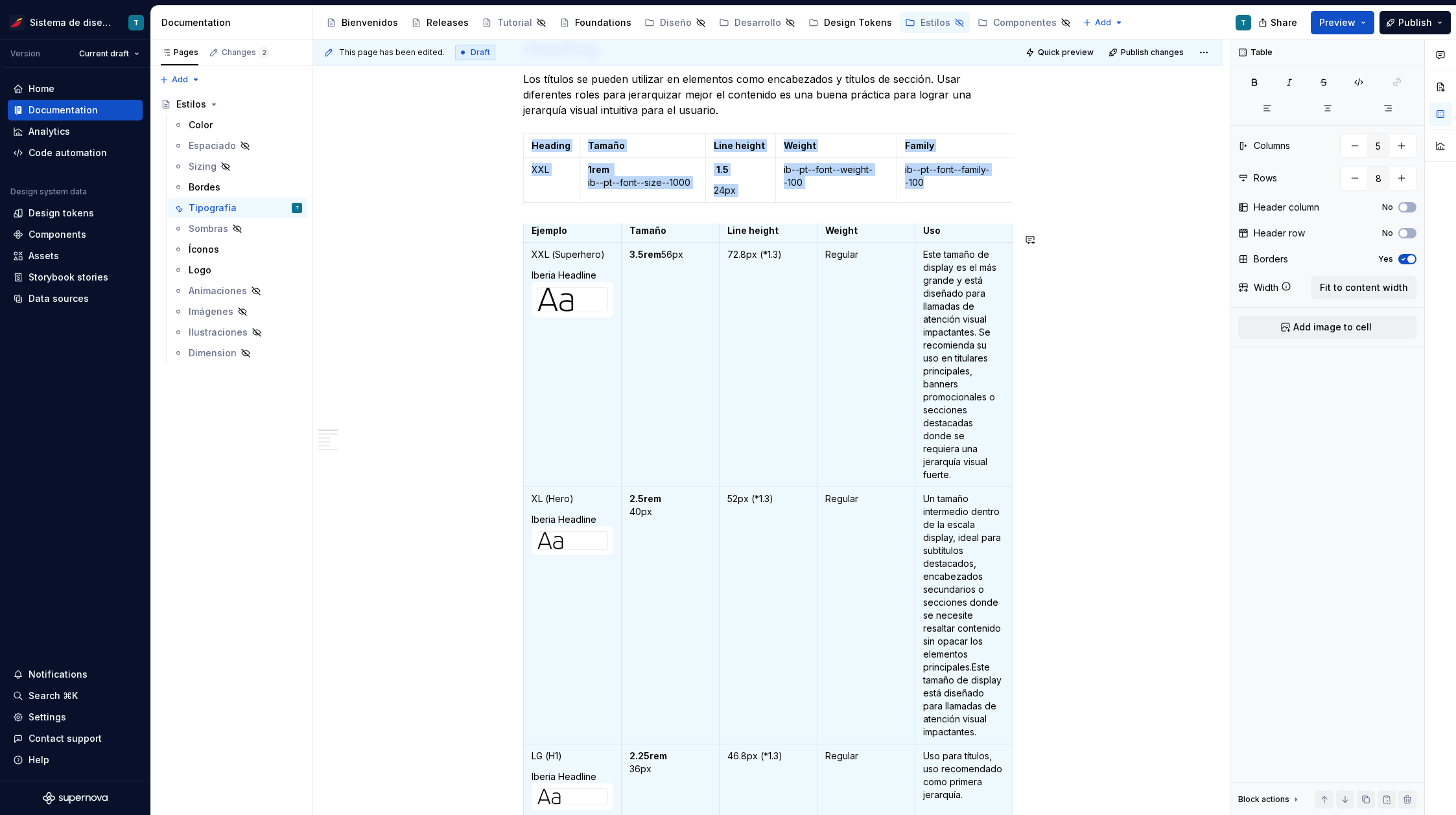
click at [647, 111] on p "Los títulos se pueden utilizar en elementos como encabezados y títulos de secci…" at bounding box center [768, 95] width 490 height 47
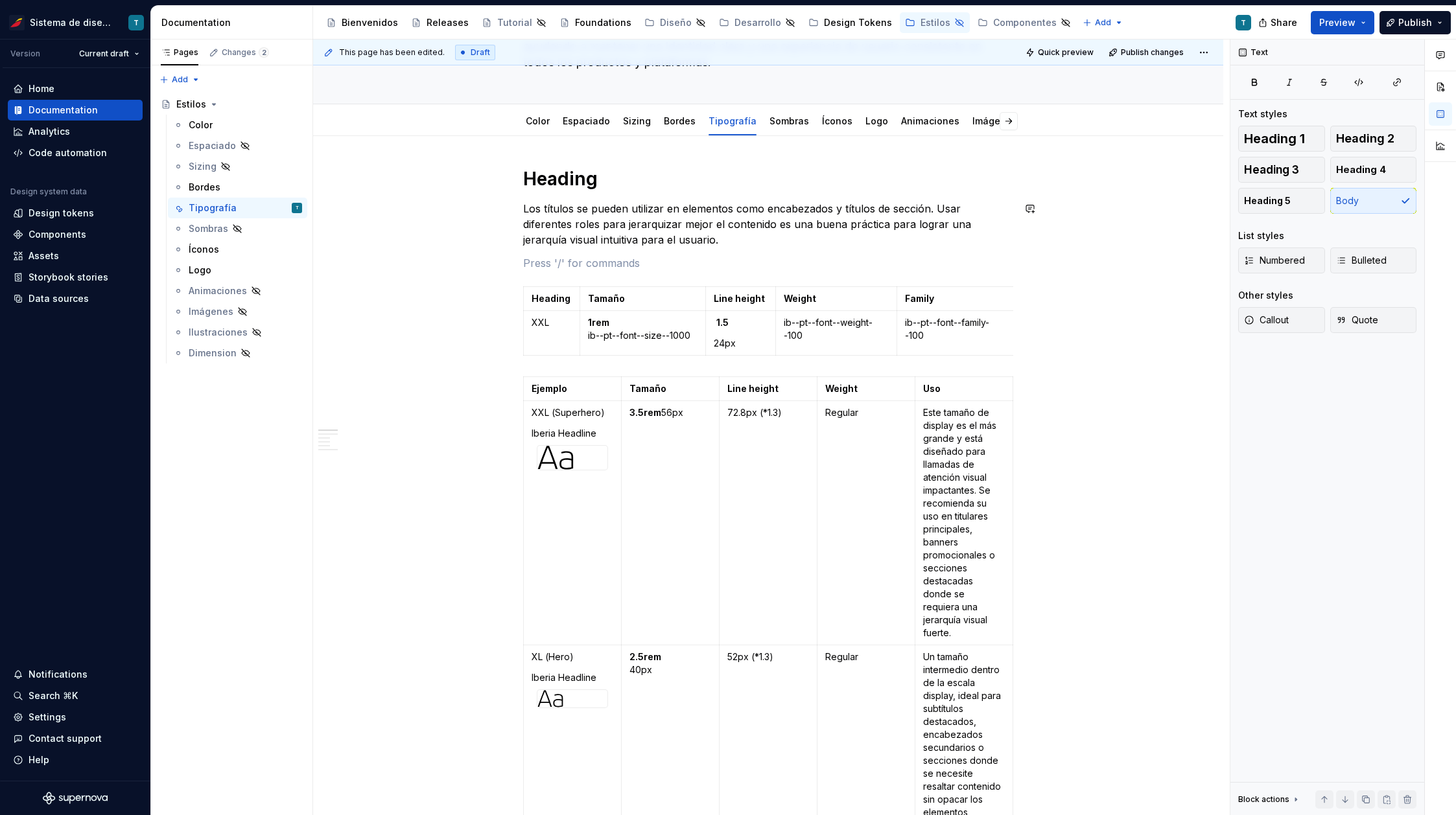
scroll to position [142, 0]
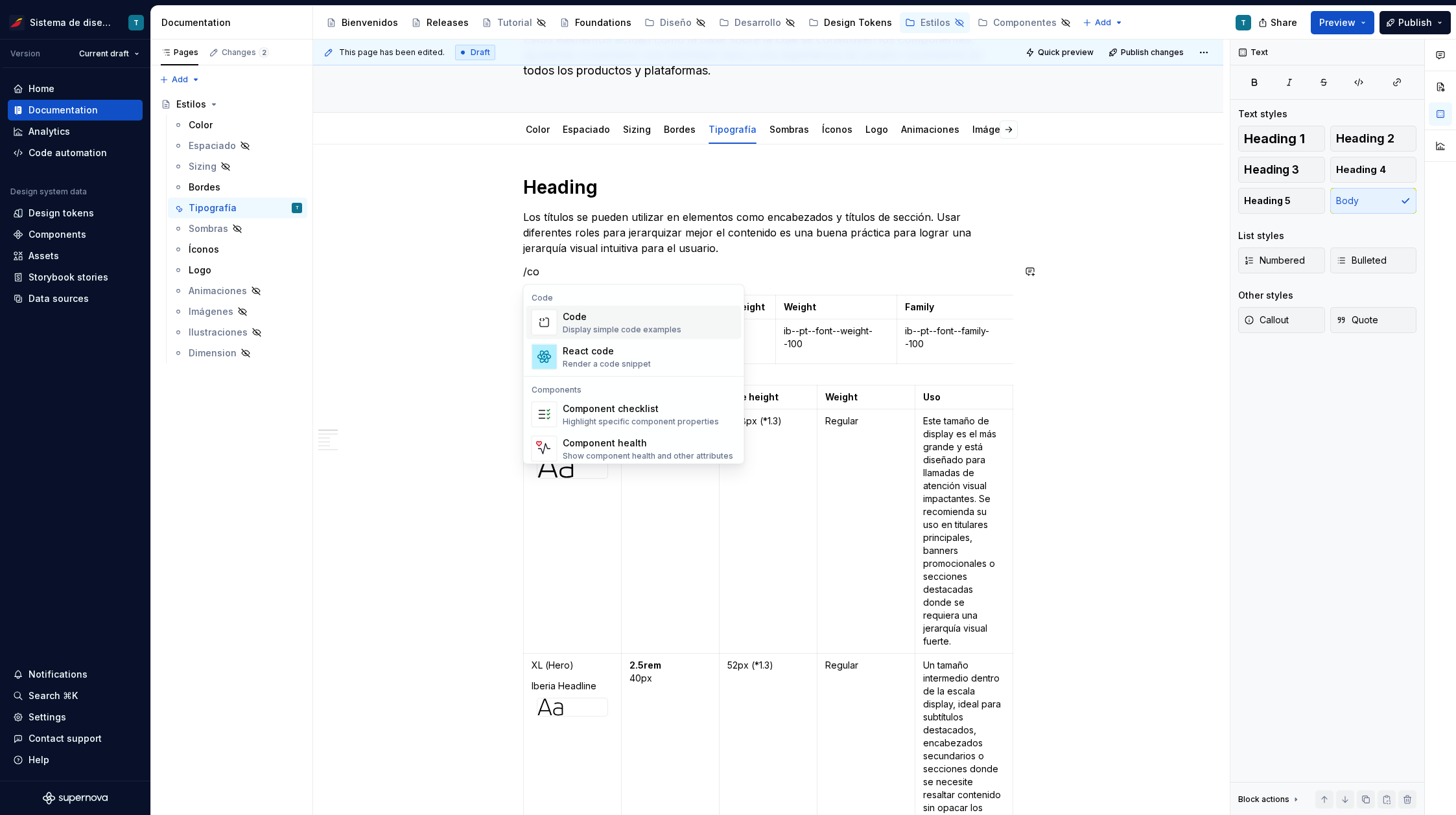
click at [604, 326] on div "Display simple code examples" at bounding box center [621, 330] width 119 height 11
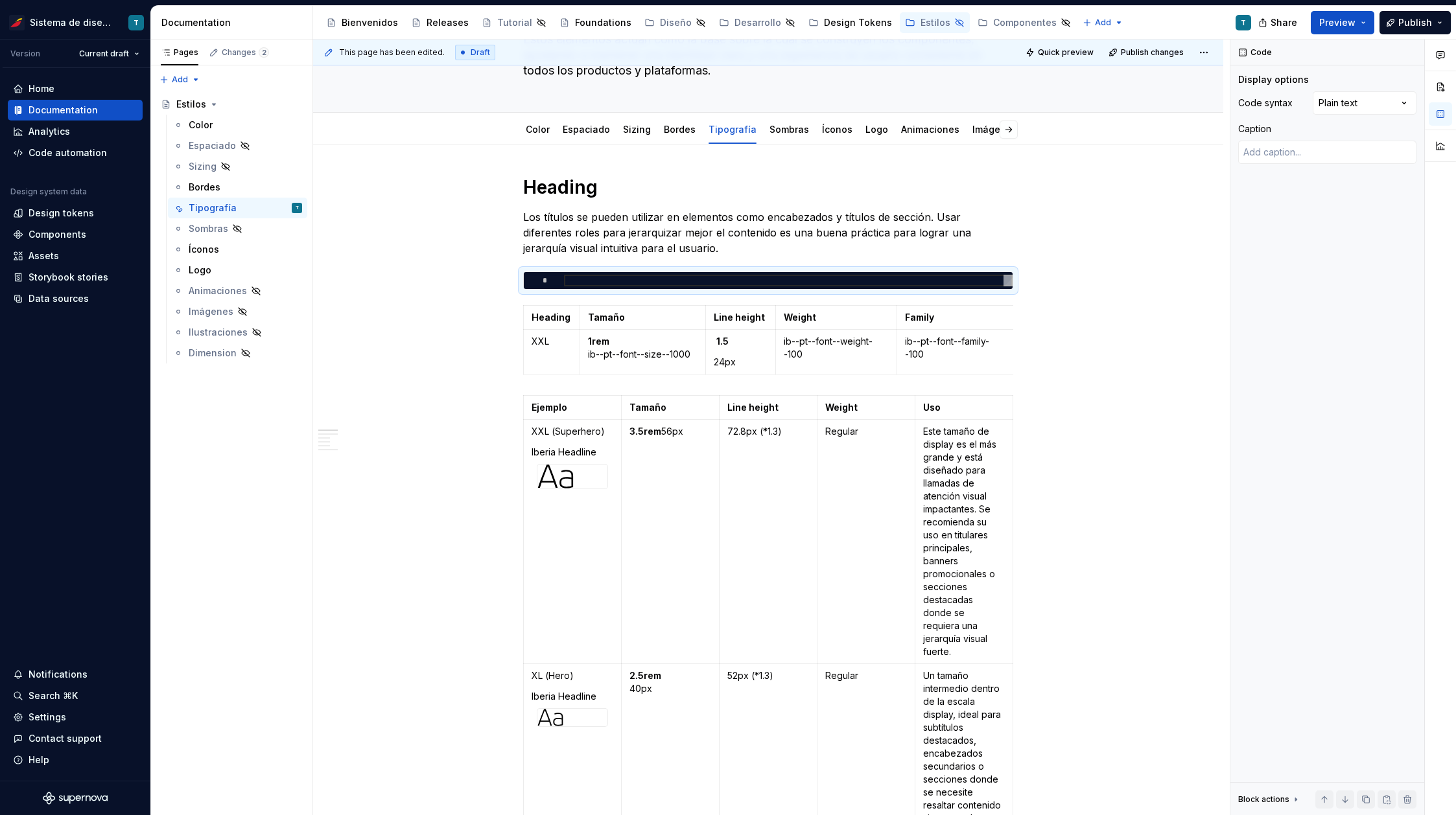
type textarea "*"
type textarea "**********"
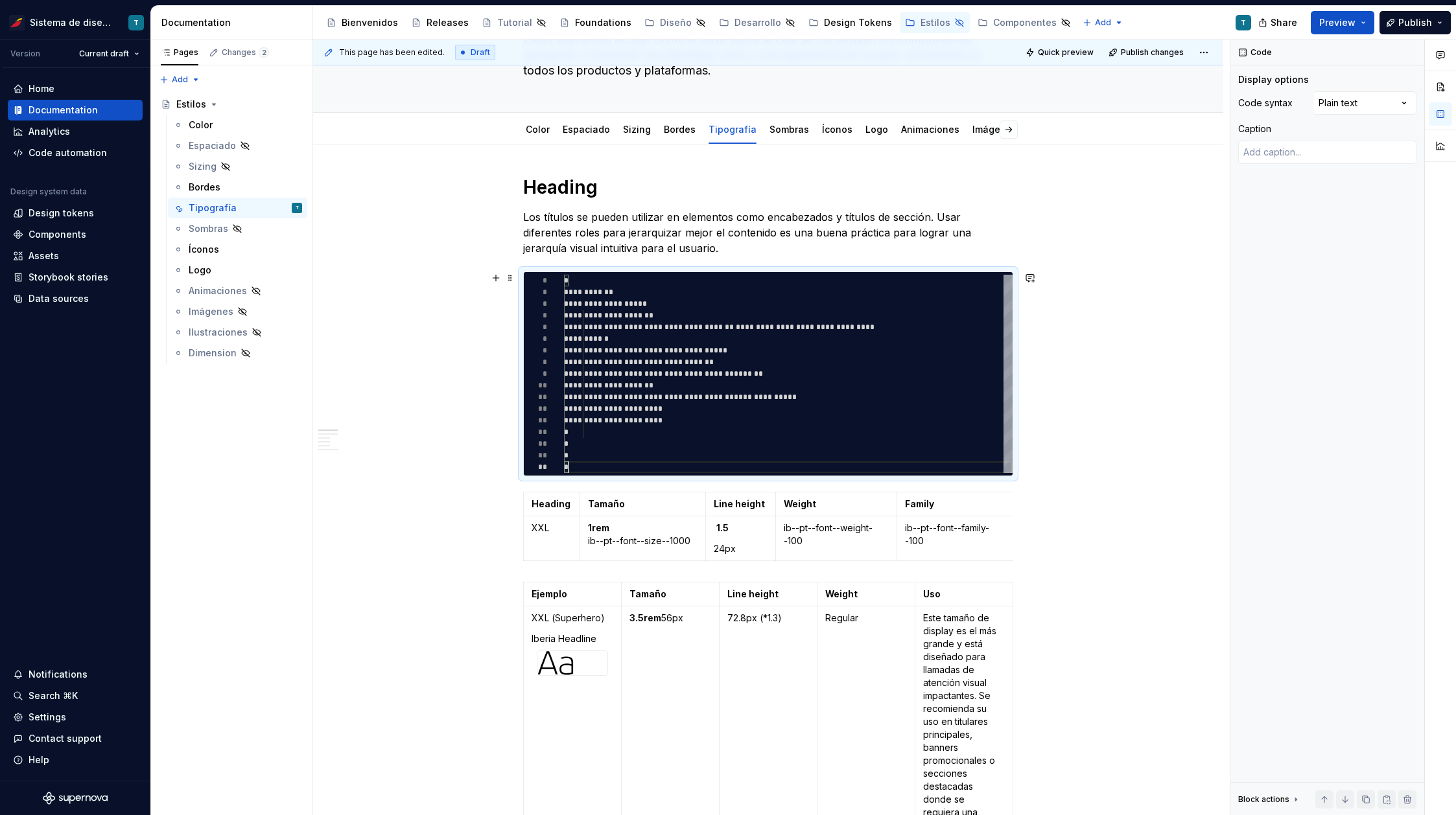
scroll to position [70, 5]
type textarea "*"
type textarea "**********"
click at [936, 368] on div "**********" at bounding box center [788, 373] width 448 height 198
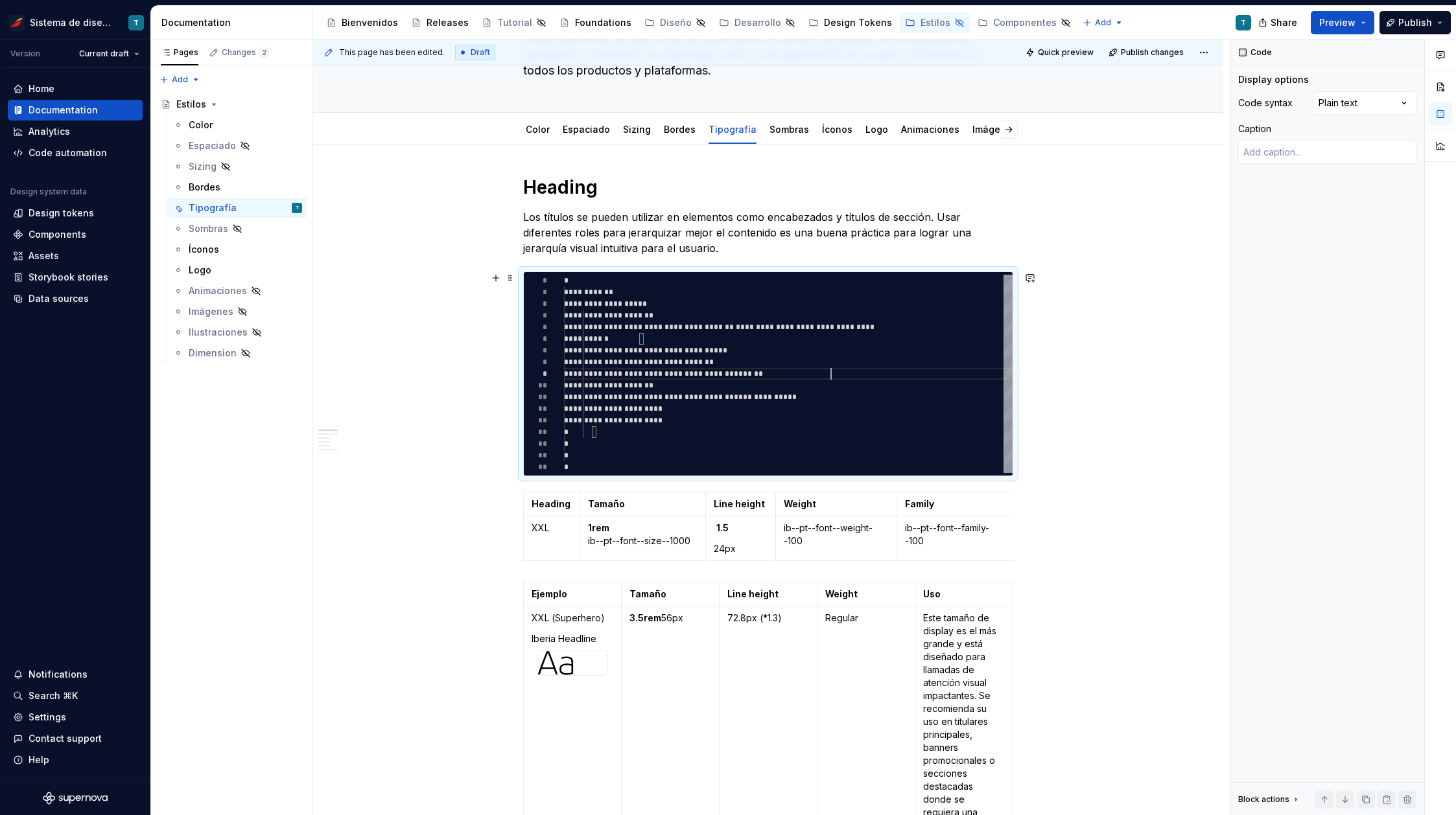
click at [923, 320] on div "**********" at bounding box center [788, 373] width 448 height 198
click at [1377, 101] on div "Comments Open comments No comments yet Select ‘Comment’ from the block context …" at bounding box center [1343, 427] width 225 height 776
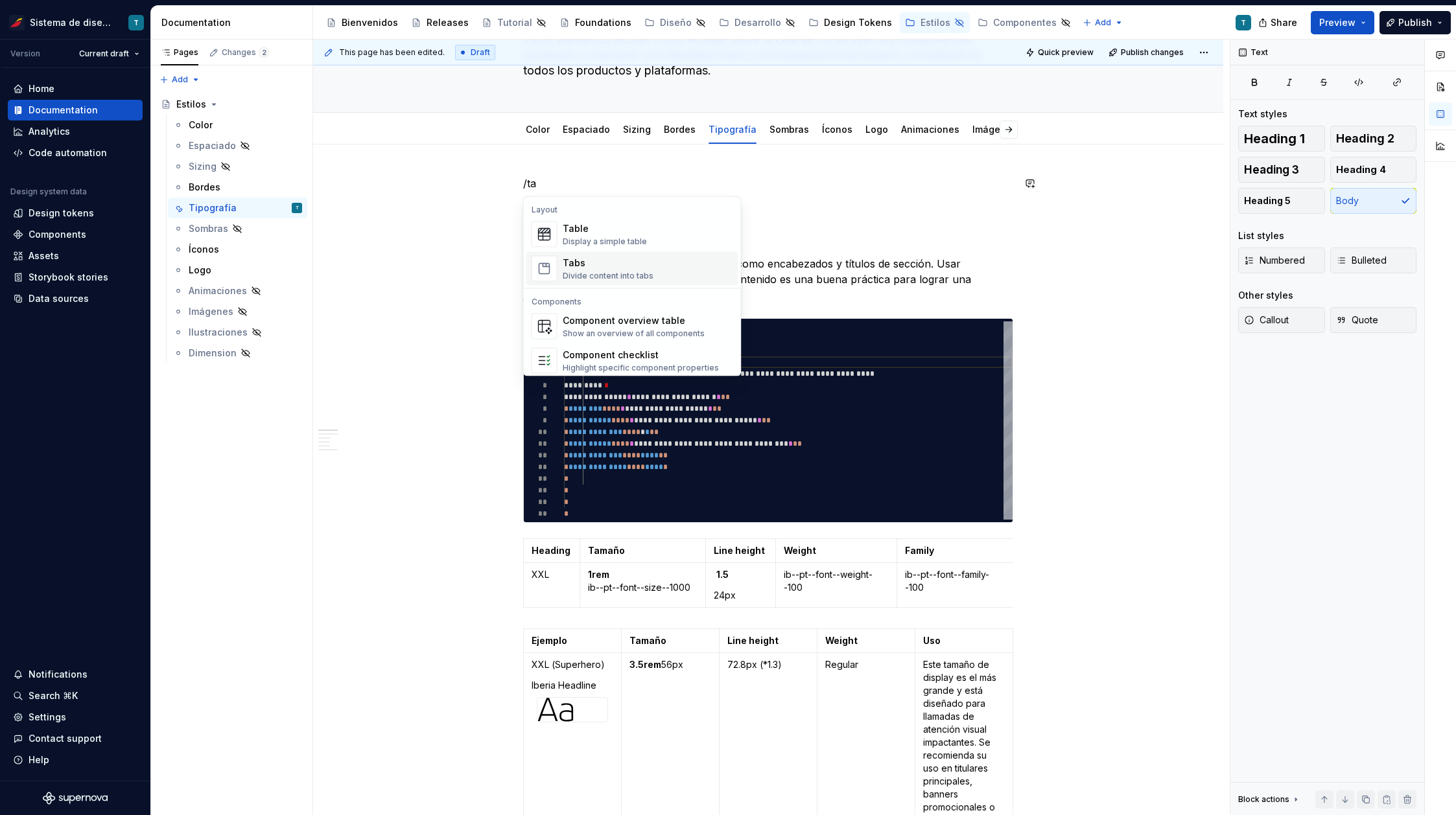
click at [611, 267] on div "Tabs" at bounding box center [608, 263] width 90 height 13
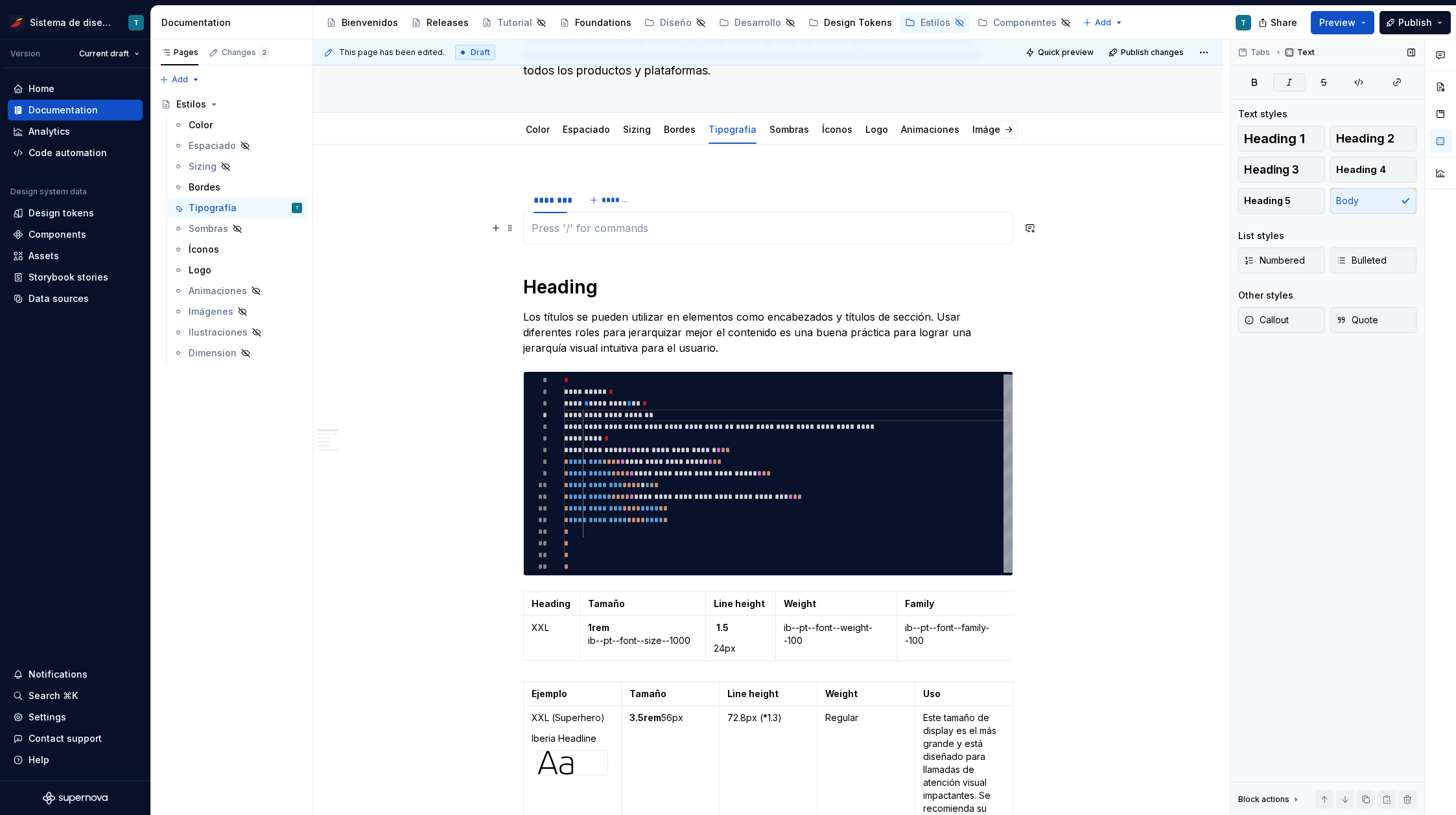
type textarea "*"
click at [614, 204] on span "*******" at bounding box center [616, 200] width 29 height 11
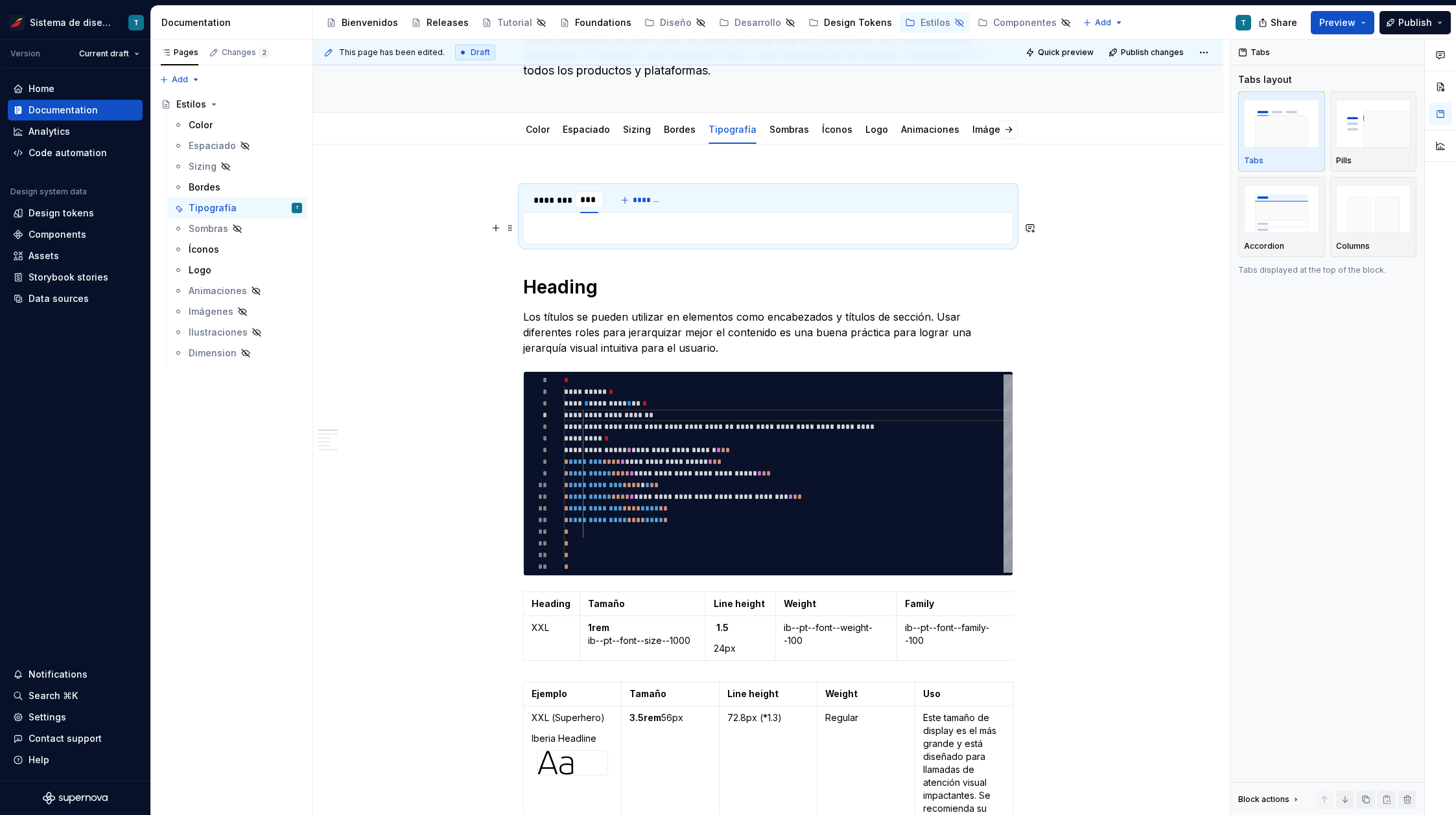
type input "****"
click at [560, 204] on div "********" at bounding box center [550, 200] width 34 height 13
click at [549, 200] on div "********" at bounding box center [550, 200] width 34 height 13
type input "********"
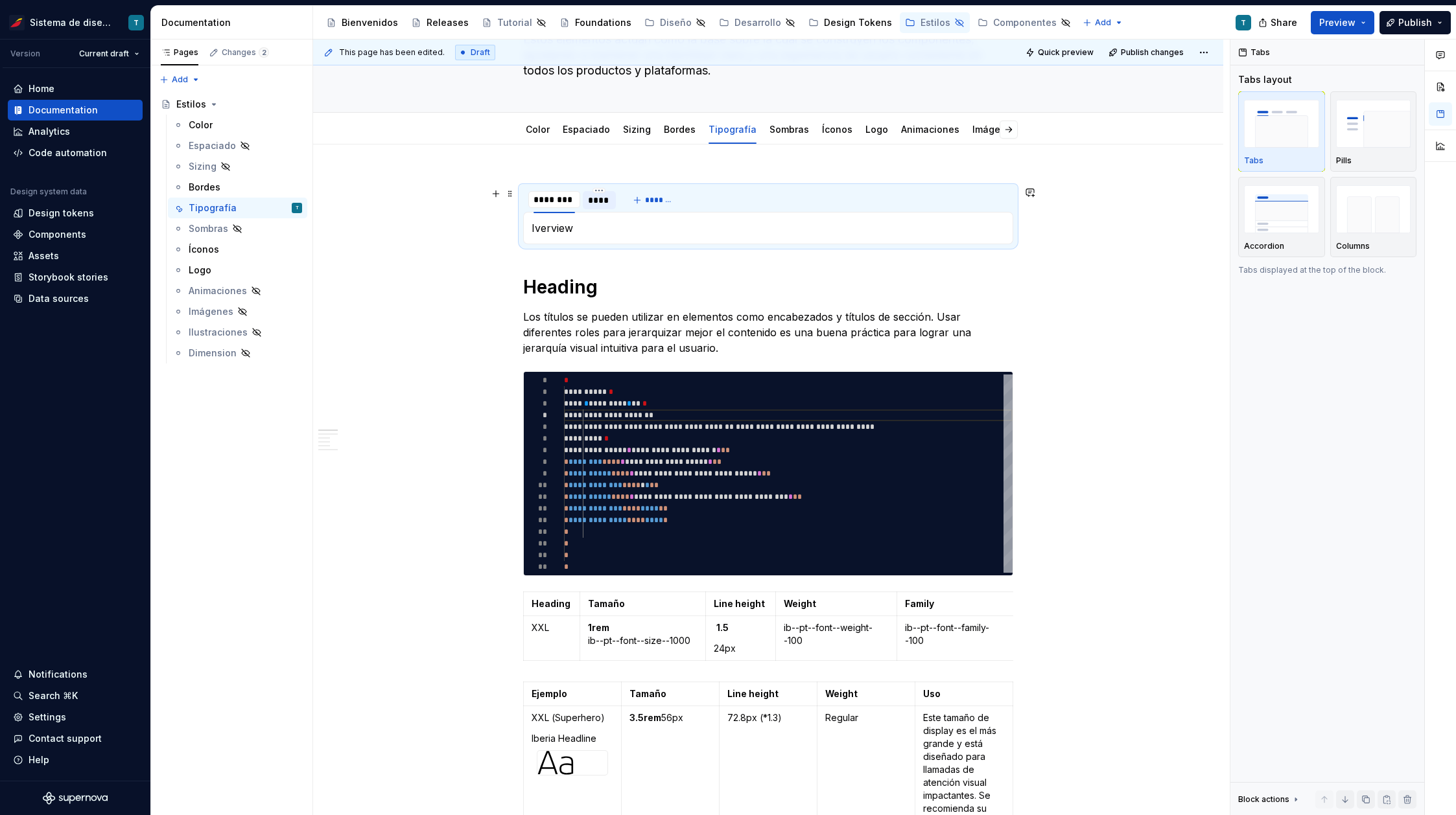
click at [598, 212] on div at bounding box center [600, 212] width 34 height 2
click at [562, 200] on div "********" at bounding box center [553, 200] width 41 height 13
click at [600, 200] on div "****" at bounding box center [600, 200] width 23 height 13
click at [549, 375] on div at bounding box center [557, 380] width 17 height 11
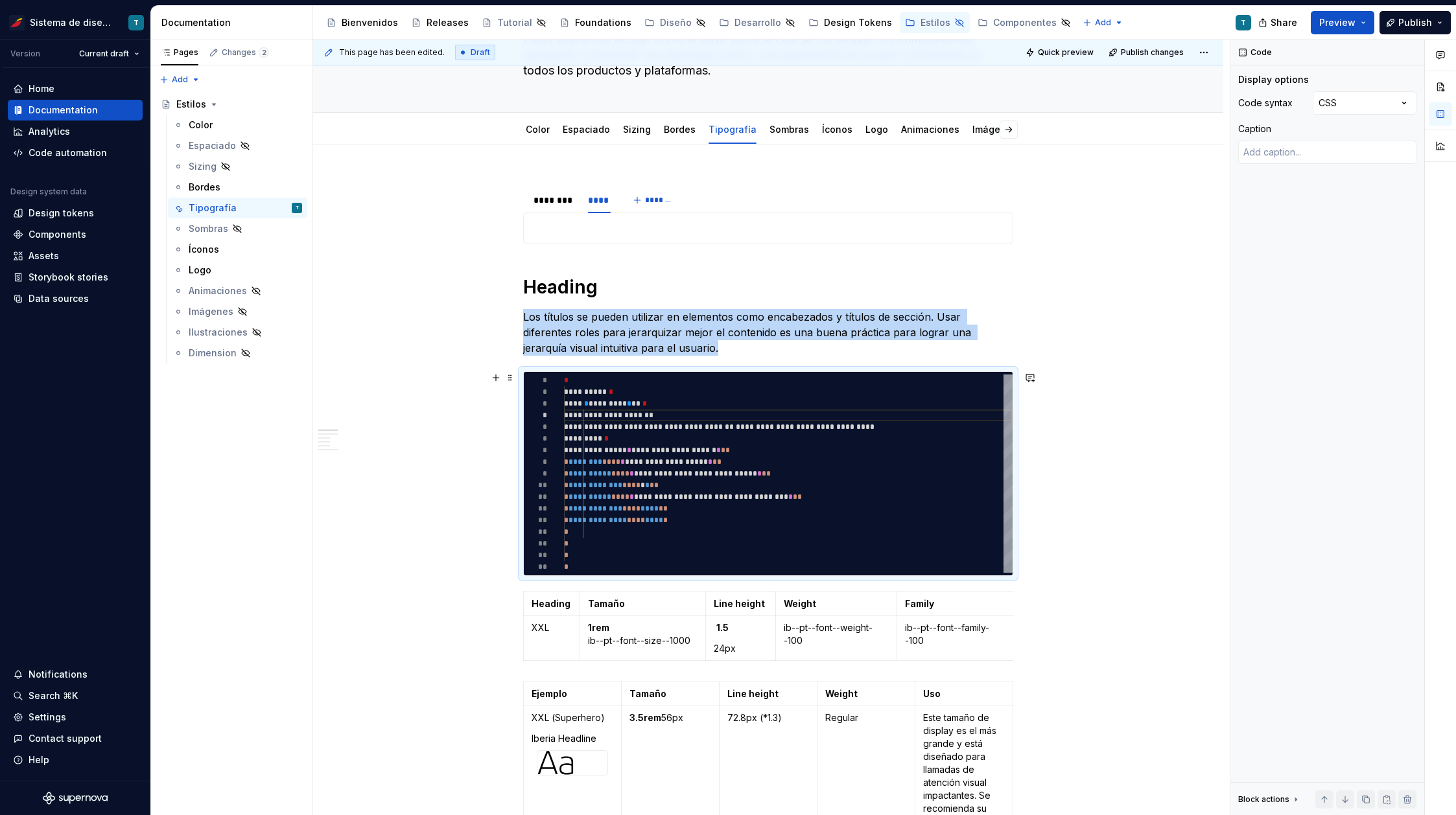
scroll to position [0, 0]
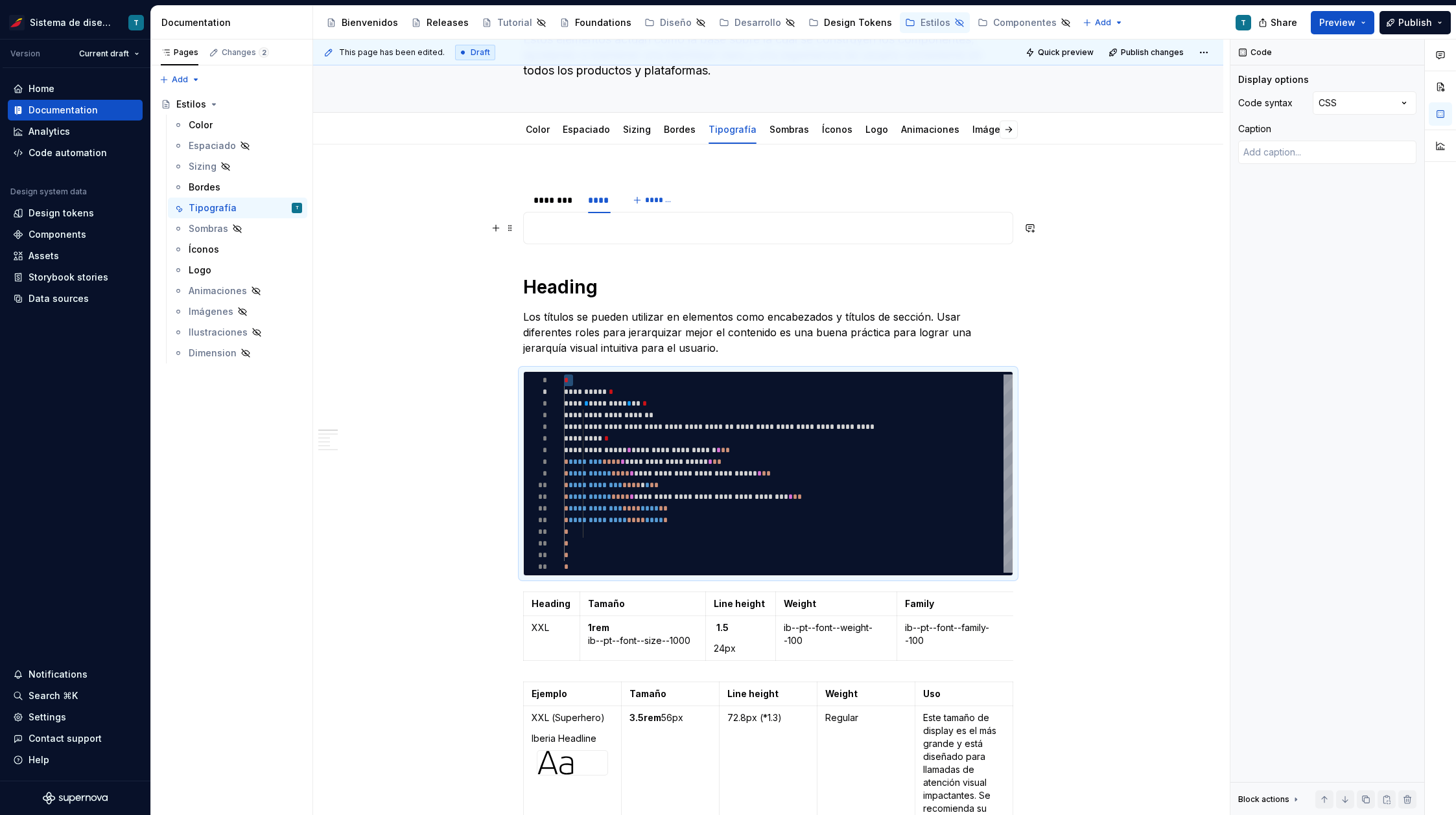
drag, startPoint x: 543, startPoint y: 372, endPoint x: 591, endPoint y: 228, distance: 151.8
click at [591, 375] on div "**********" at bounding box center [788, 473] width 448 height 198
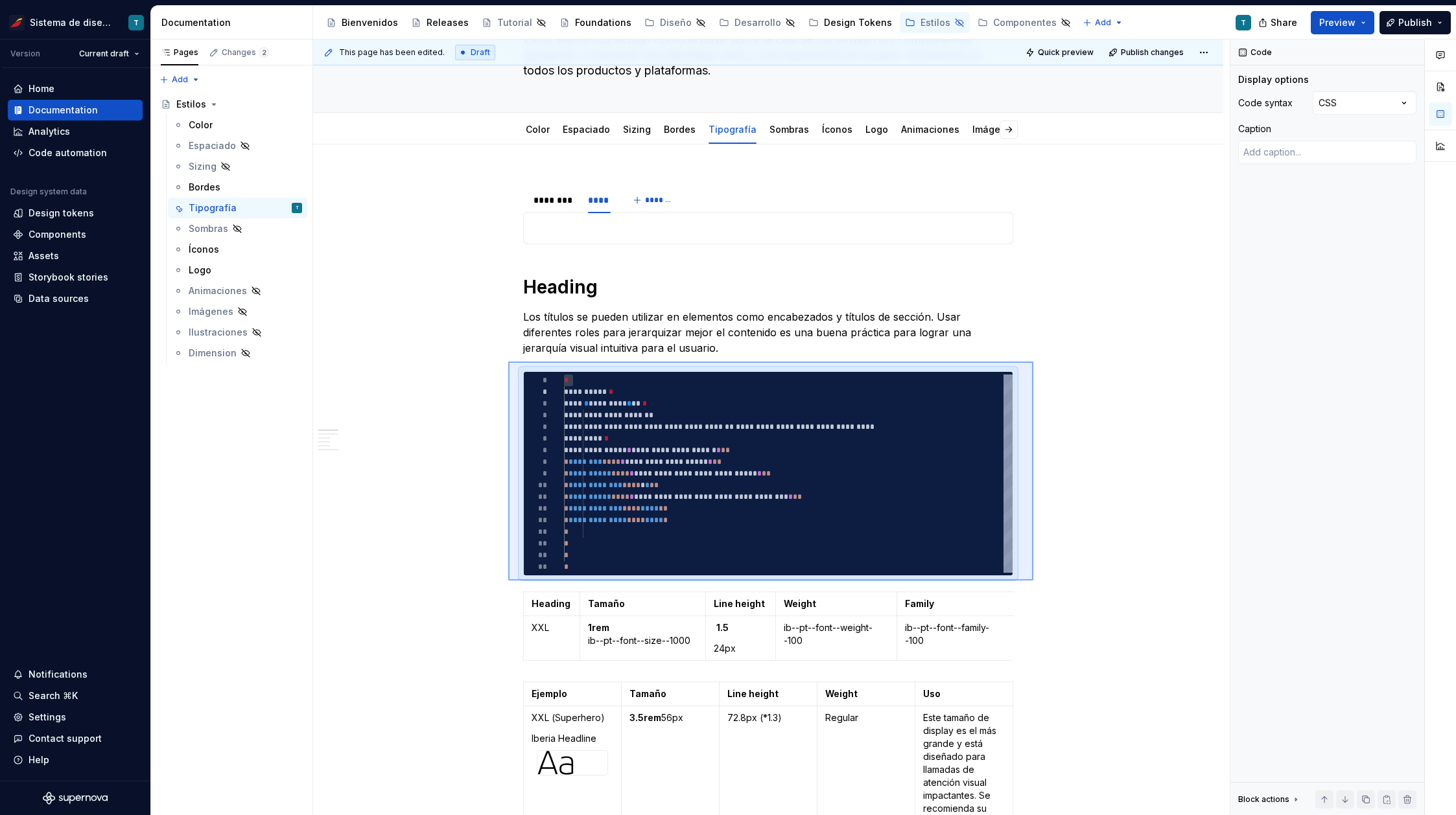
drag, startPoint x: 508, startPoint y: 362, endPoint x: 1033, endPoint y: 581, distance: 568.8
click at [1033, 581] on div "**********" at bounding box center [771, 427] width 916 height 776
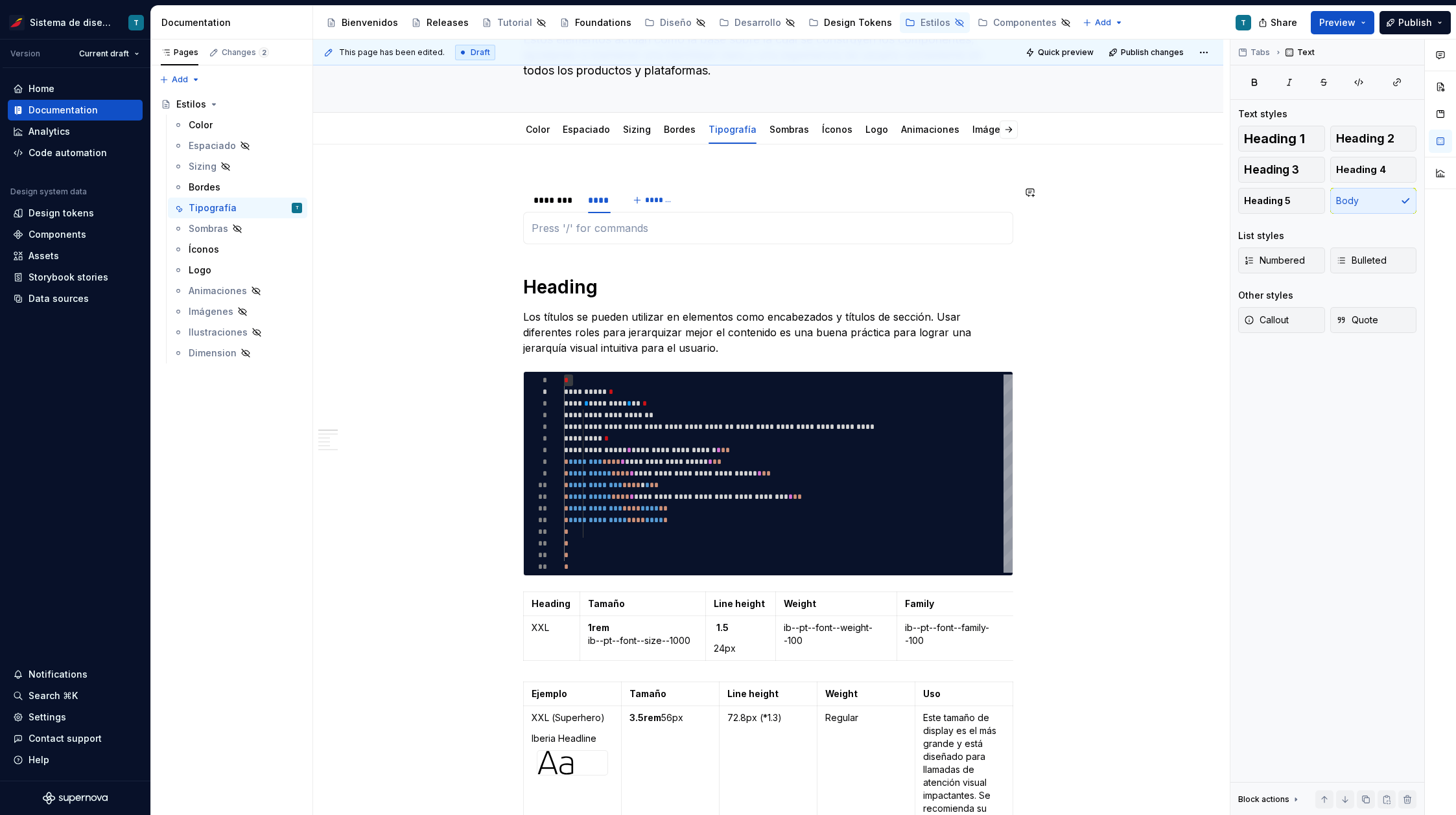
click at [609, 236] on div "Iverview" at bounding box center [768, 228] width 490 height 32
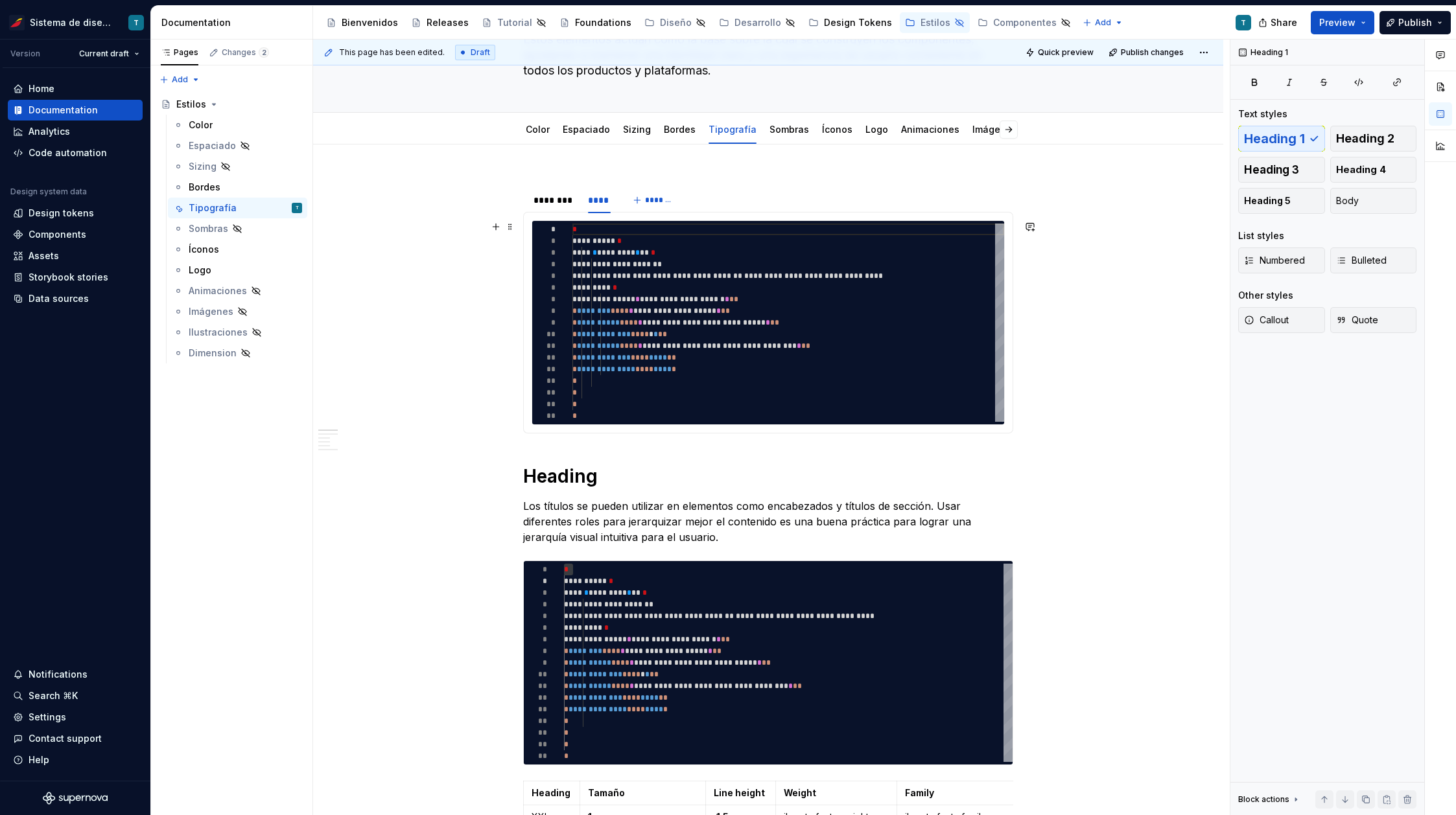
click at [1365, 20] on button "Preview" at bounding box center [1342, 23] width 64 height 23
click at [1444, 22] on button "Publish" at bounding box center [1415, 23] width 71 height 23
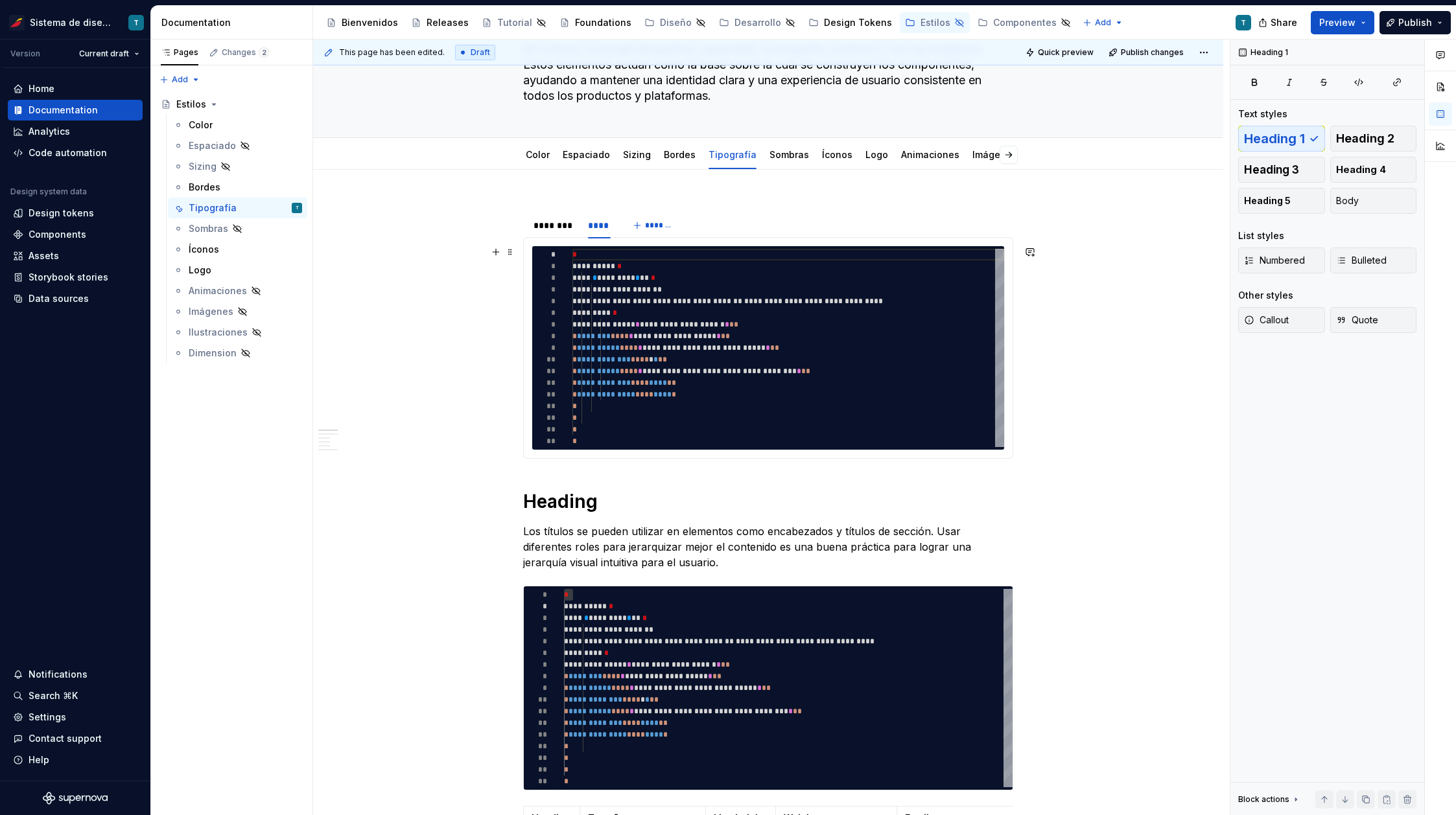
scroll to position [109, 0]
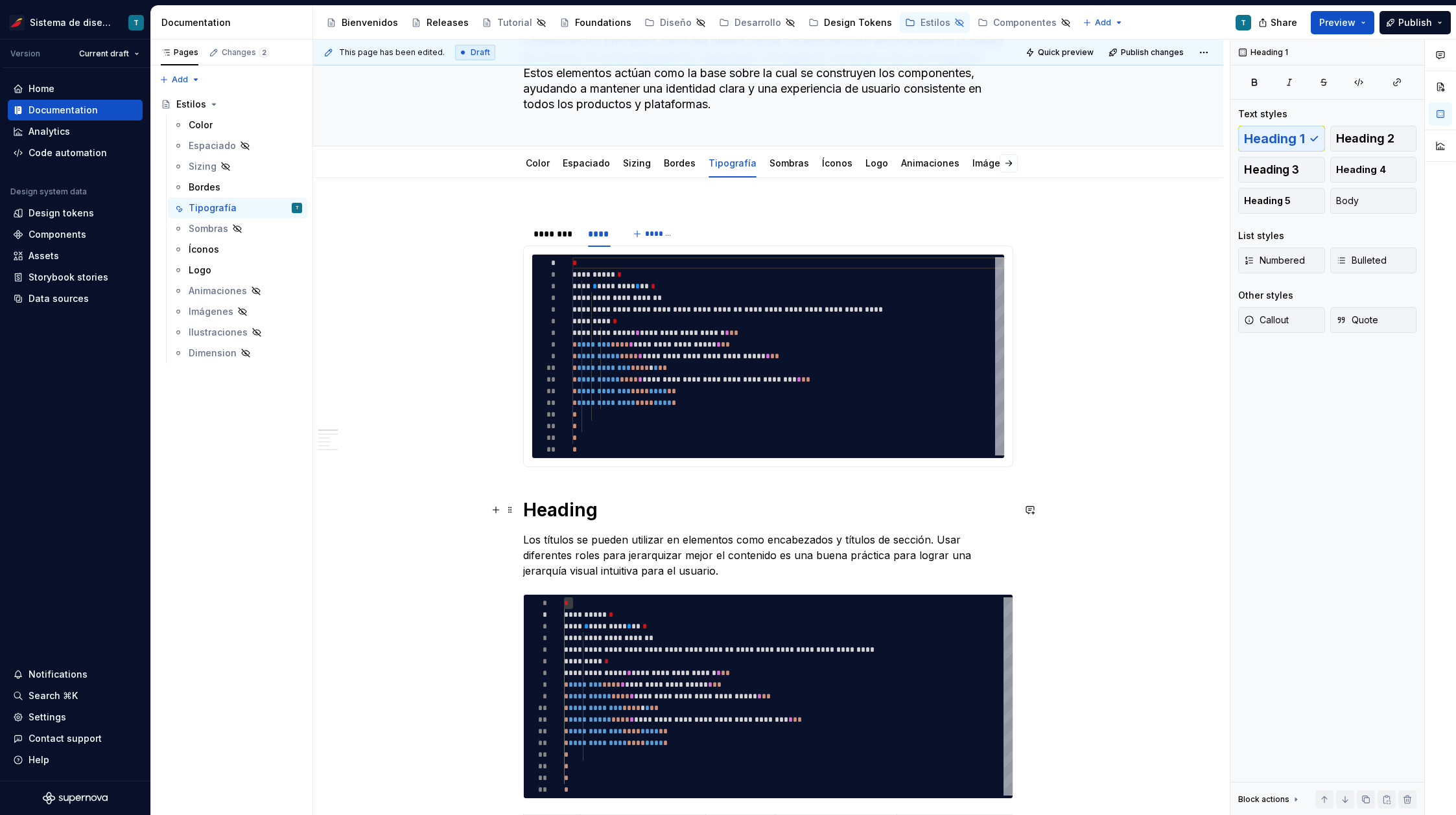
click at [585, 510] on h1 "Heading" at bounding box center [768, 510] width 490 height 23
copy h1 "Heading"
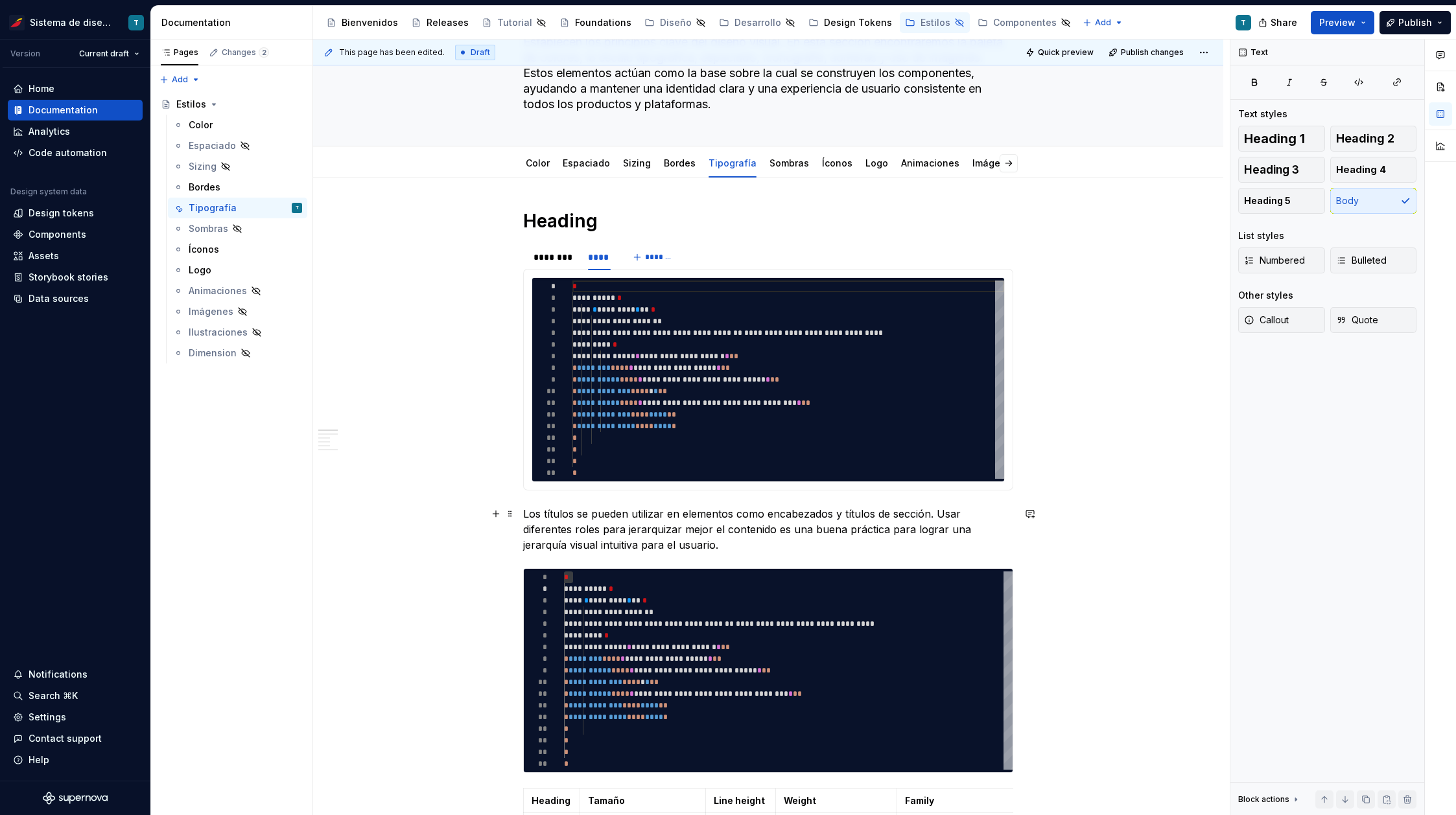
click at [547, 524] on p "Los títulos se pueden utilizar en elementos como encabezados y títulos de secci…" at bounding box center [768, 530] width 490 height 47
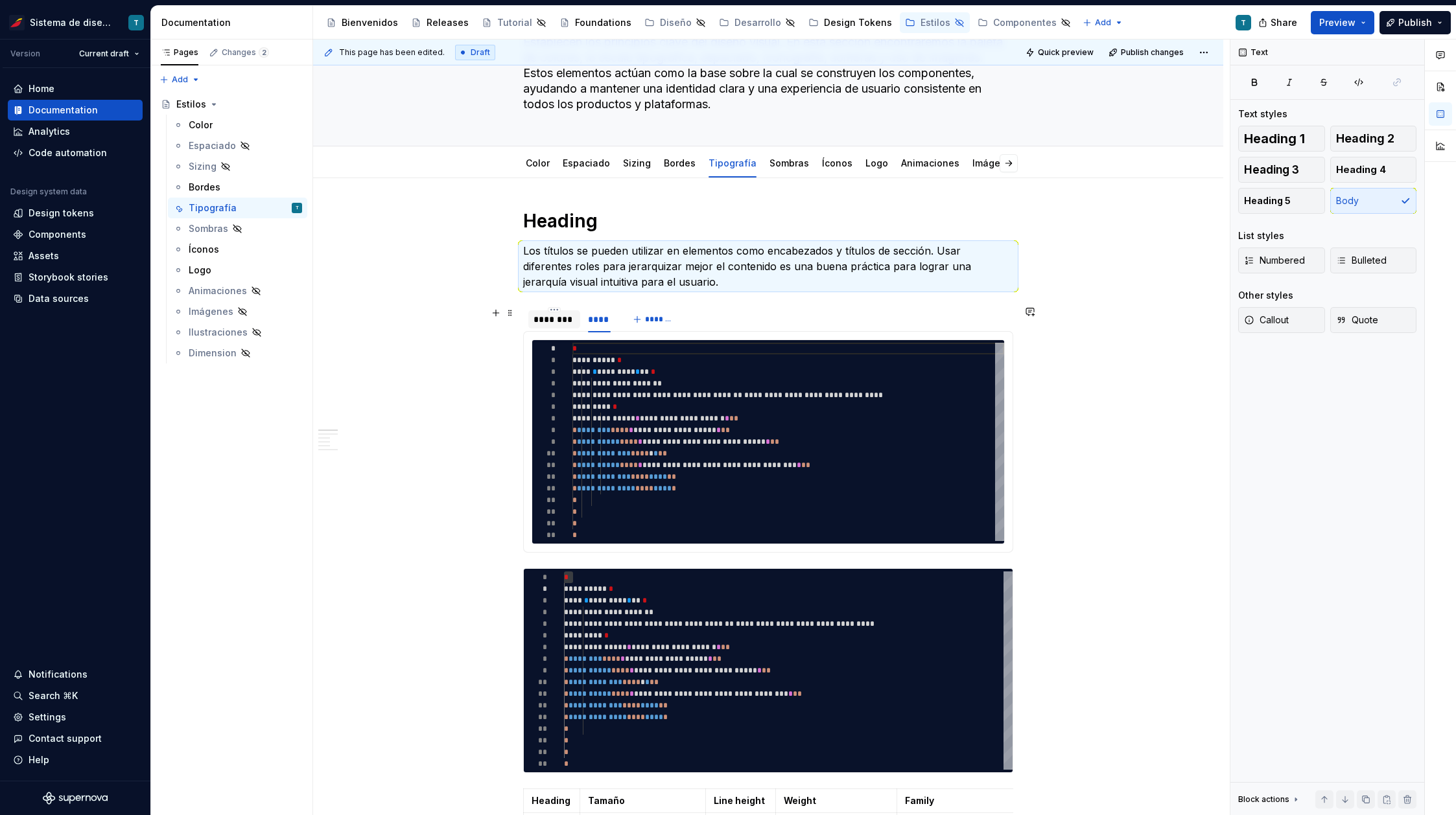
click at [556, 319] on div "********" at bounding box center [553, 319] width 41 height 13
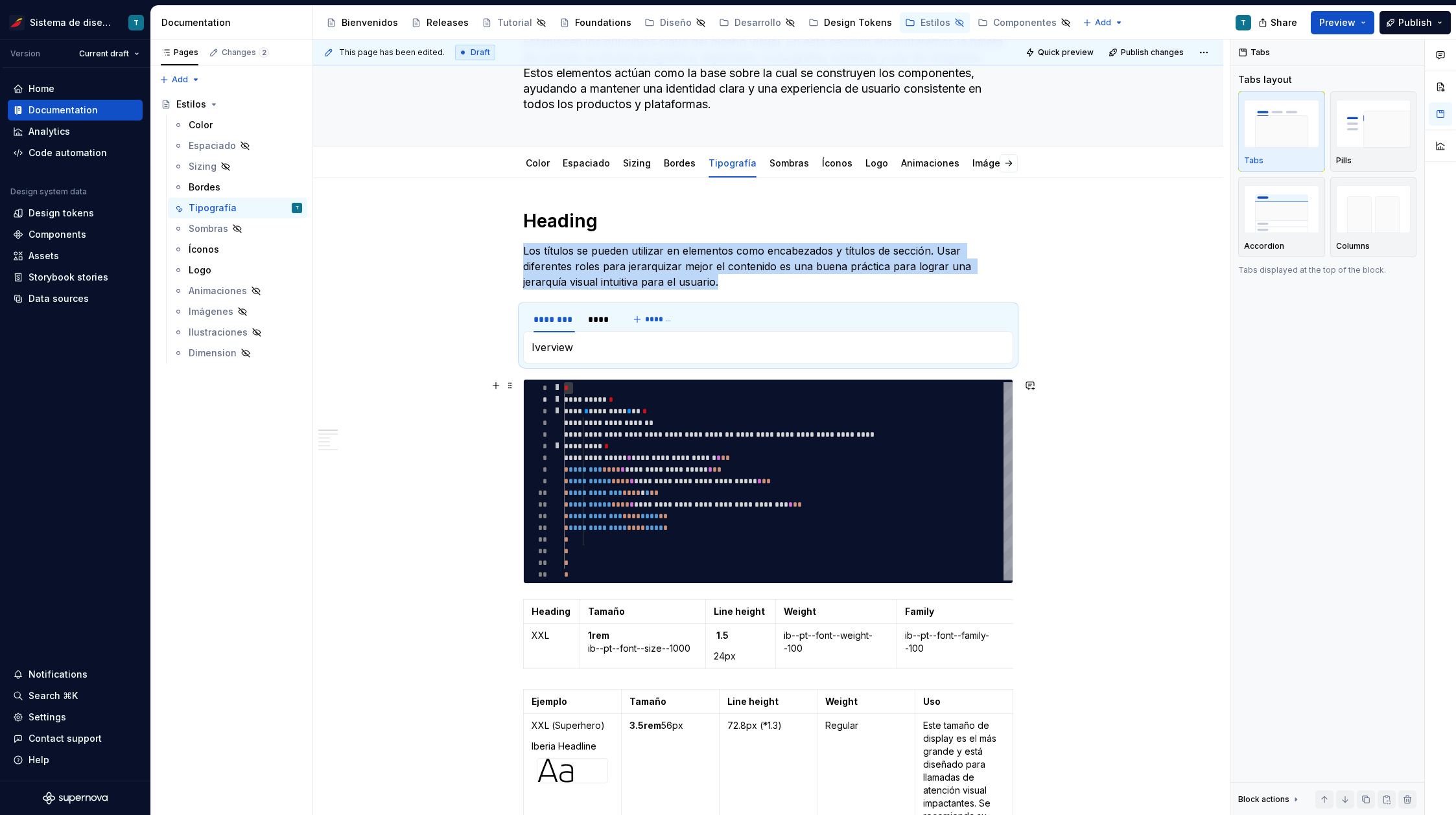
type textarea "*"
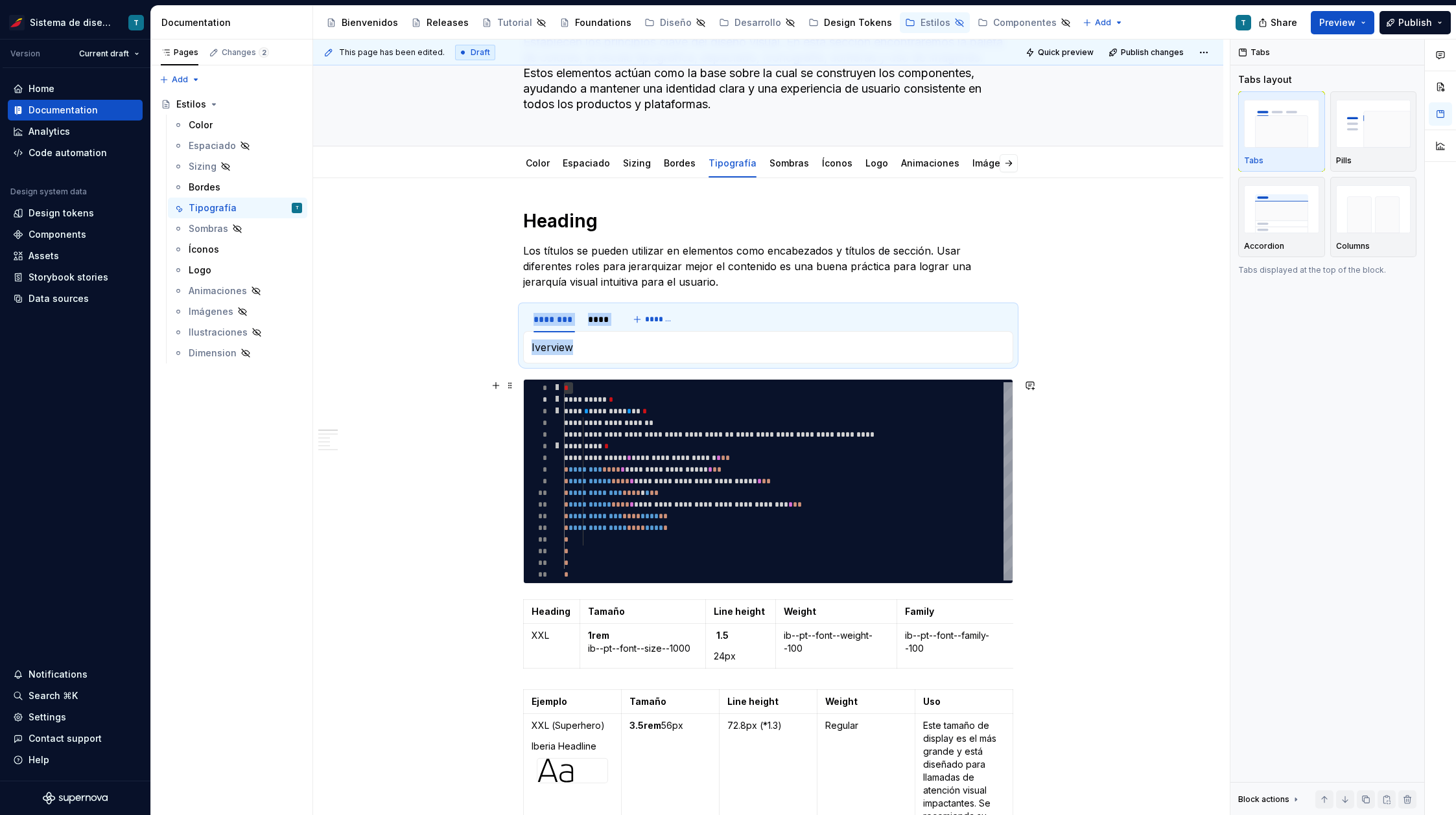
click at [547, 405] on div "*" at bounding box center [544, 411] width 40 height 11
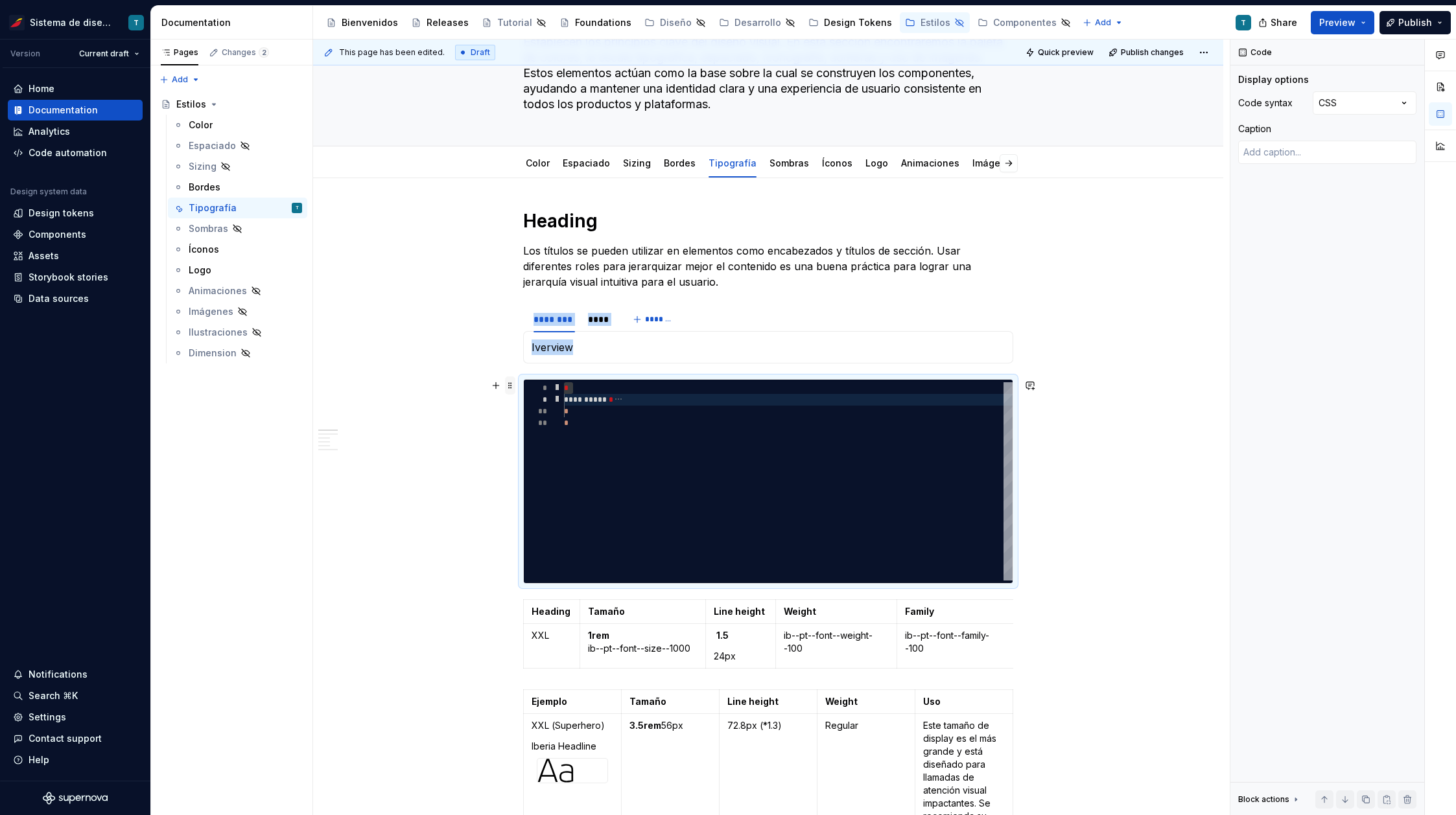
click at [510, 385] on span at bounding box center [510, 385] width 11 height 18
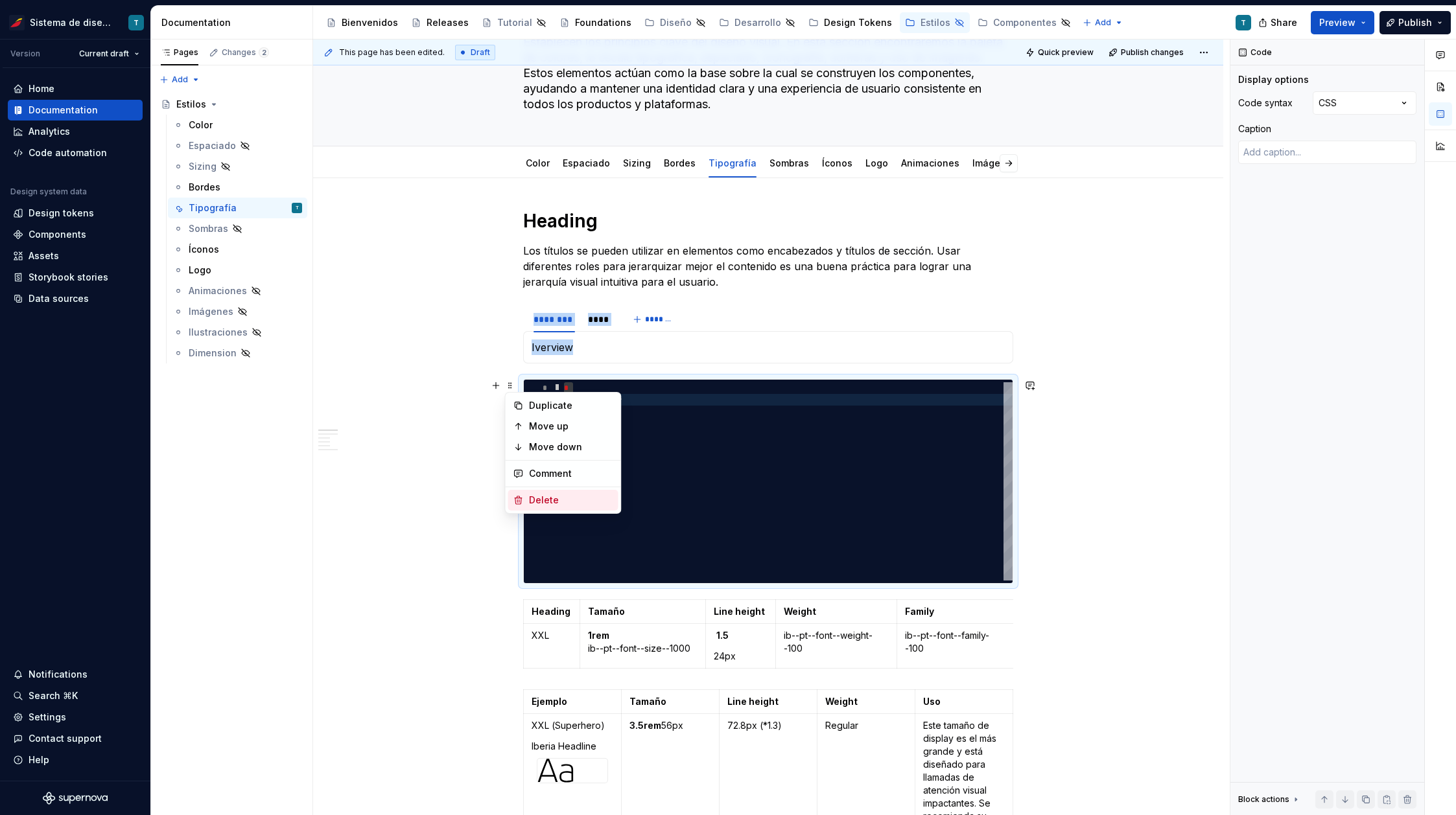
click at [542, 498] on div "Delete" at bounding box center [571, 500] width 84 height 13
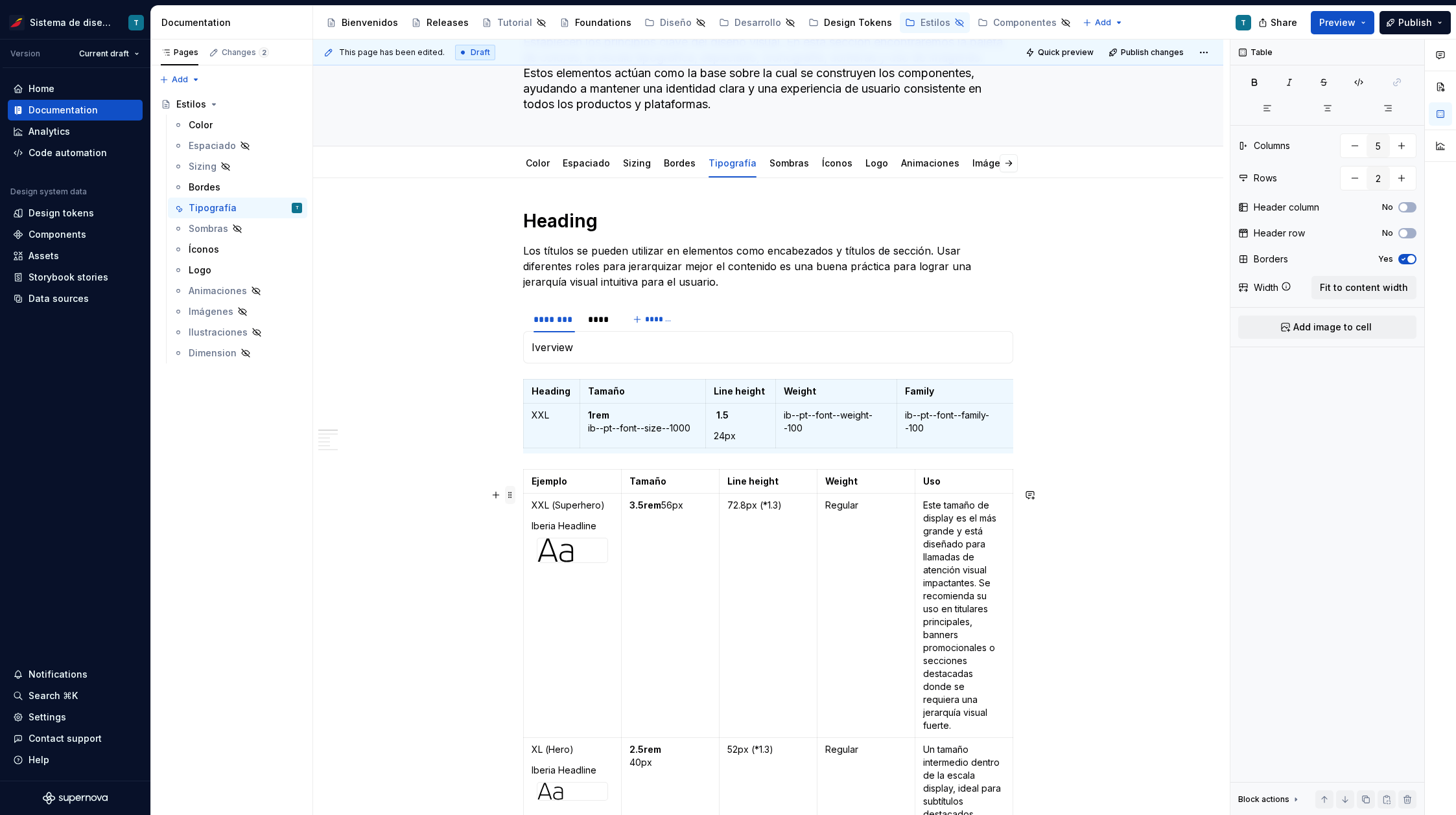
click at [512, 493] on span at bounding box center [510, 495] width 11 height 18
type input "8"
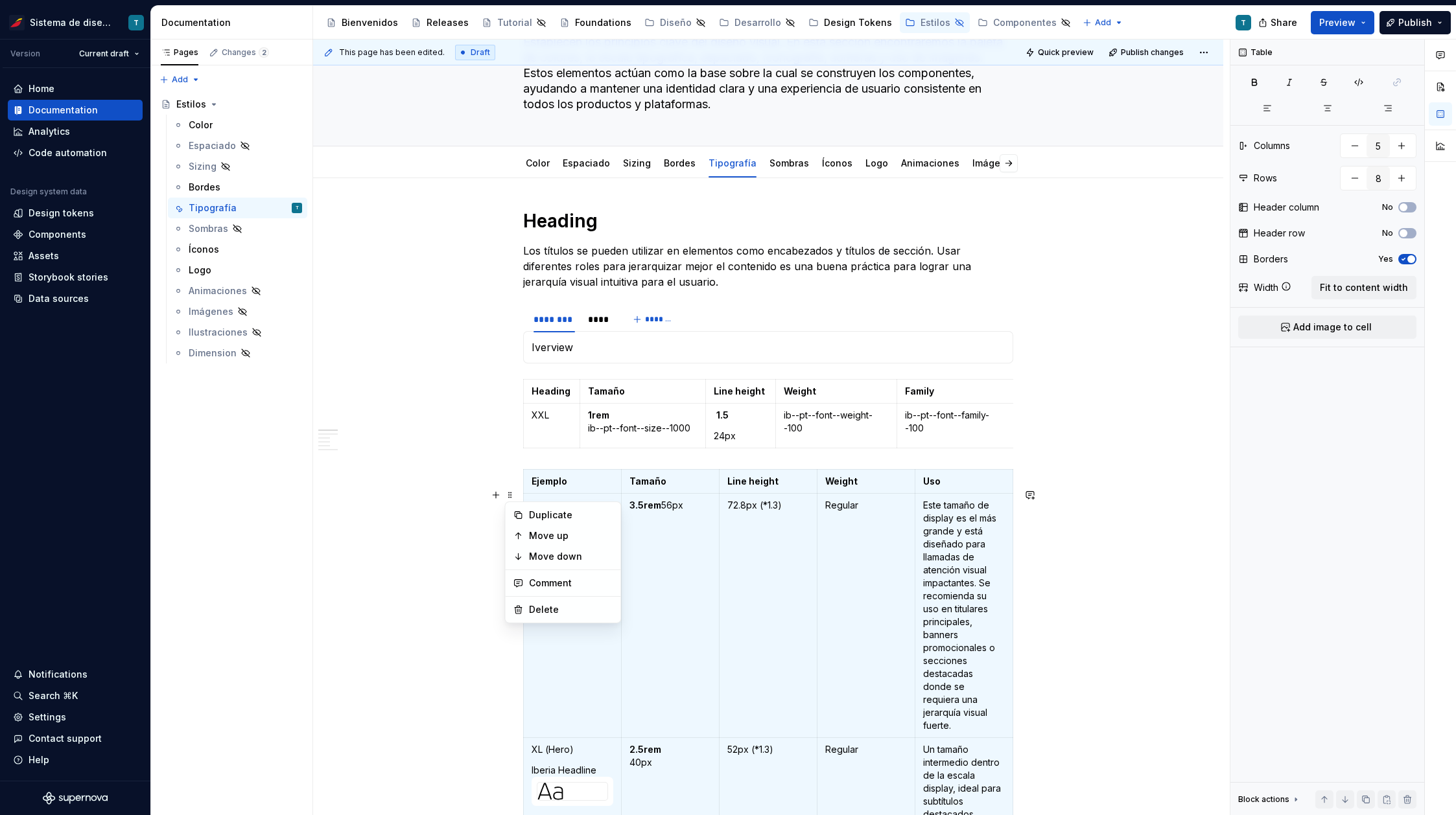
click at [553, 486] on strong "Ejemplo" at bounding box center [549, 481] width 36 height 11
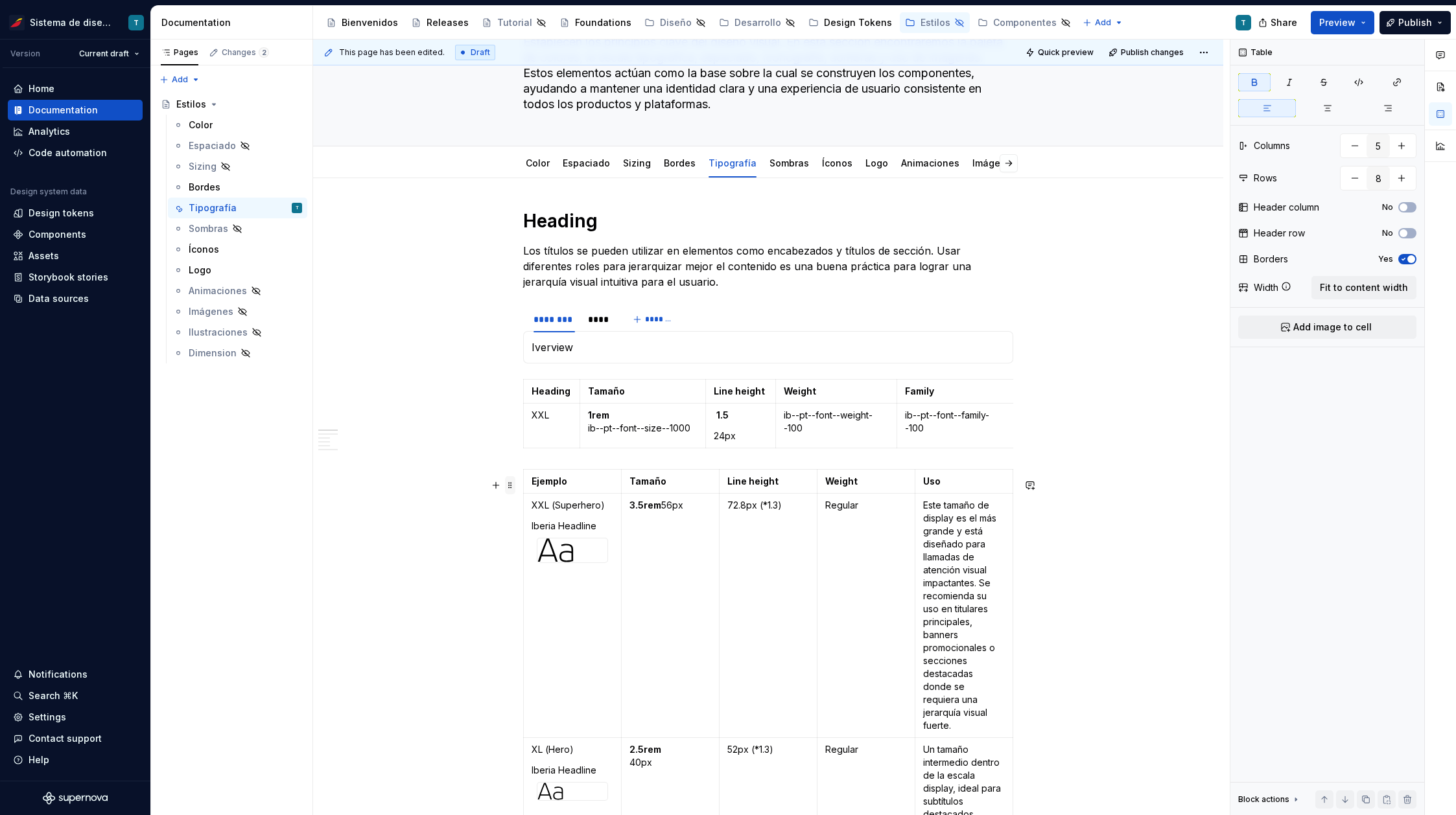
click at [515, 489] on span at bounding box center [510, 485] width 11 height 18
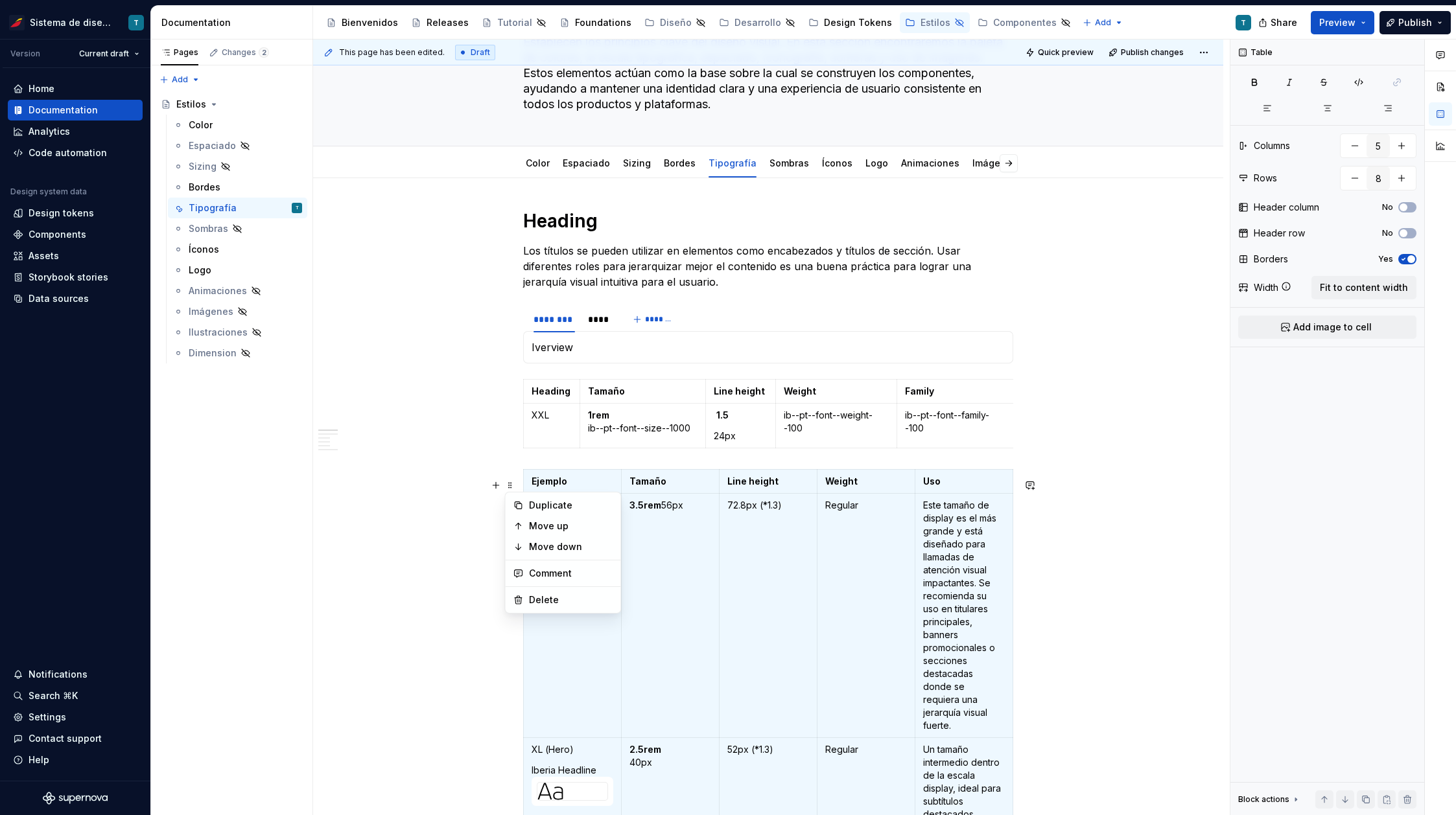
click at [554, 348] on p "Iverview" at bounding box center [768, 347] width 473 height 15
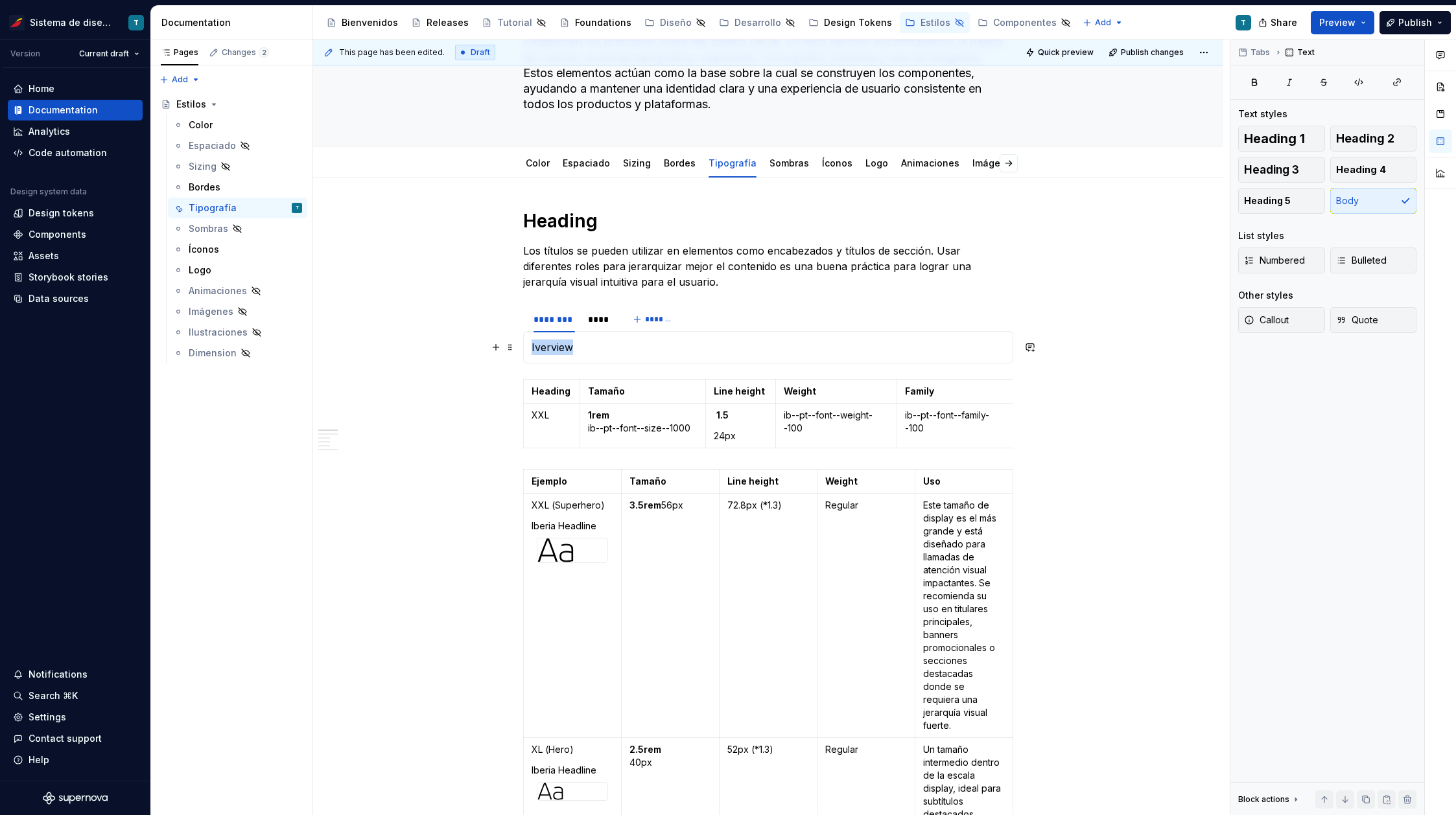
click at [554, 348] on p "Iverview" at bounding box center [768, 347] width 473 height 15
drag, startPoint x: 582, startPoint y: 349, endPoint x: 528, endPoint y: 342, distance: 54.5
click at [528, 342] on div "Heading * *" at bounding box center [768, 347] width 490 height 32
click at [606, 319] on div "****" at bounding box center [600, 319] width 23 height 13
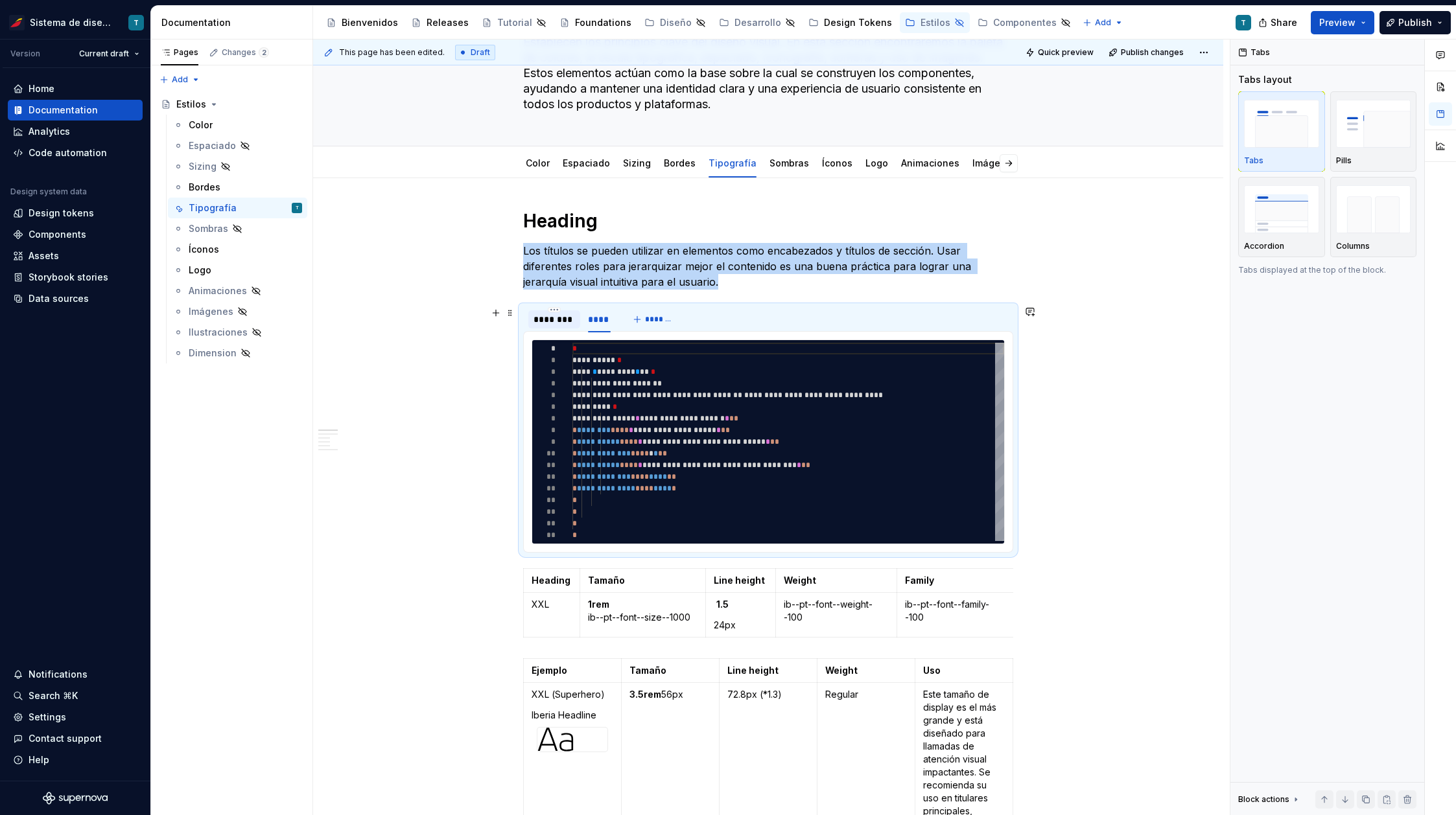
click at [557, 319] on div "********" at bounding box center [553, 319] width 41 height 13
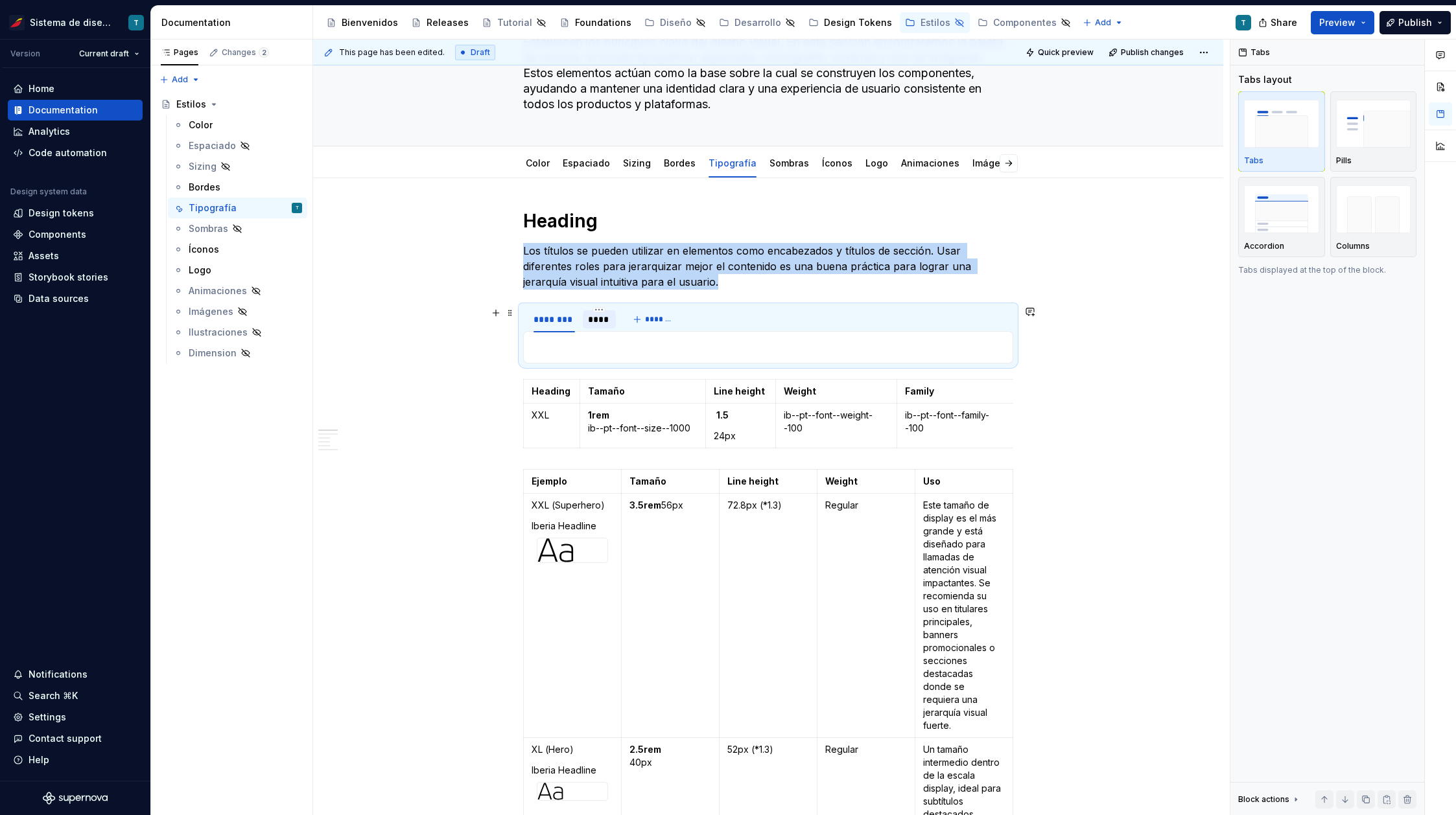
click at [594, 319] on div "****" at bounding box center [600, 319] width 23 height 13
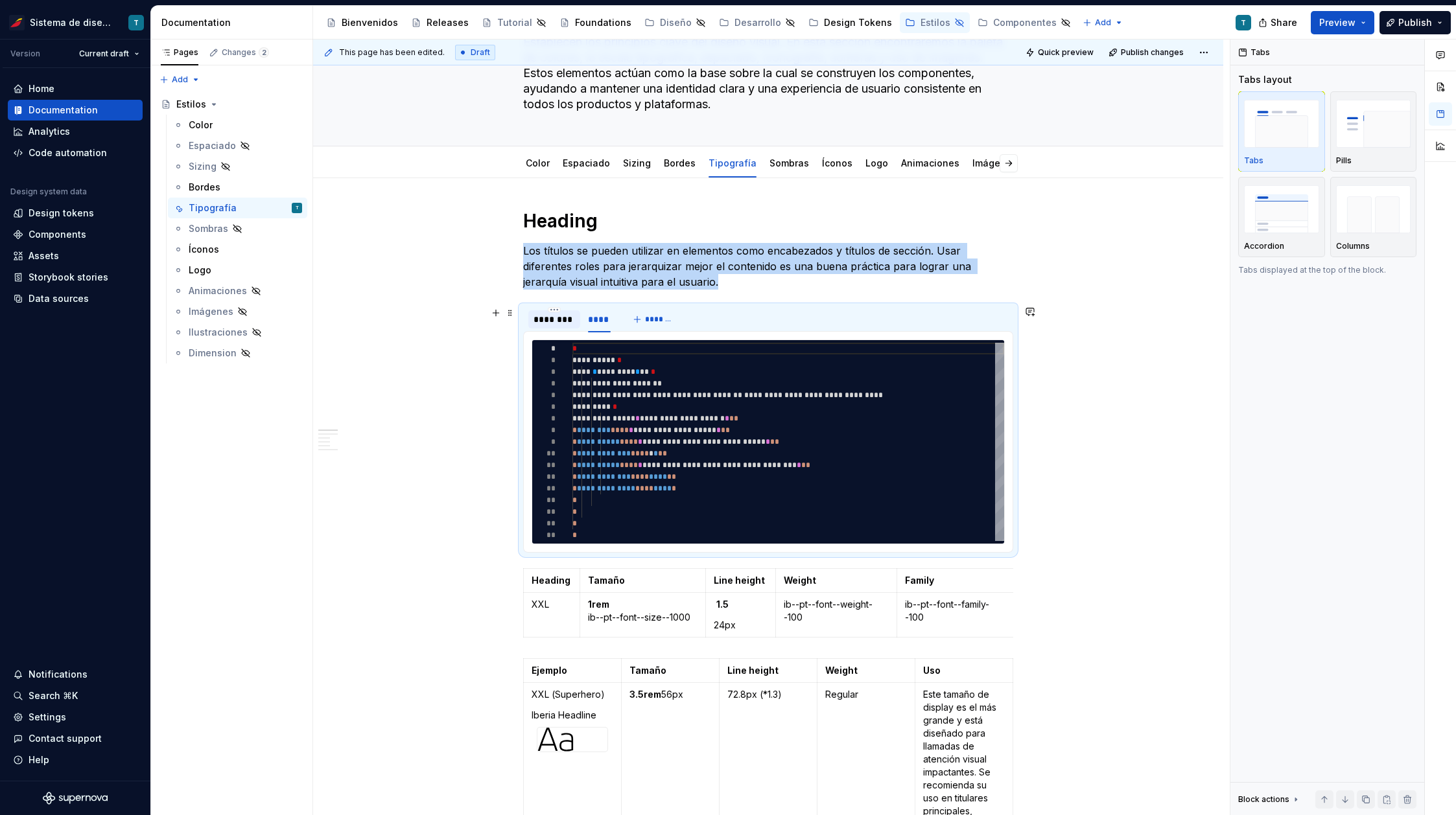
click at [549, 320] on div "********" at bounding box center [553, 319] width 41 height 13
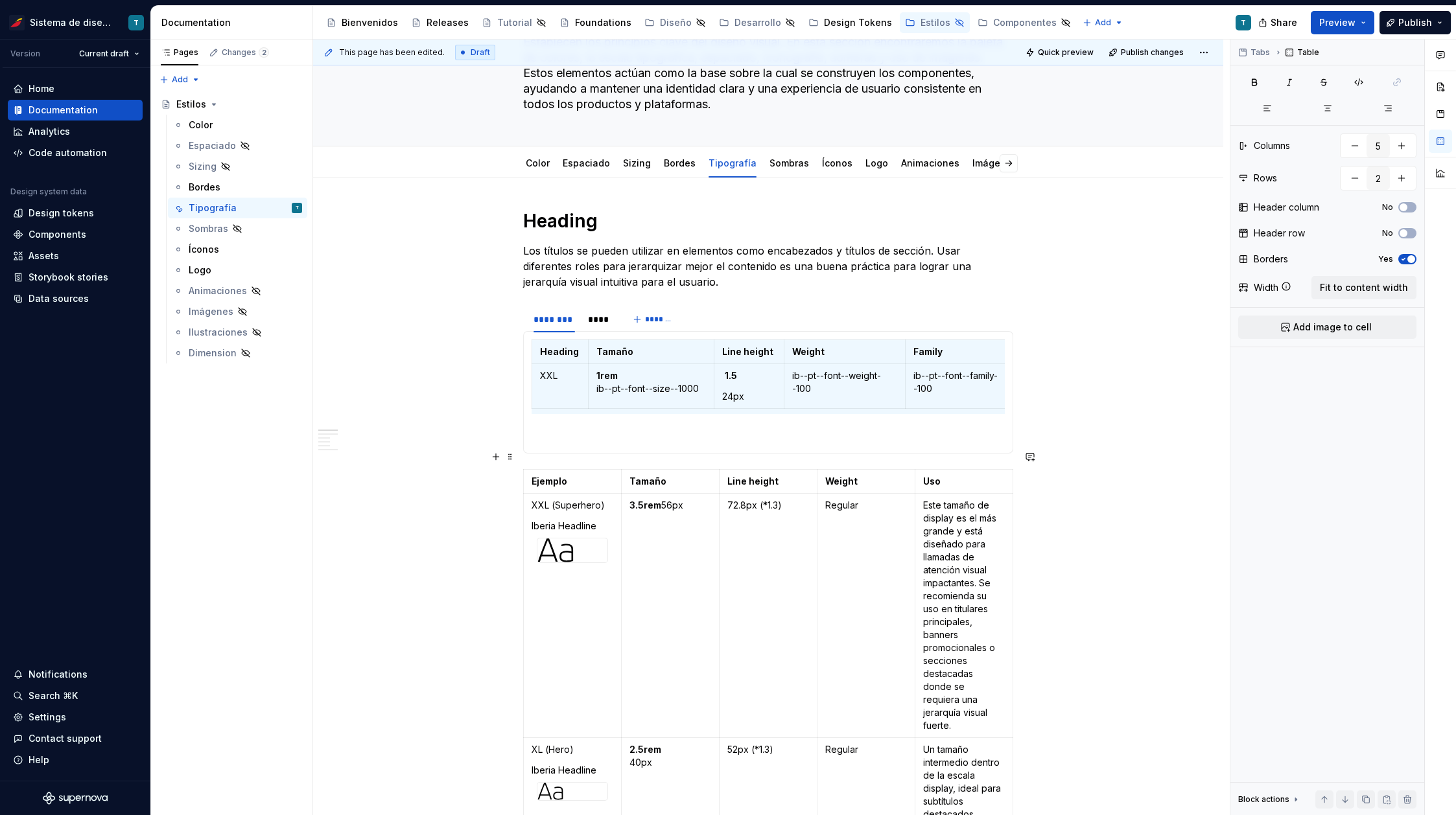
click at [587, 440] on section-item-column "Heading Tamaño Line height Weight Family XXL 1rem ib--pt--font--size--1000 1.5 …" at bounding box center [768, 392] width 473 height 106
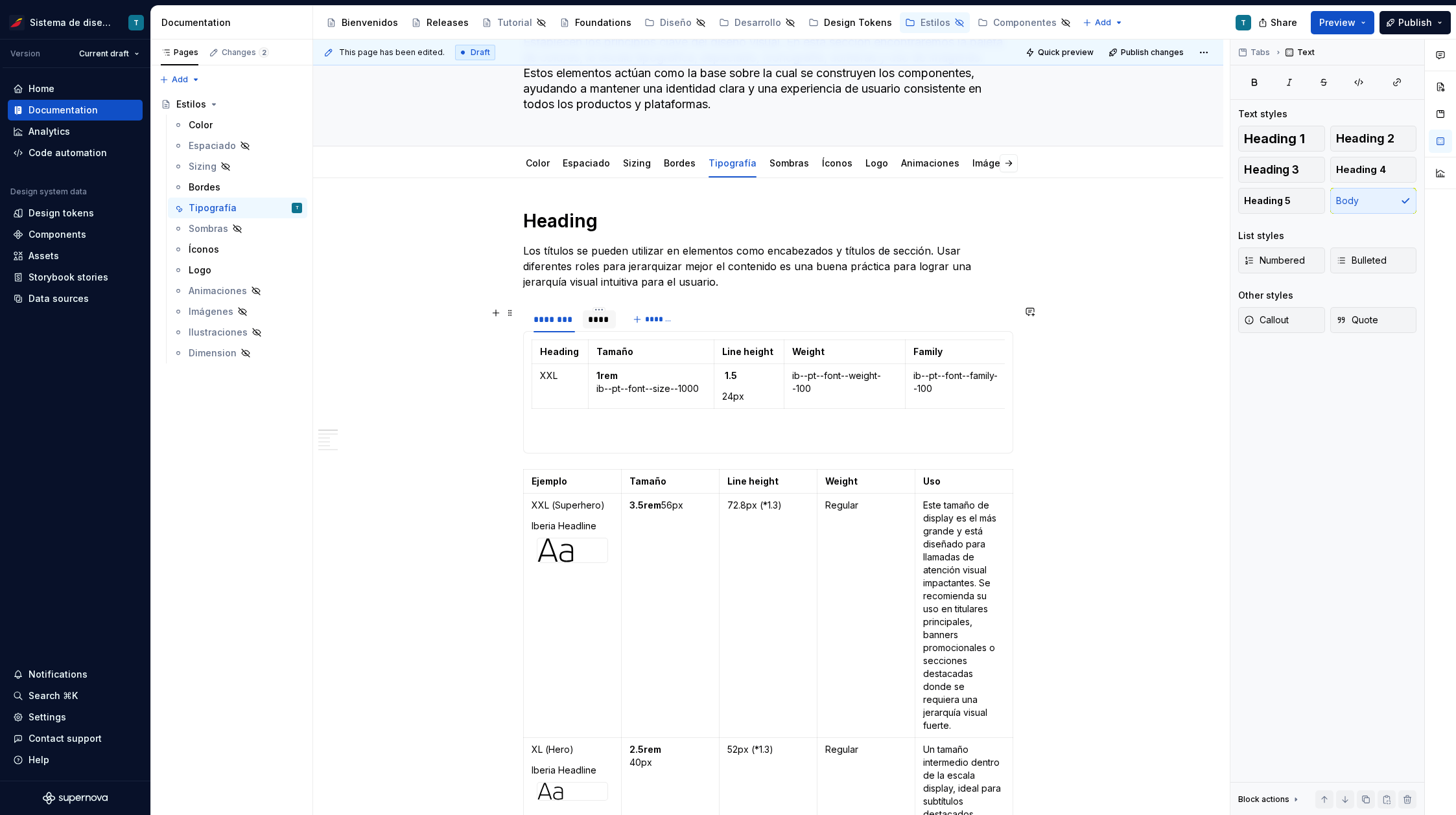
click at [606, 322] on div "****" at bounding box center [600, 319] width 23 height 13
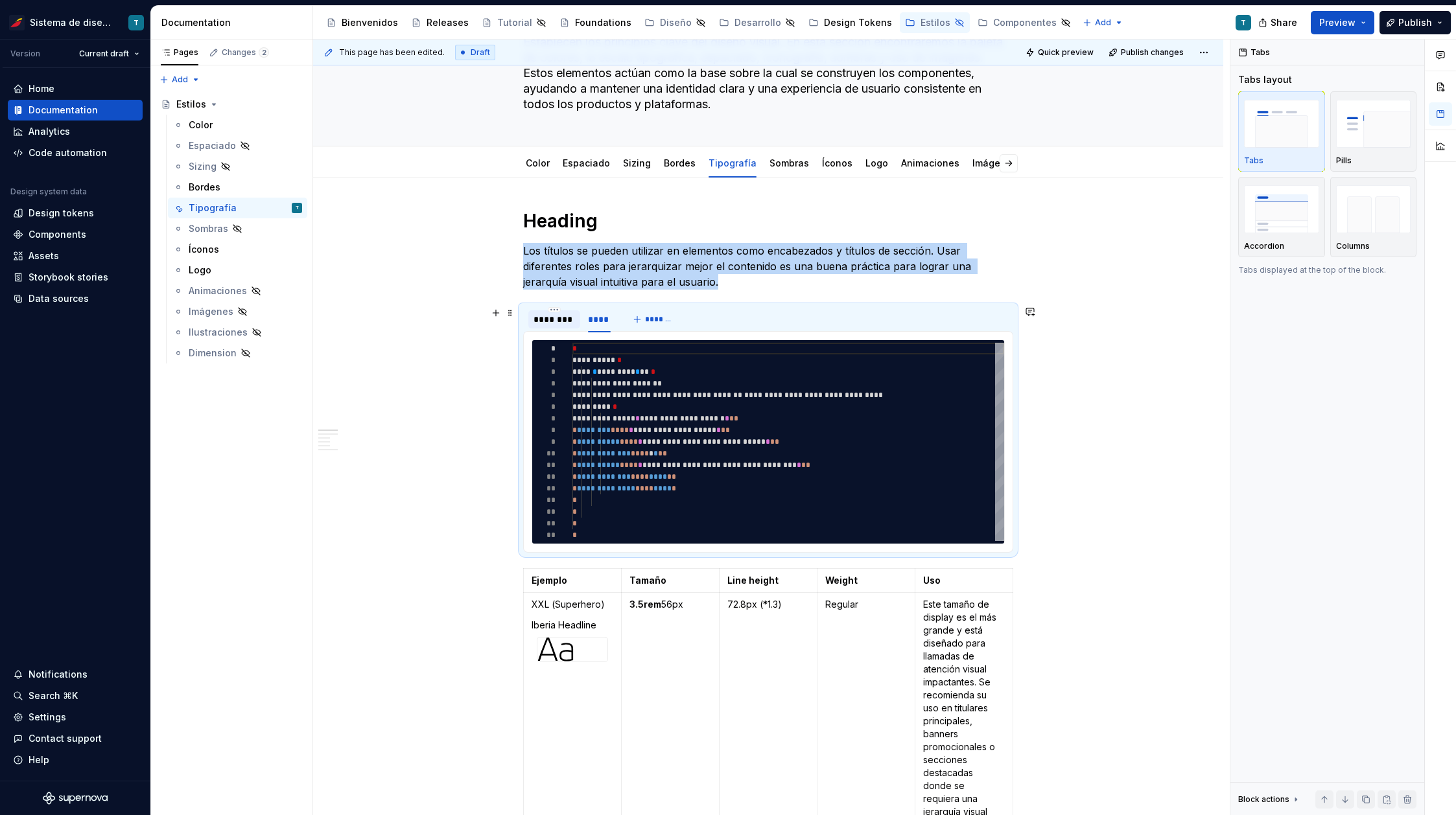
click at [553, 319] on div "********" at bounding box center [553, 319] width 41 height 13
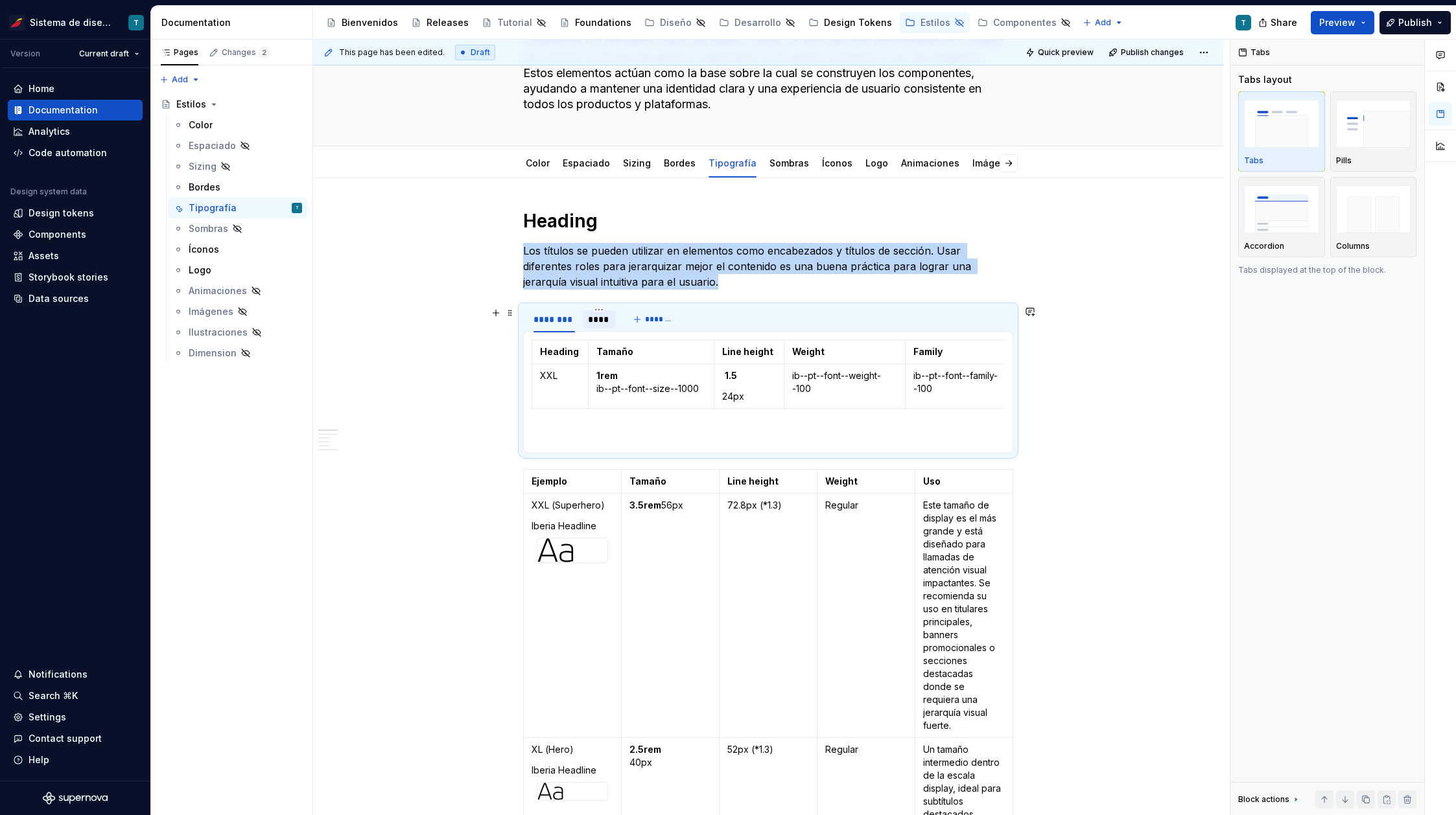
click at [601, 319] on div "****" at bounding box center [600, 319] width 23 height 13
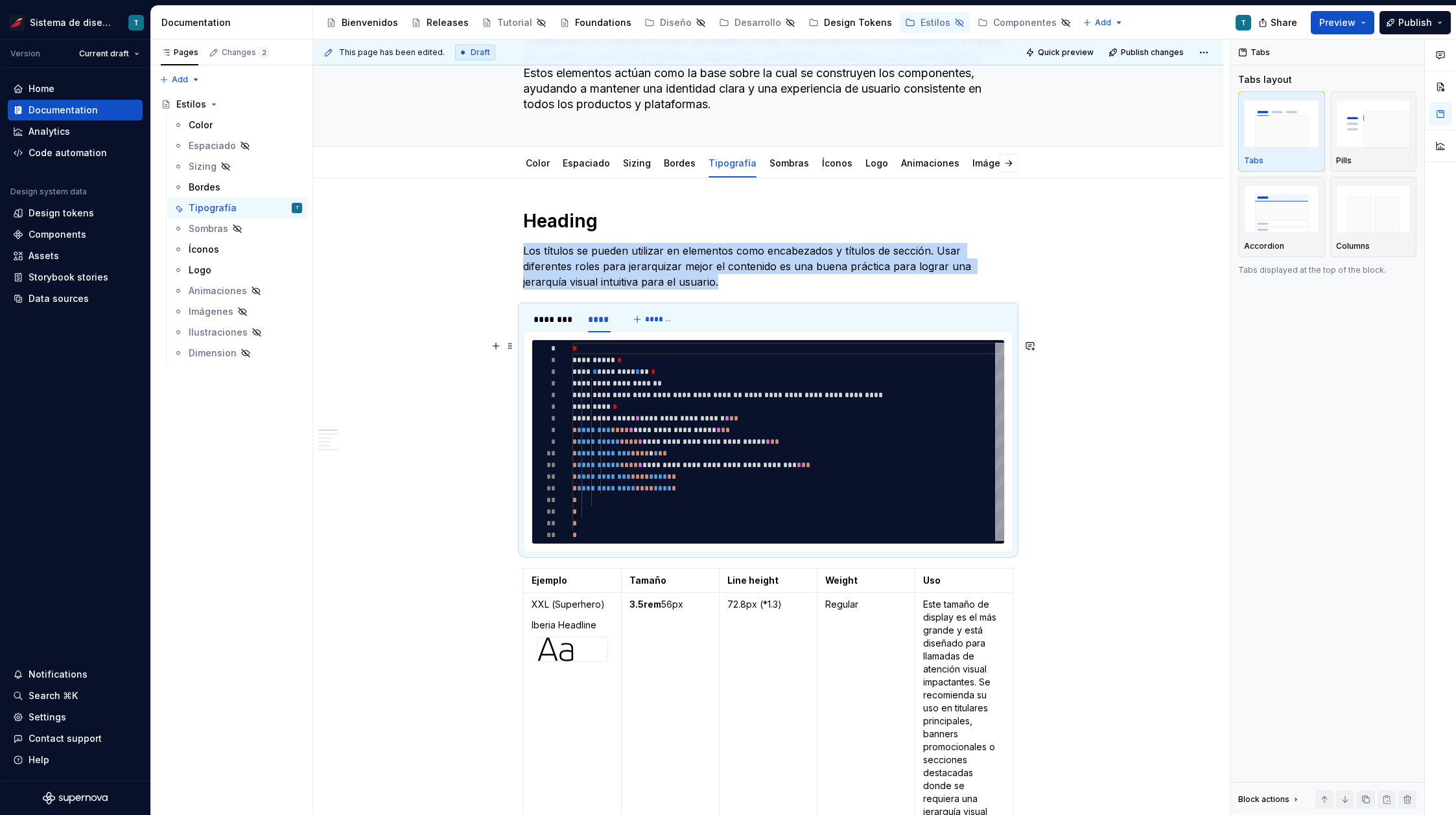
click at [510, 352] on span at bounding box center [510, 346] width 11 height 18
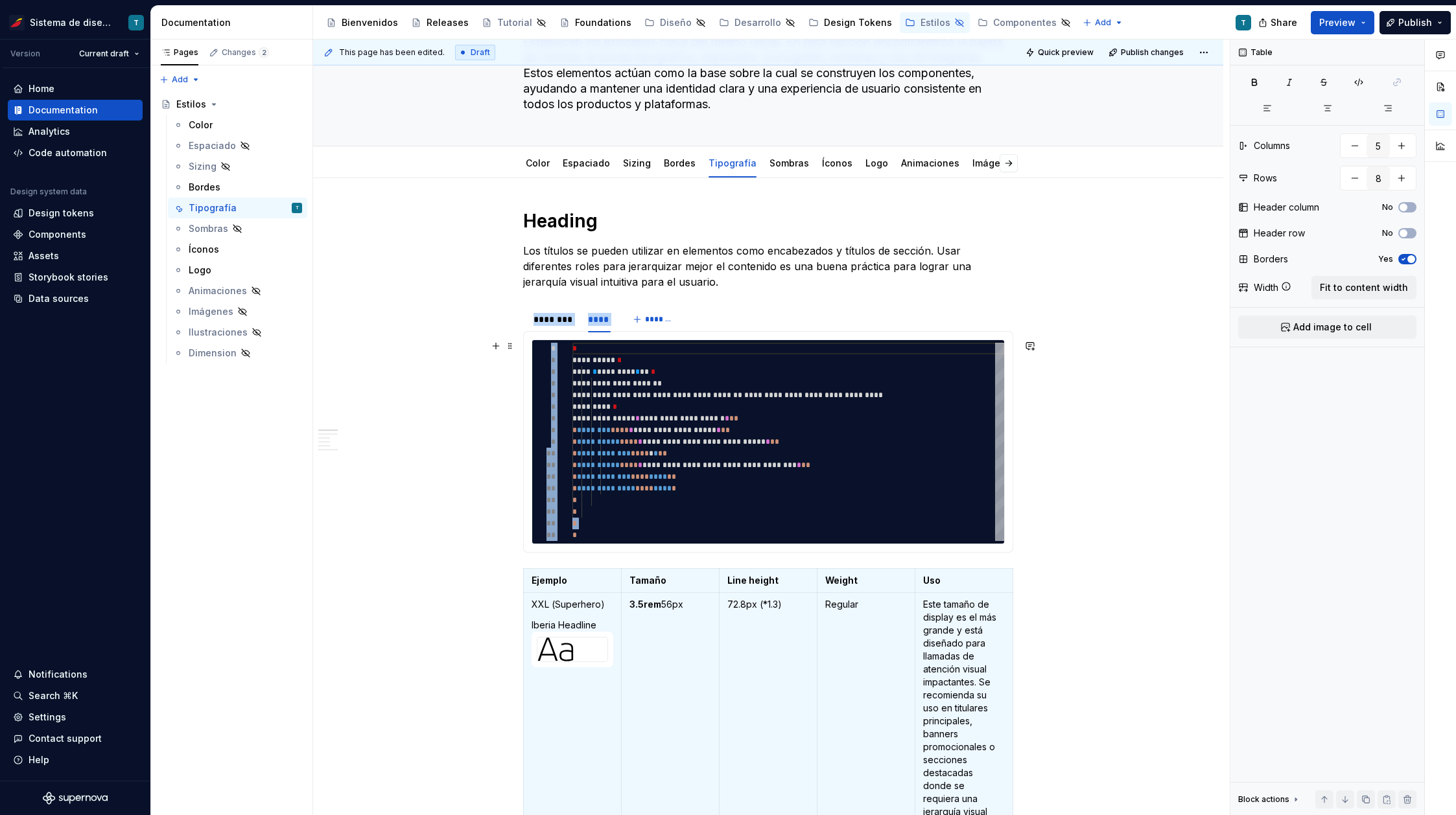
click at [625, 520] on div "**********" at bounding box center [788, 441] width 431 height 198
type textarea "*"
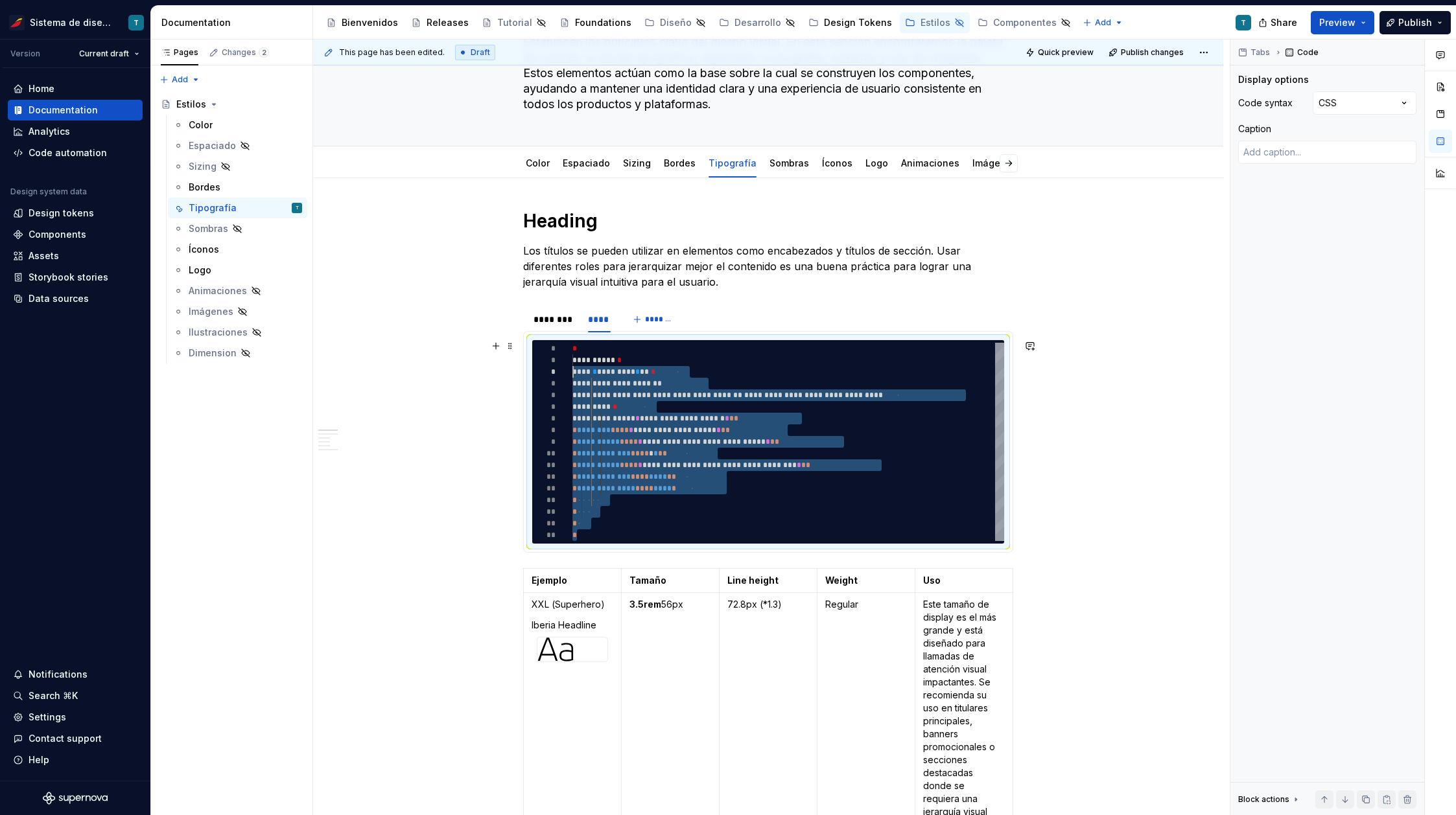
scroll to position [23, 0]
drag, startPoint x: 589, startPoint y: 536, endPoint x: 532, endPoint y: 330, distance: 213.7
click at [572, 342] on div "**********" at bounding box center [788, 441] width 431 height 198
type textarea "**********"
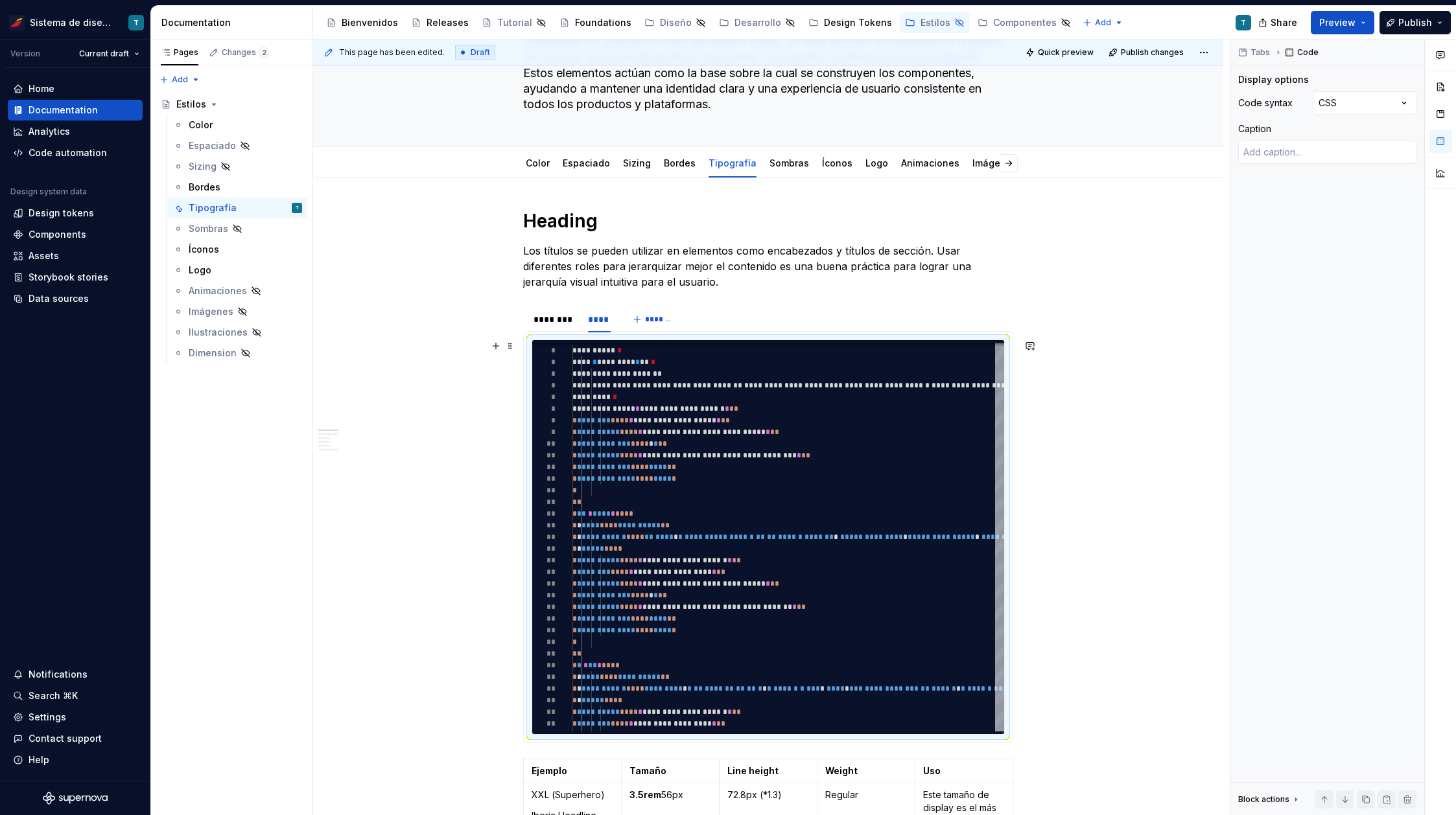
type textarea "*"
